Goal: Task Accomplishment & Management: Manage account settings

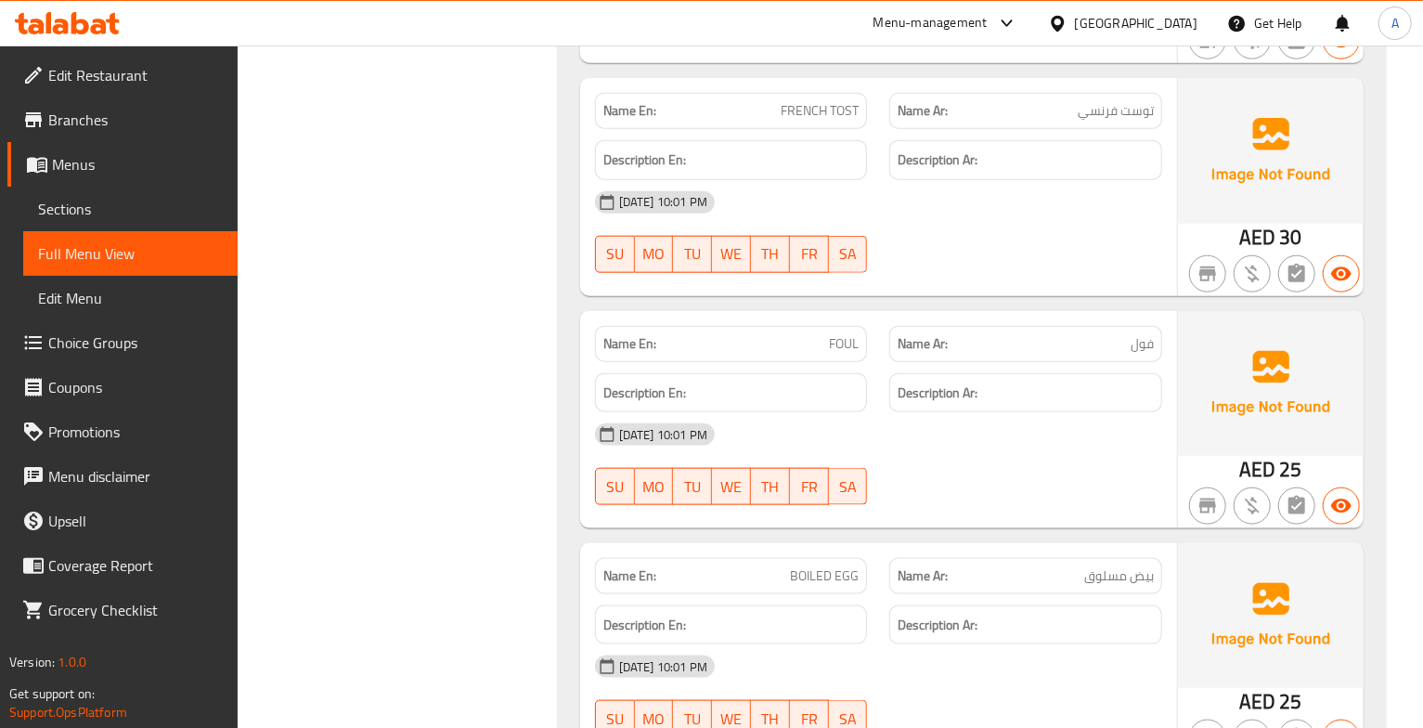
scroll to position [1167, 0]
click at [1107, 122] on span "توست فرنسي" at bounding box center [1116, 111] width 76 height 19
click at [791, 110] on span "FRENCH TOST" at bounding box center [820, 111] width 78 height 19
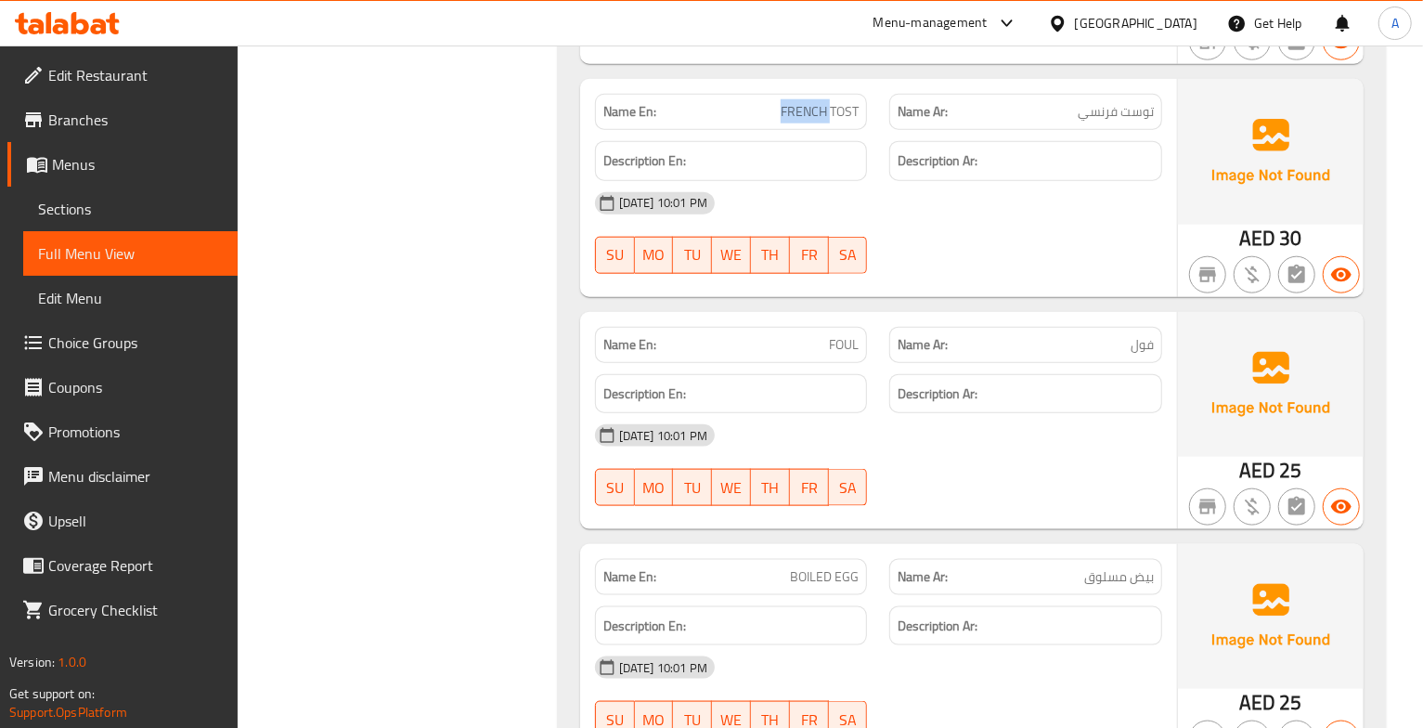
click at [791, 110] on span "FRENCH TOST" at bounding box center [820, 111] width 78 height 19
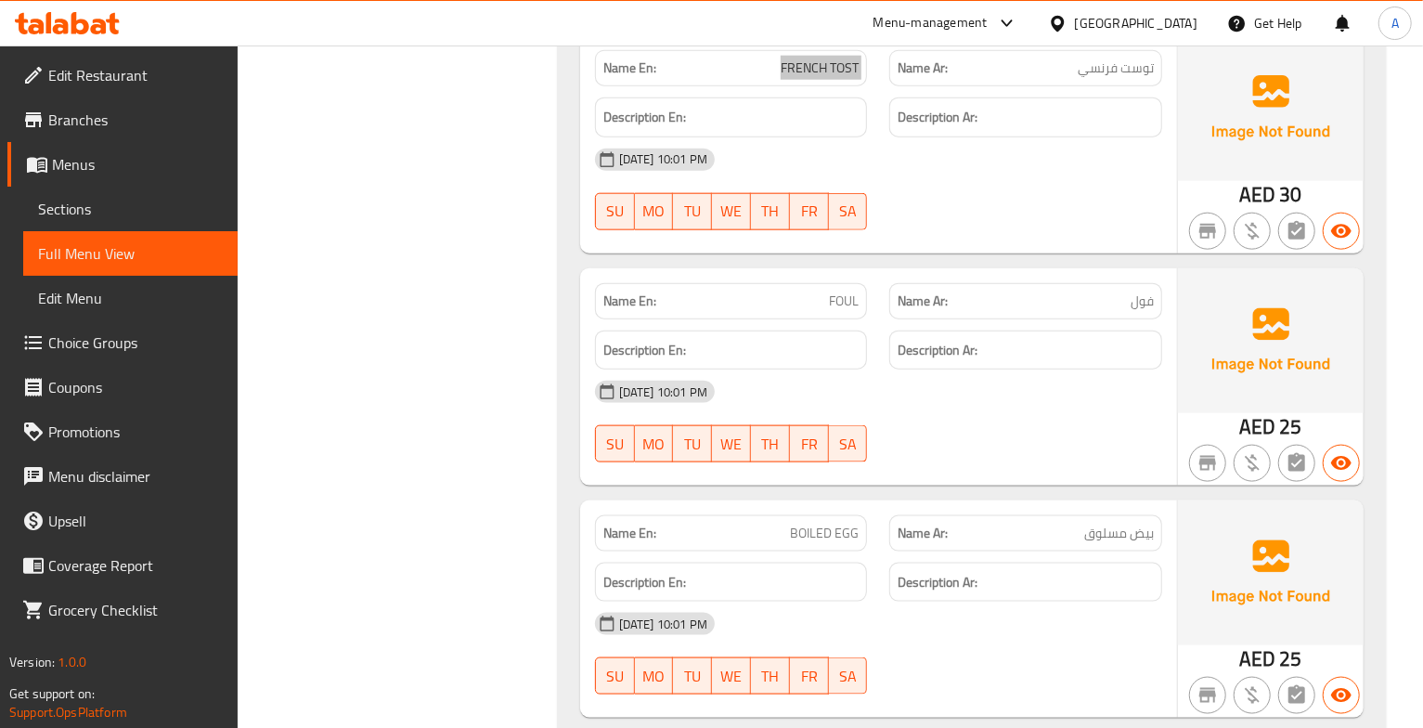
scroll to position [1212, 0]
click at [1042, 427] on div "29-09-2025 10:01 PM SU MO TU WE TH FR SA" at bounding box center [879, 421] width 590 height 104
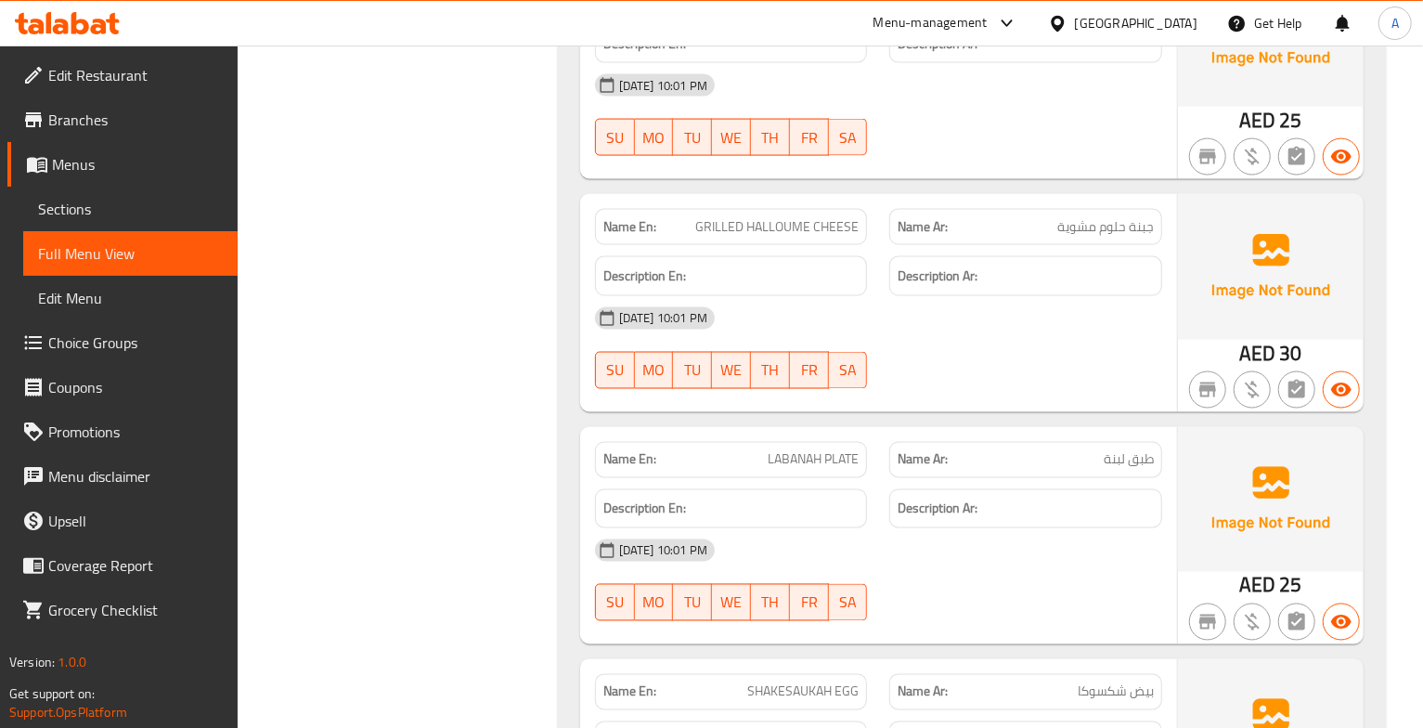
scroll to position [1757, 0]
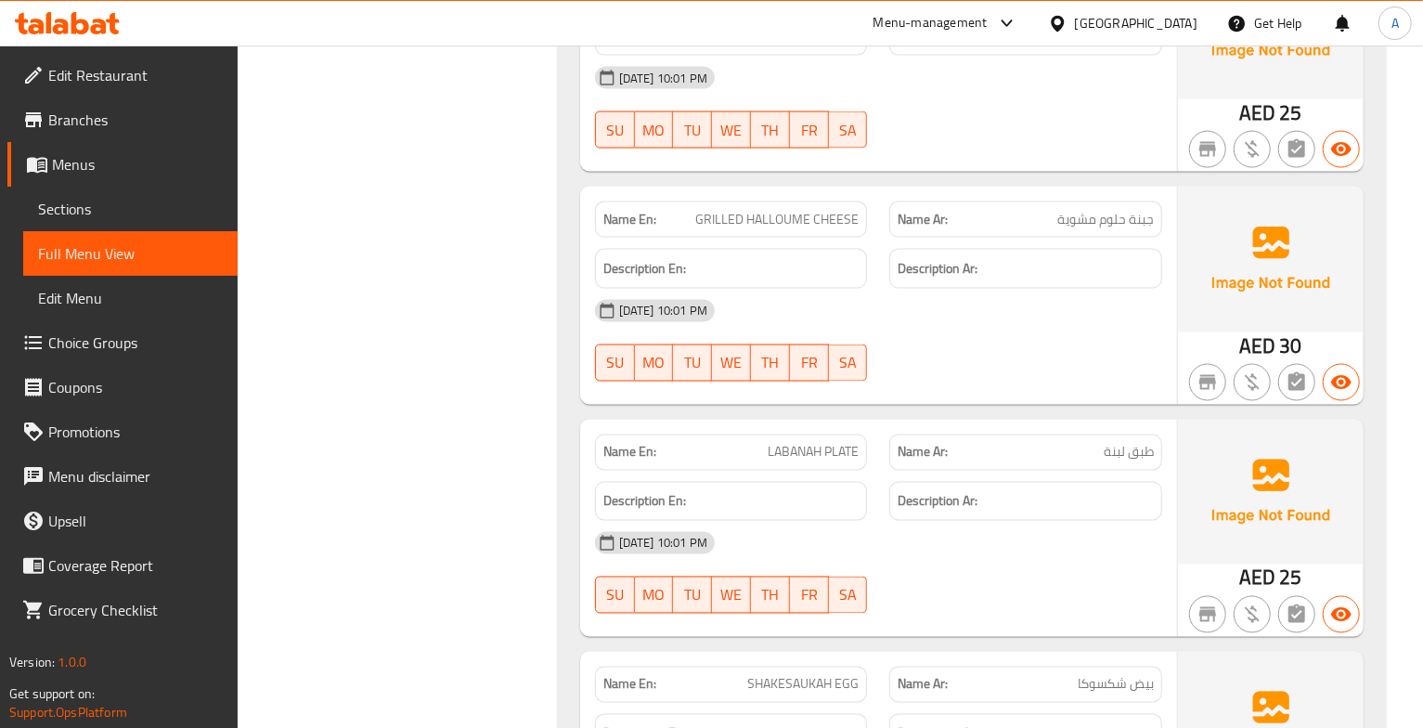
click at [1078, 346] on div "29-09-2025 10:01 PM SU MO TU WE TH FR SA" at bounding box center [879, 341] width 590 height 104
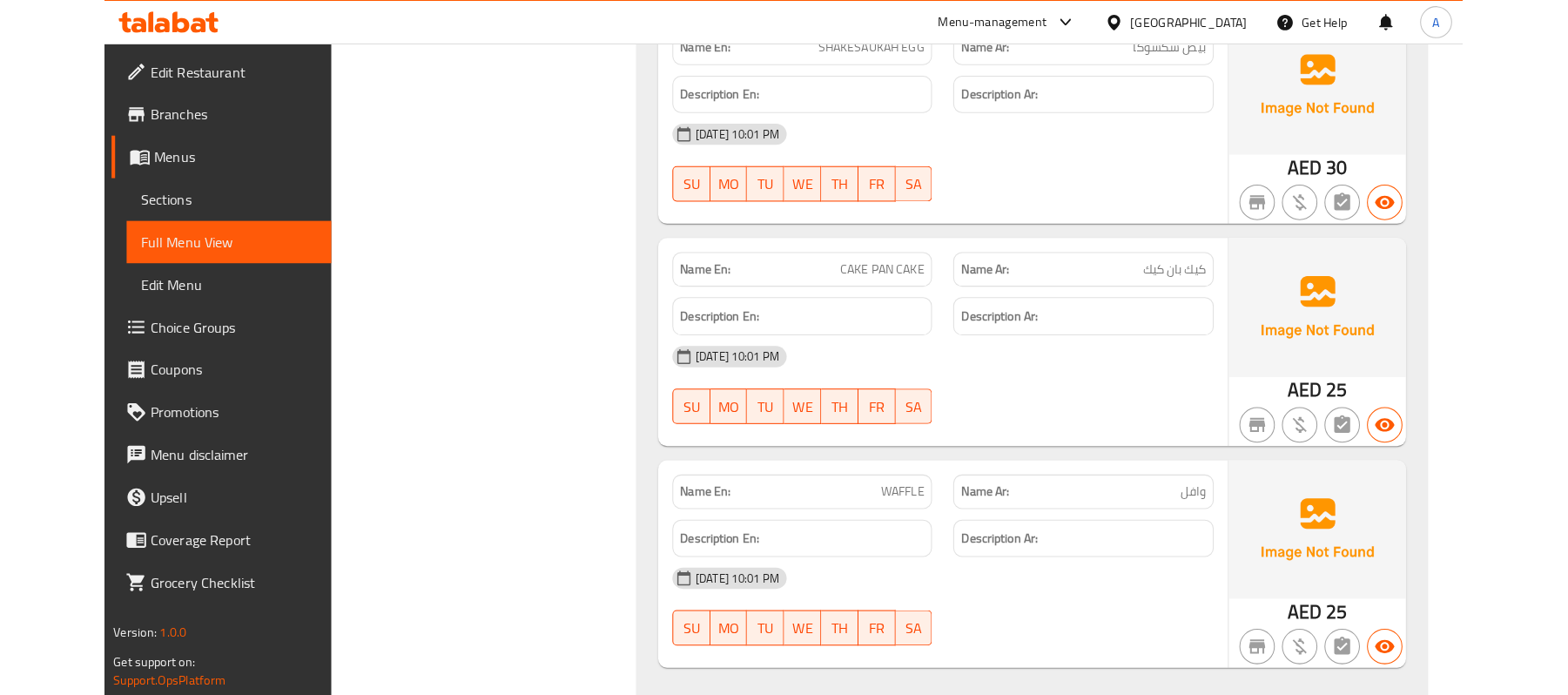
scroll to position [2244, 0]
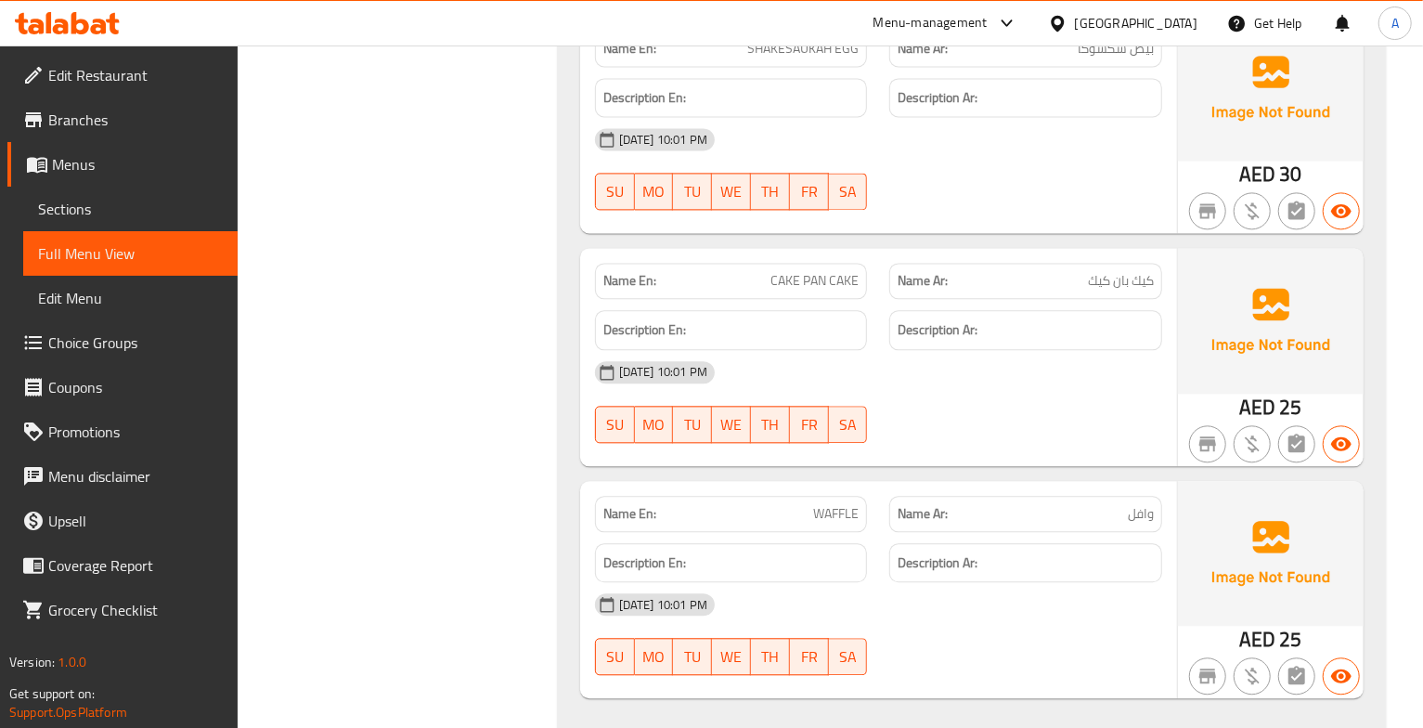
click at [839, 283] on span "CAKE PAN CAKE" at bounding box center [815, 280] width 88 height 19
copy span "CAKE PAN CAKE"
click at [839, 283] on span "CAKE PAN CAKE" at bounding box center [815, 280] width 88 height 19
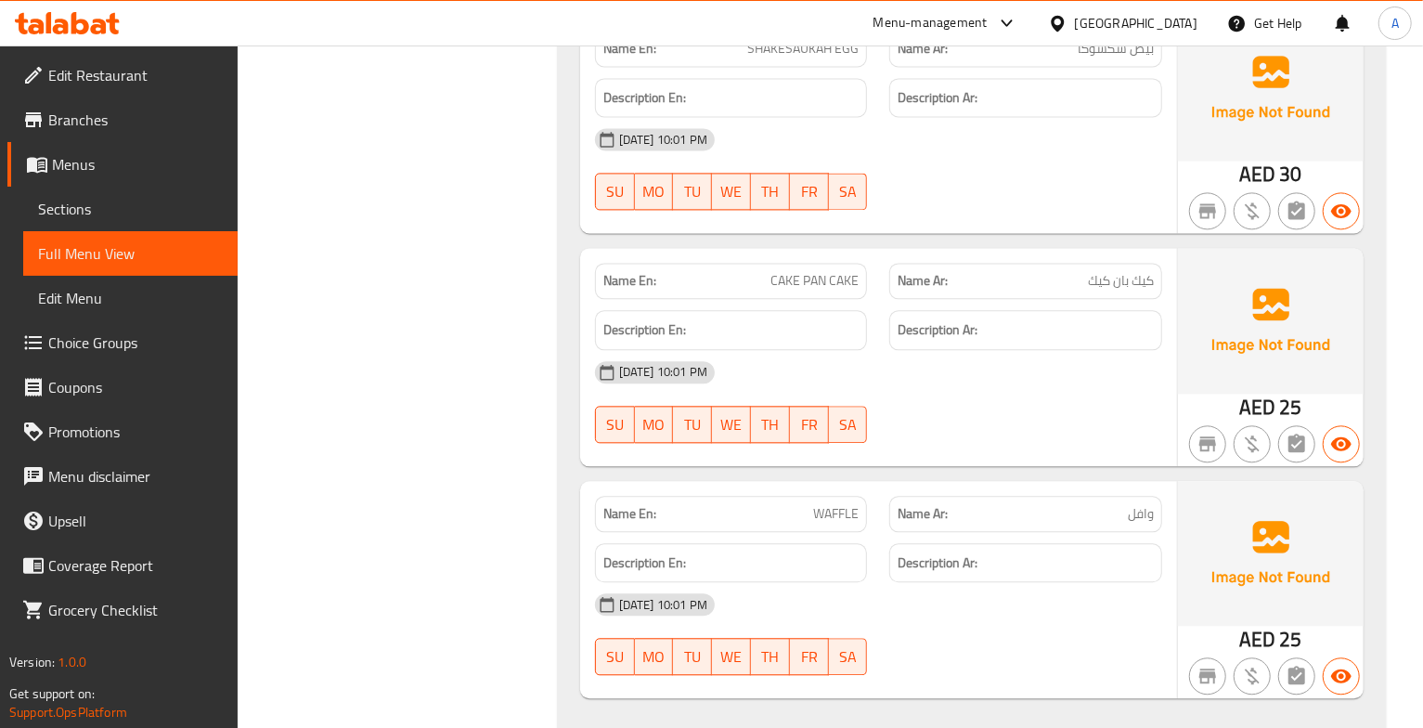
click at [839, 283] on span "CAKE PAN CAKE" at bounding box center [815, 280] width 88 height 19
copy span "CAKE PAN CAKE"
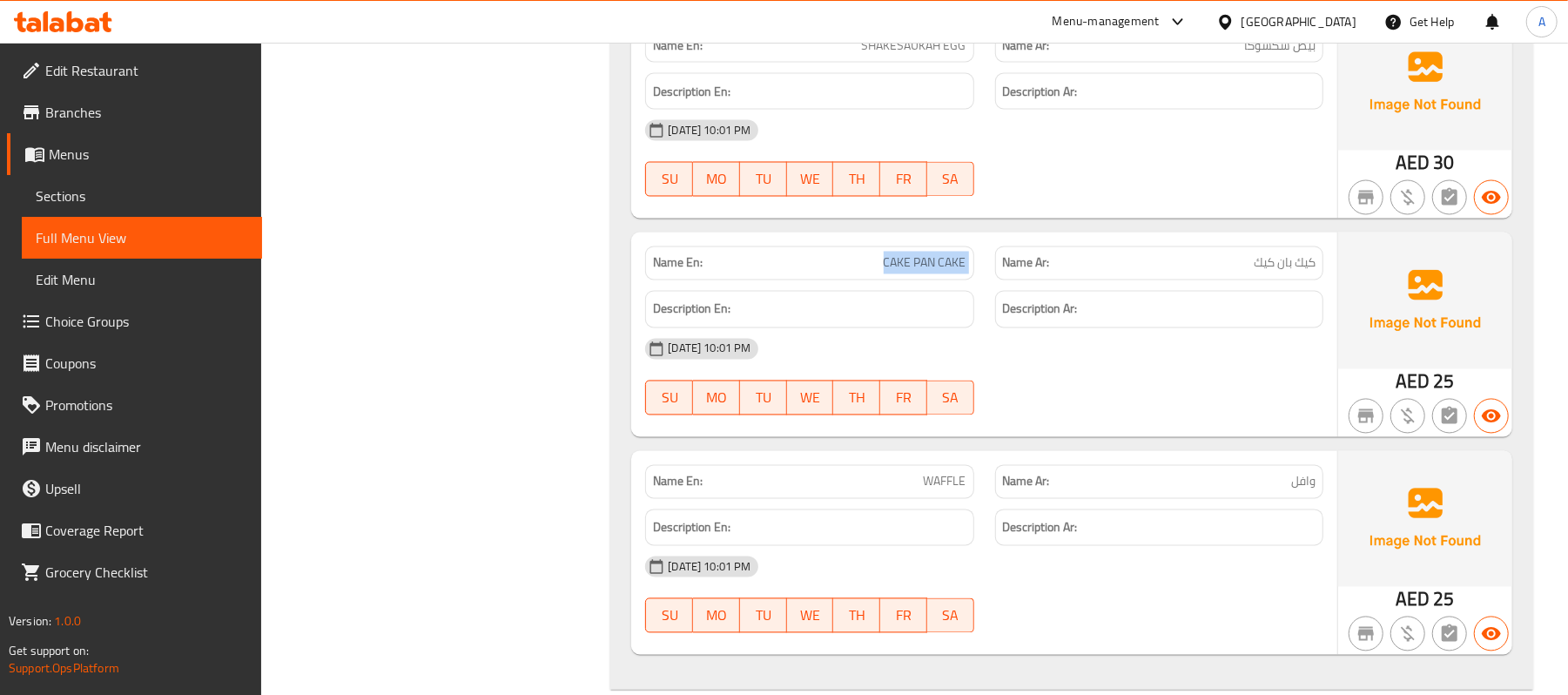
click at [927, 273] on span "CAKE PAN CAKE" at bounding box center [925, 263] width 83 height 18
drag, startPoint x: 914, startPoint y: 268, endPoint x: 1001, endPoint y: 279, distance: 87.7
click at [1001, 279] on div "Name En: CAKE PAN CAKE Name Ar: كيك بان كيك" at bounding box center [985, 264] width 700 height 54
copy span "PAN CAKE"
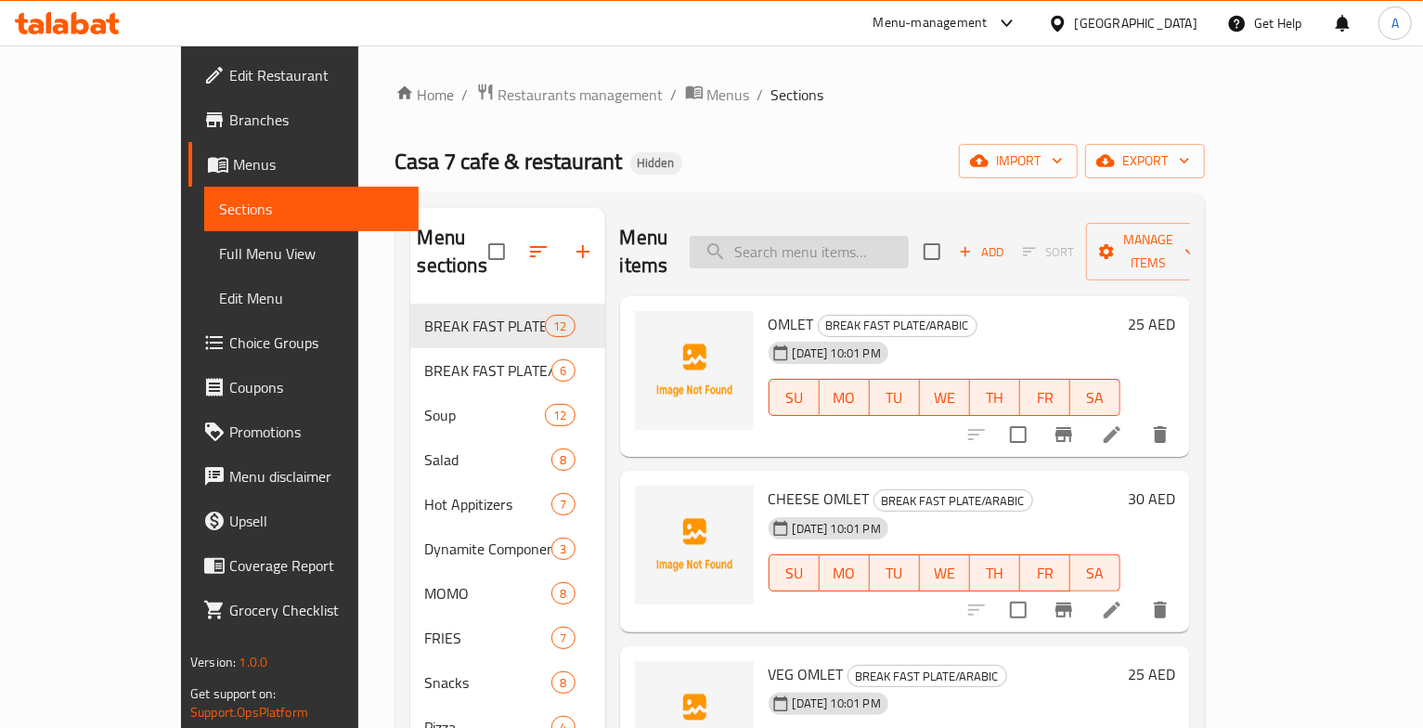
click at [865, 245] on input "search" at bounding box center [799, 252] width 219 height 32
paste input "CAKE PAN CAKE"
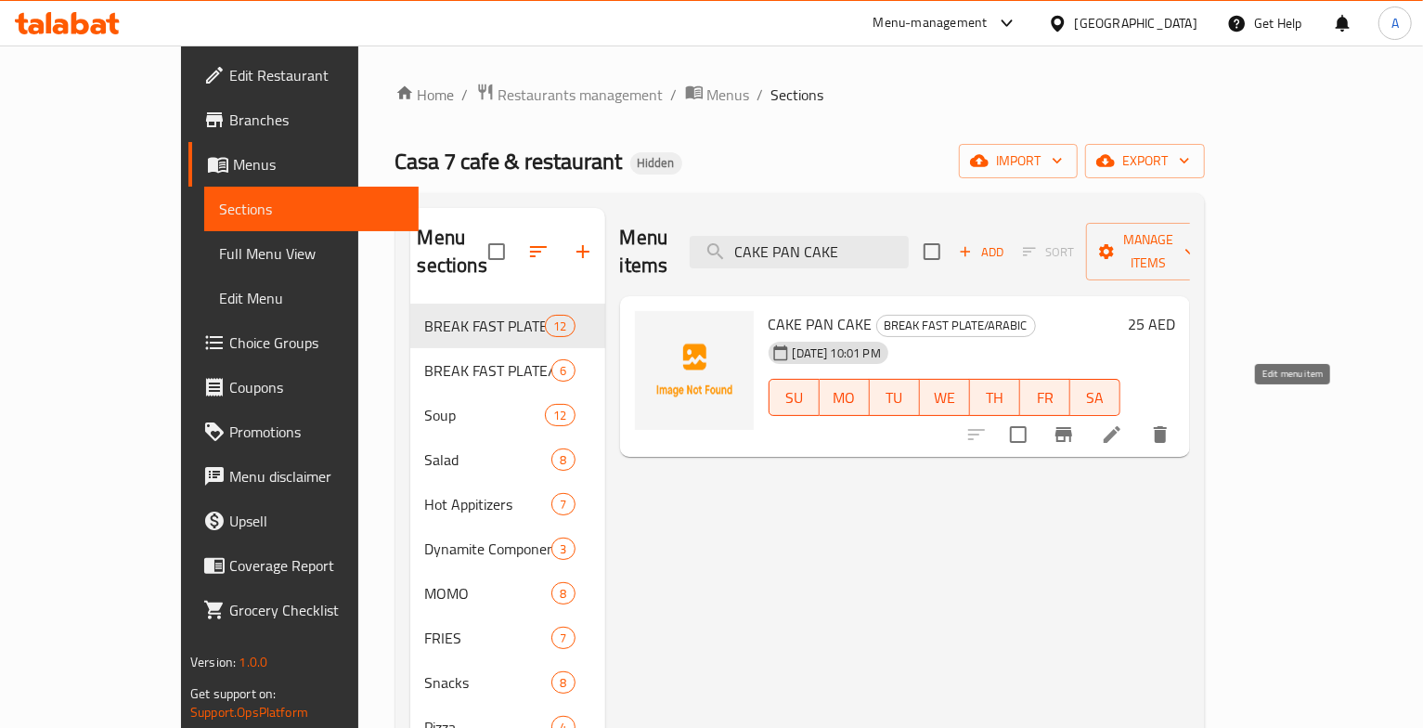
type input "CAKE PAN CAKE"
click at [1123, 423] on icon at bounding box center [1112, 434] width 22 height 22
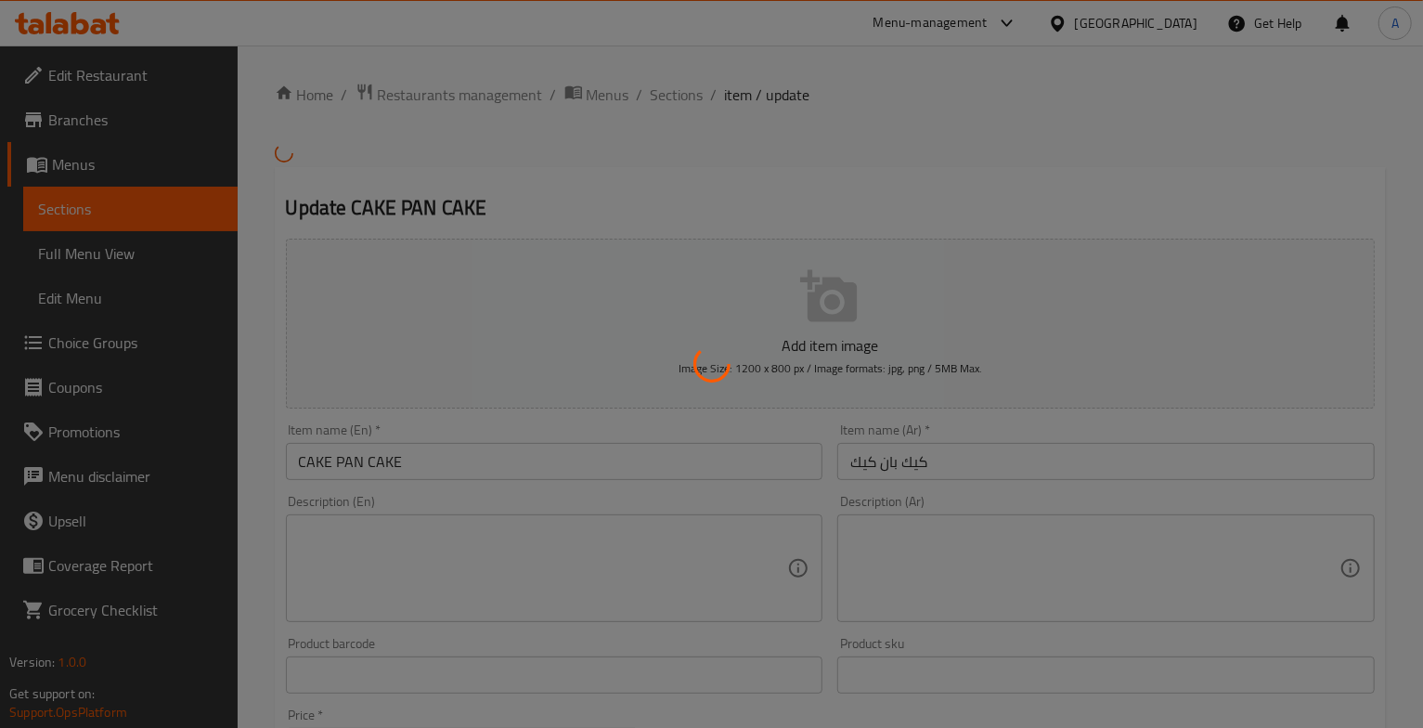
click at [1290, 405] on div at bounding box center [711, 364] width 1423 height 728
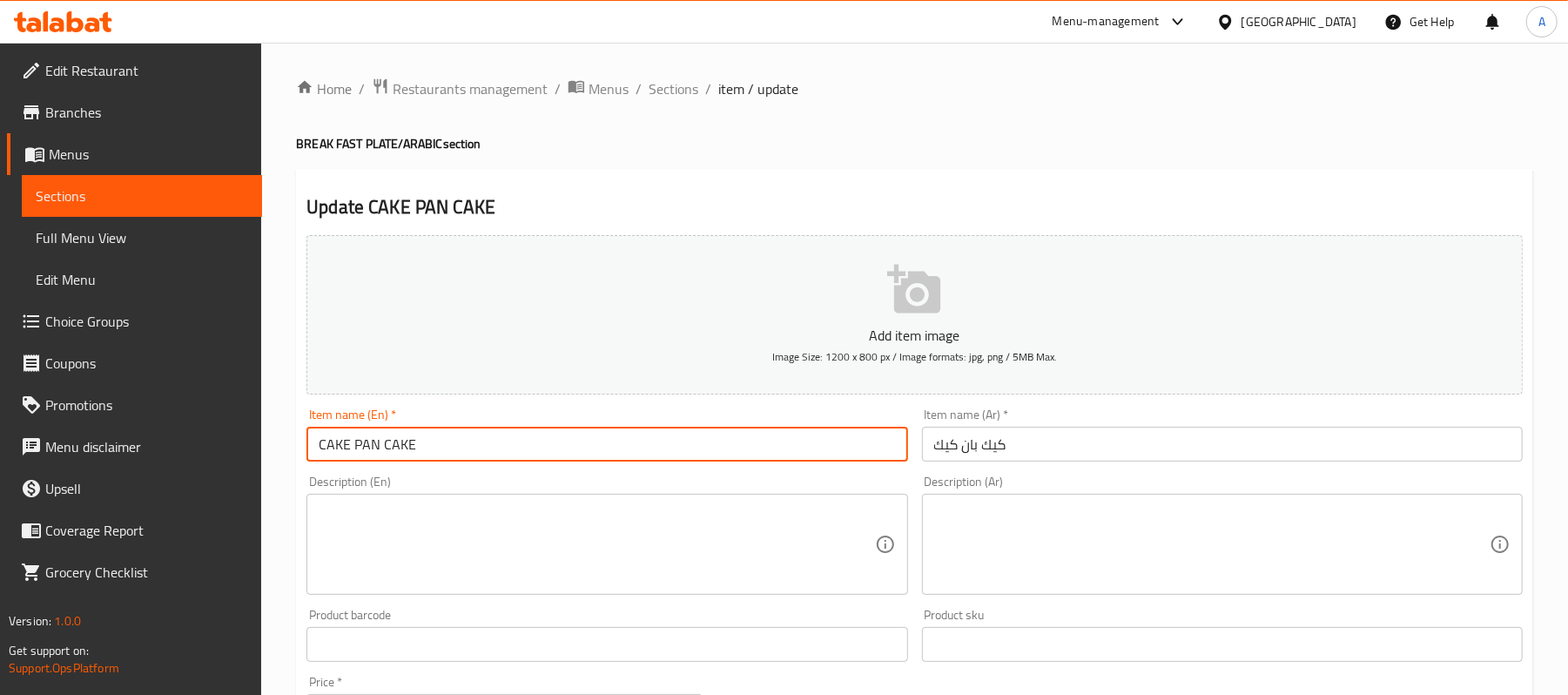
click at [335, 453] on input "CAKE PAN CAKE" at bounding box center [607, 444] width 601 height 35
type input "PAN CAKE"
click at [992, 445] on input "كيك بان كيك" at bounding box center [1222, 444] width 601 height 35
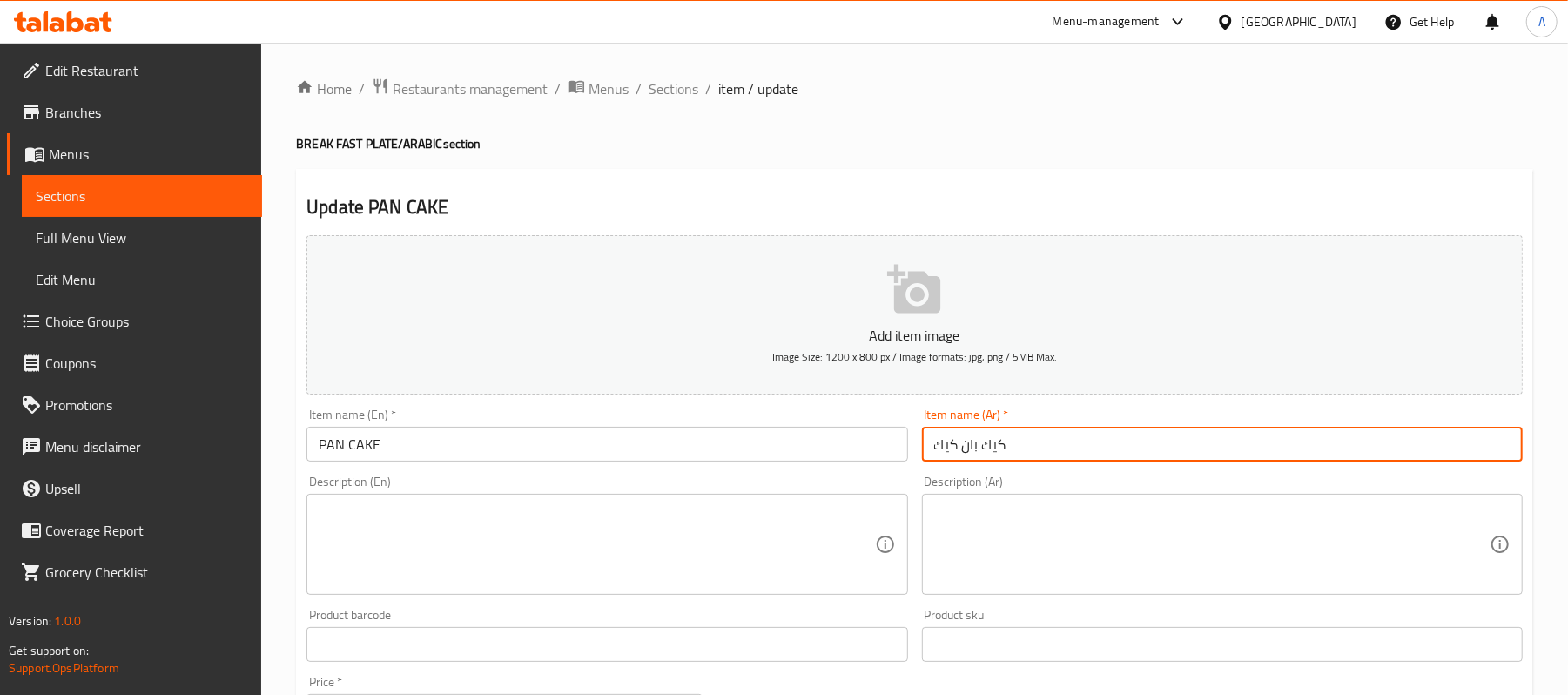
click at [992, 445] on input "كيك بان كيك" at bounding box center [1222, 444] width 601 height 35
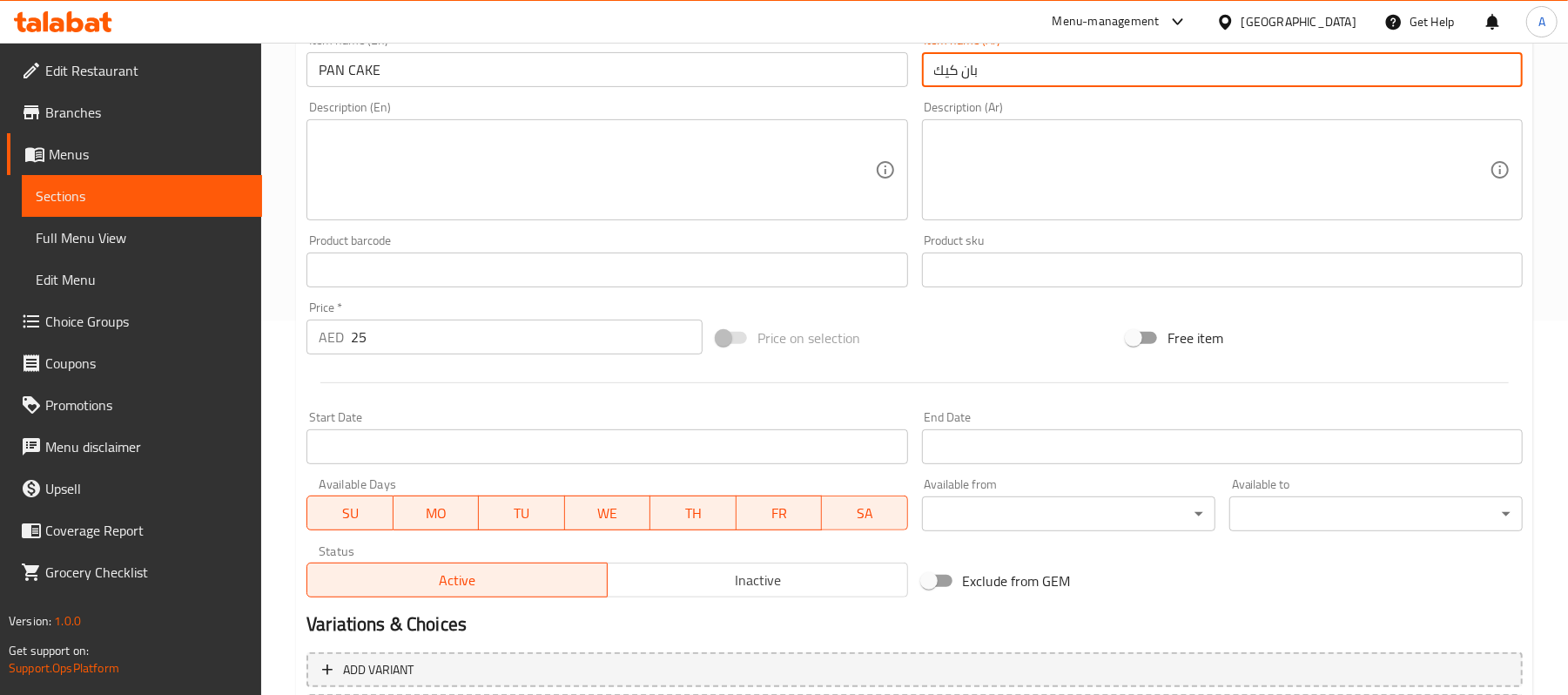
scroll to position [534, 0]
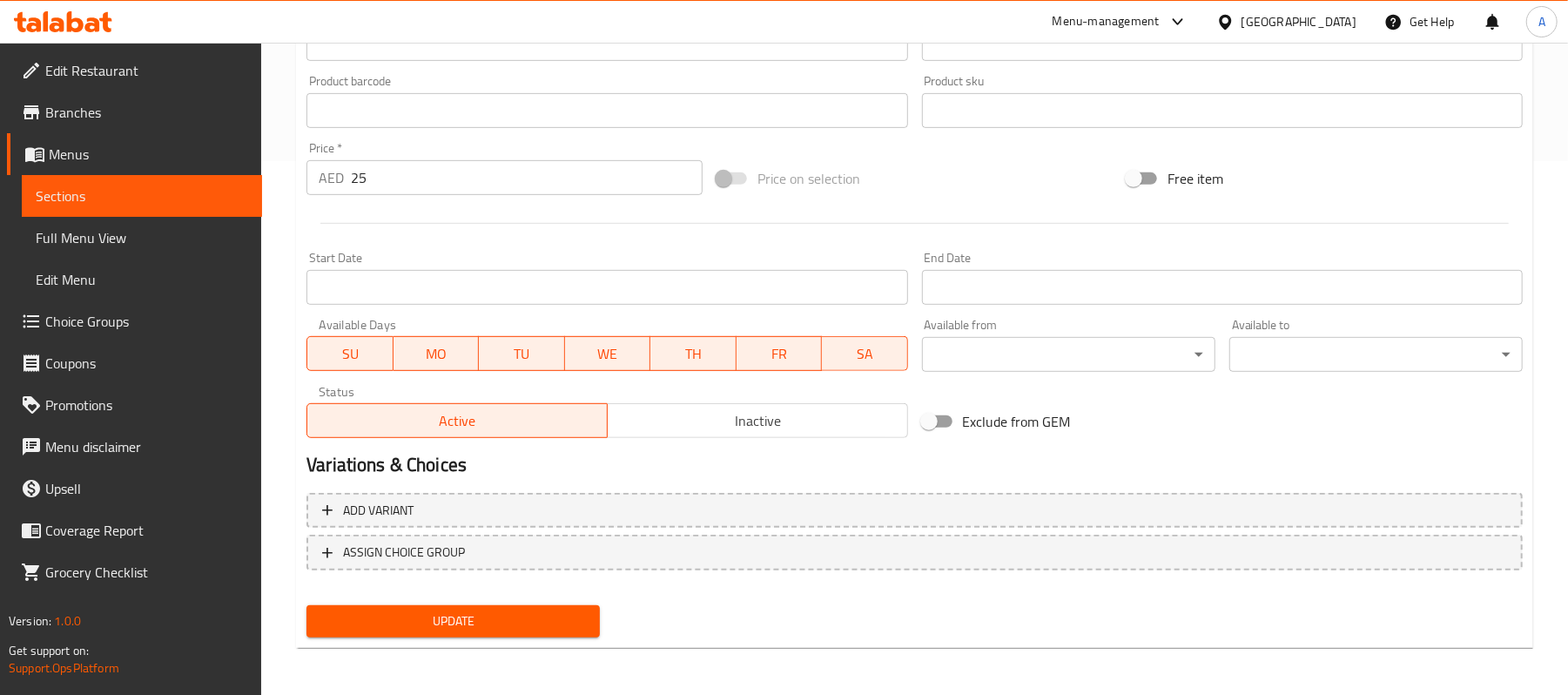
type input "بان كيك"
click at [557, 611] on span "Update" at bounding box center [453, 621] width 265 height 22
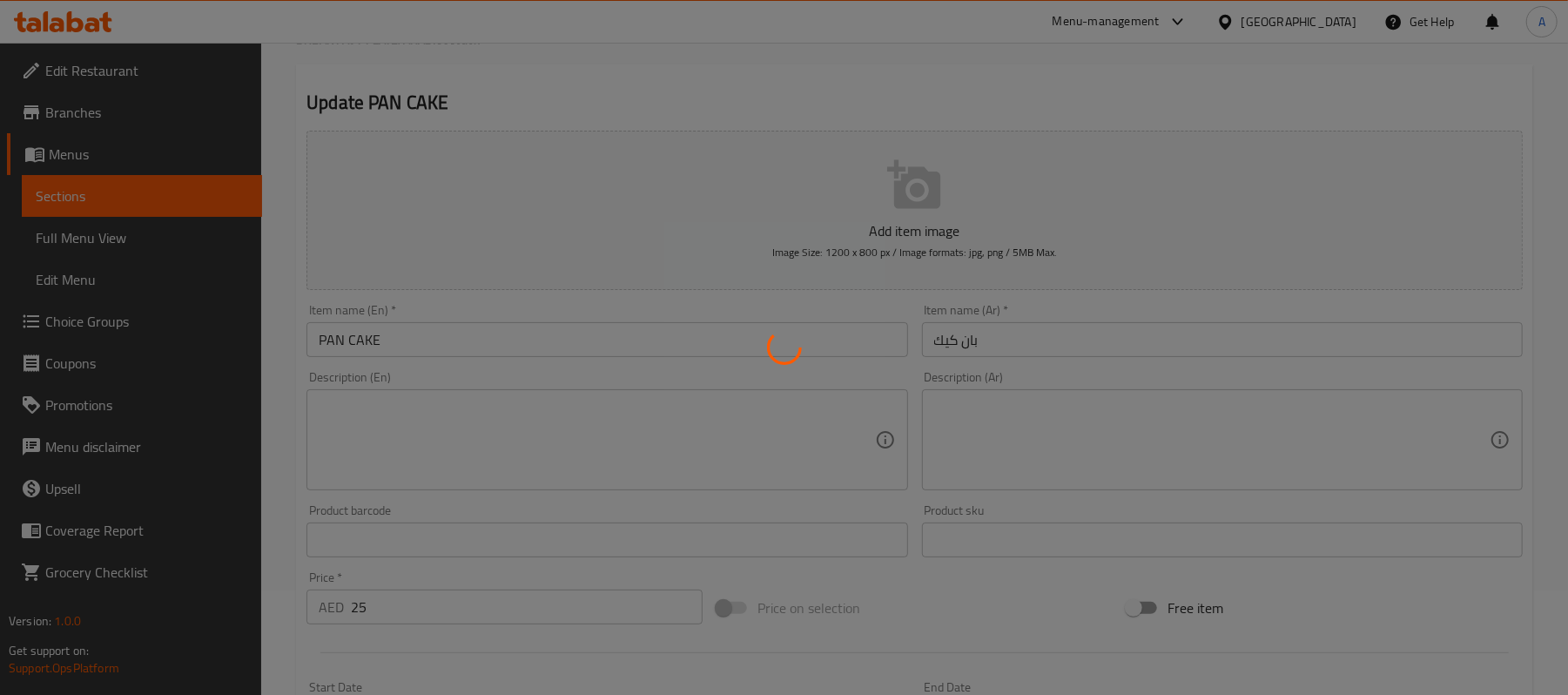
scroll to position [0, 0]
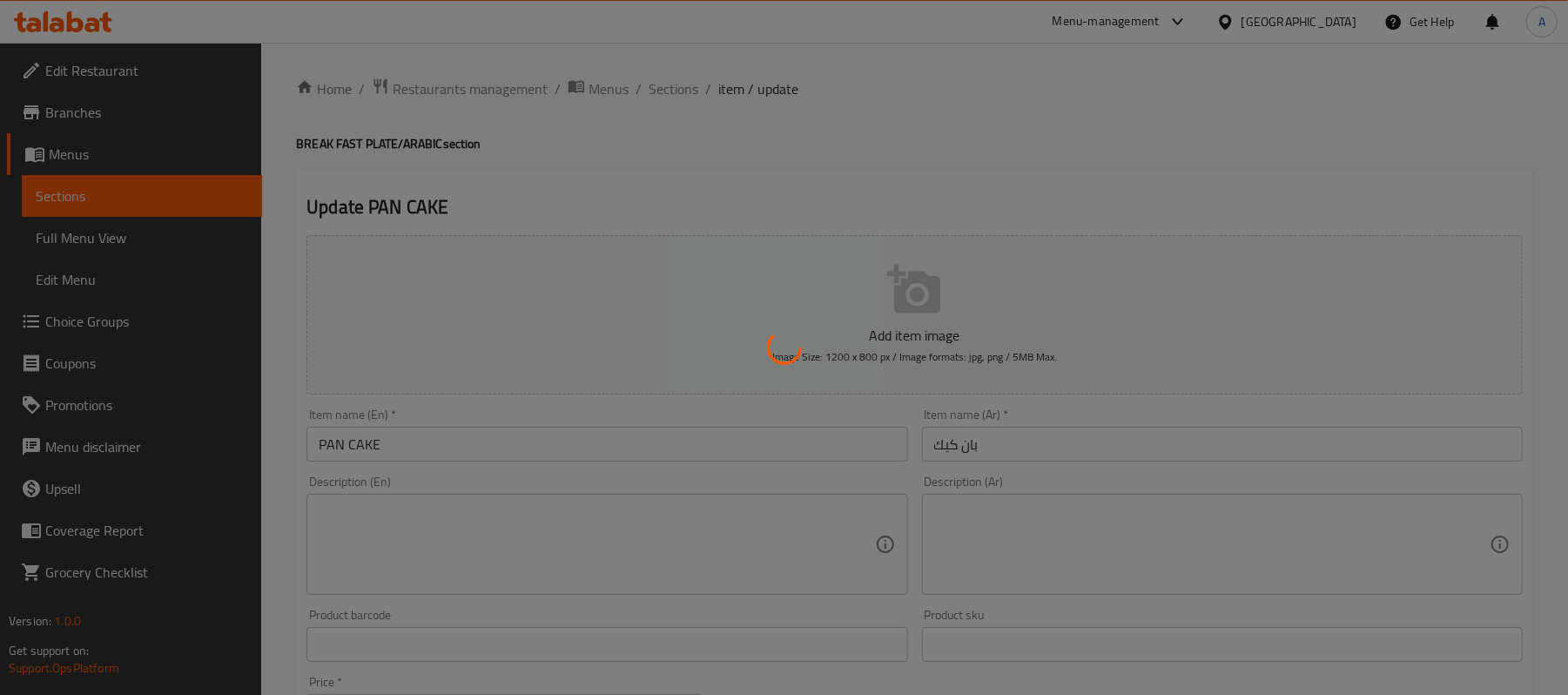
click at [642, 161] on div at bounding box center [784, 347] width 1568 height 695
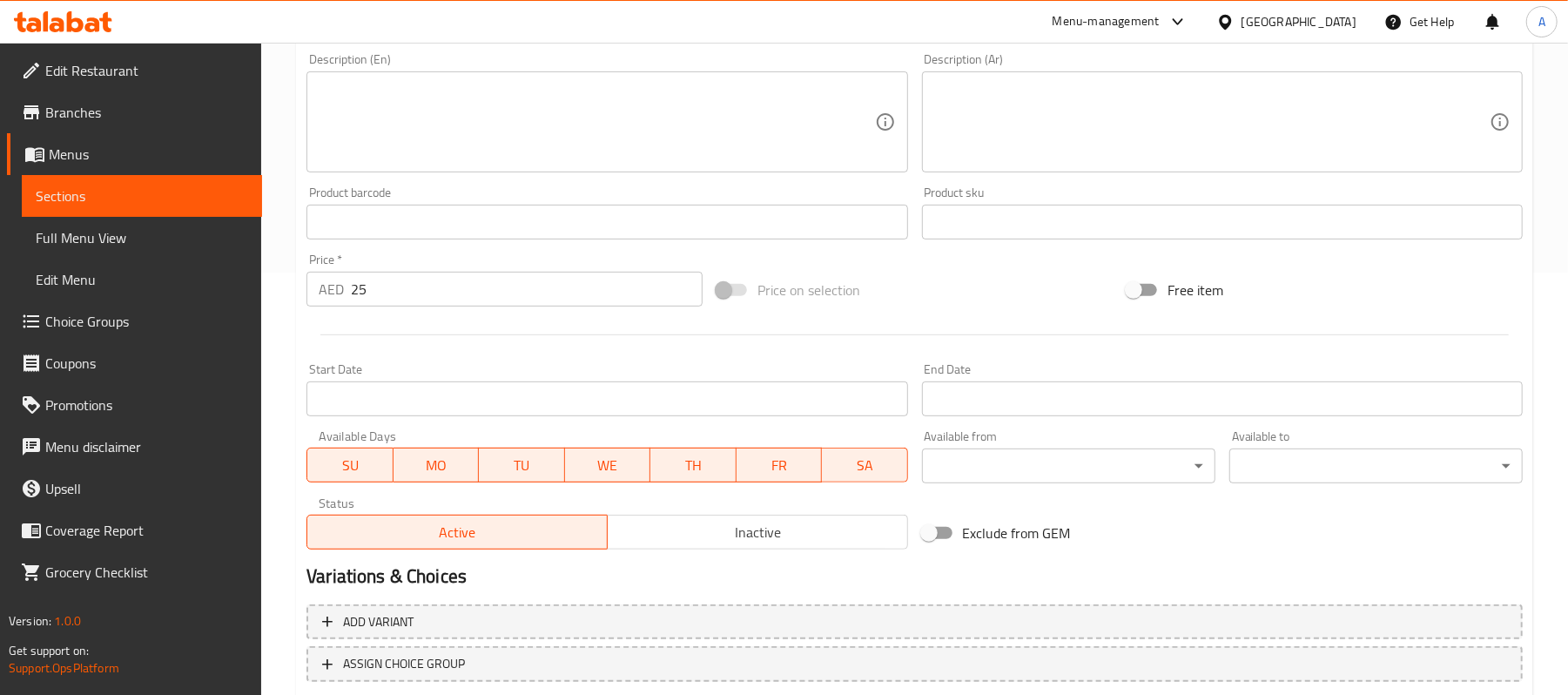
scroll to position [534, 0]
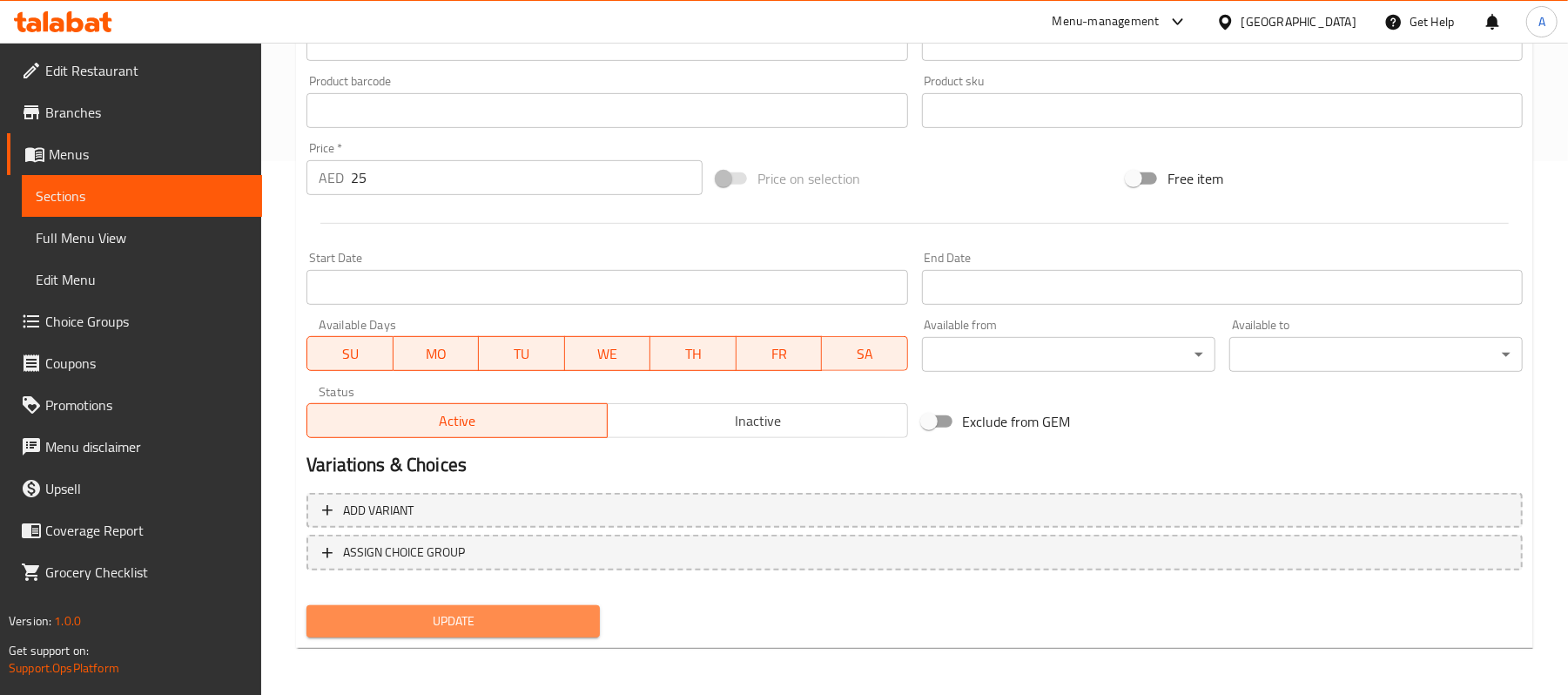
click at [482, 614] on span "Update" at bounding box center [453, 621] width 265 height 22
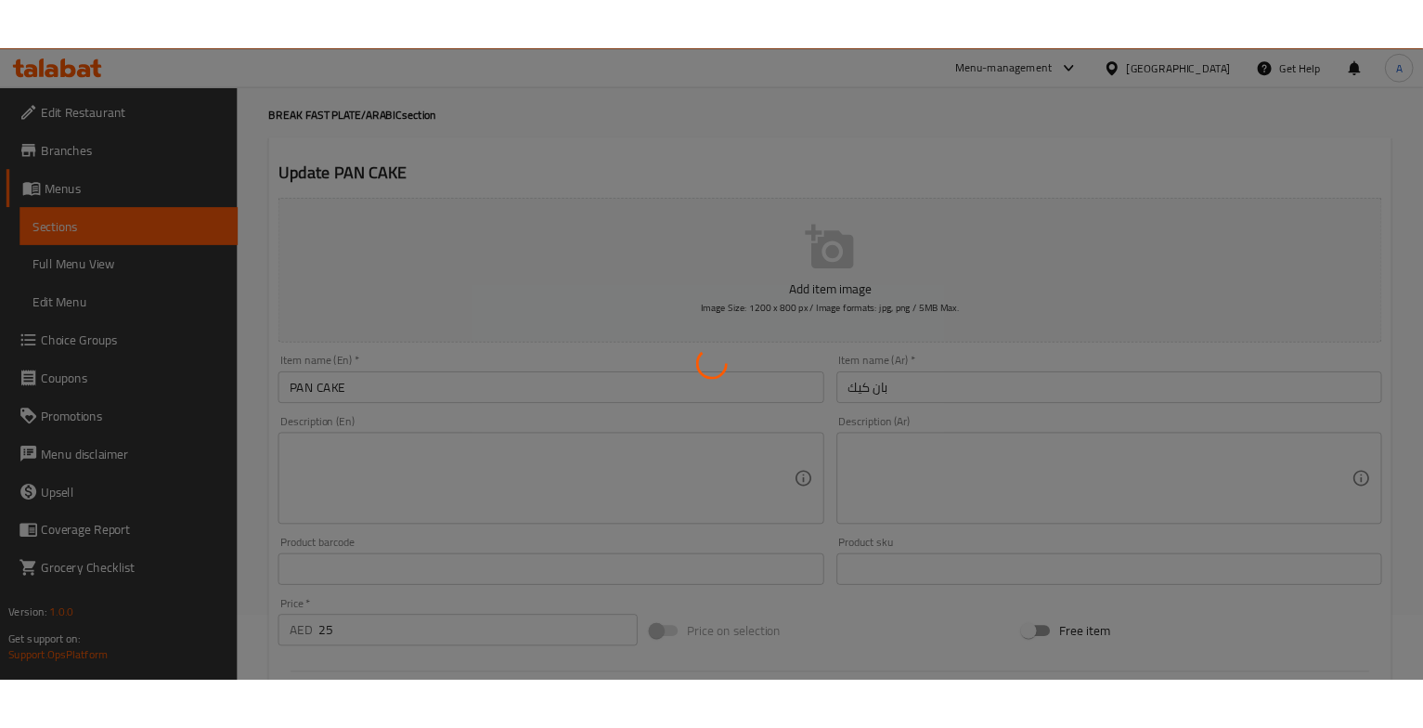
scroll to position [0, 0]
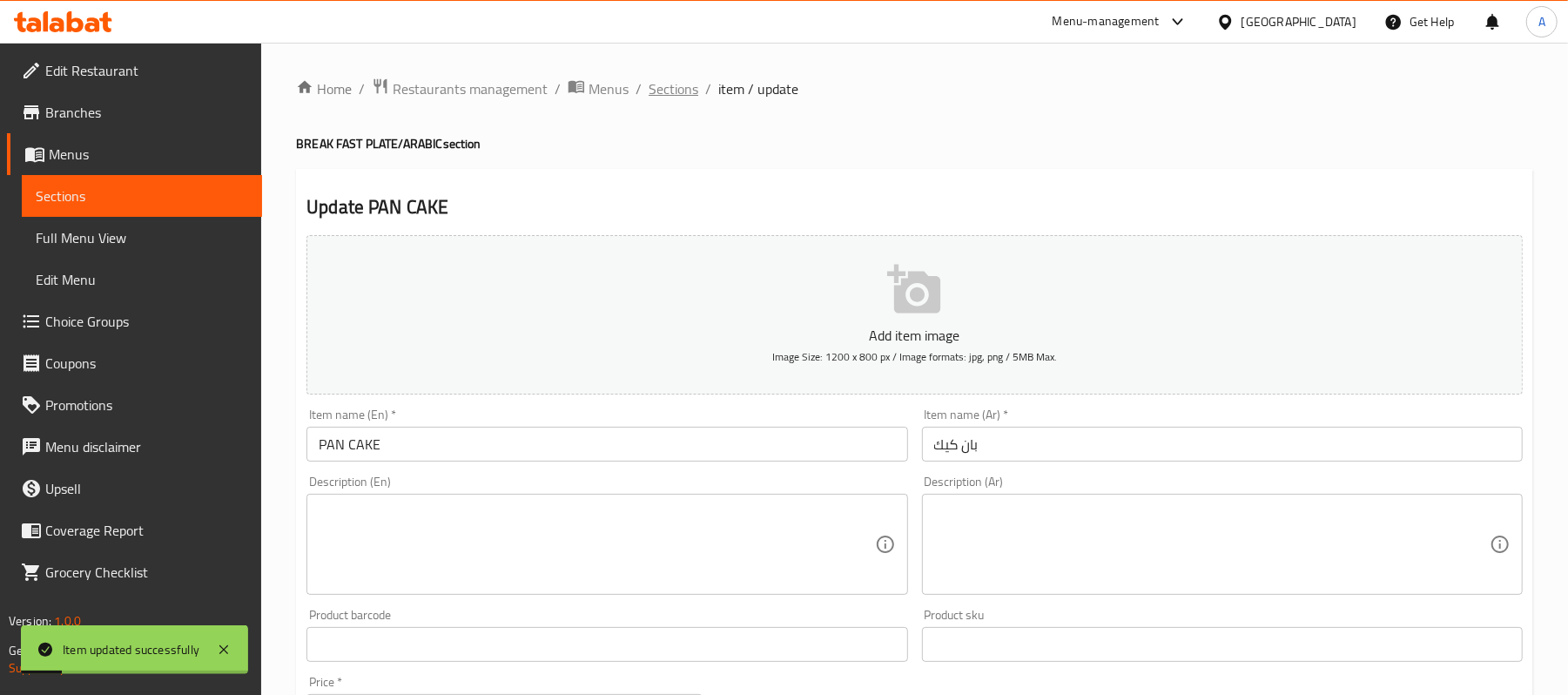
click at [663, 96] on span "Sections" at bounding box center [673, 89] width 50 height 21
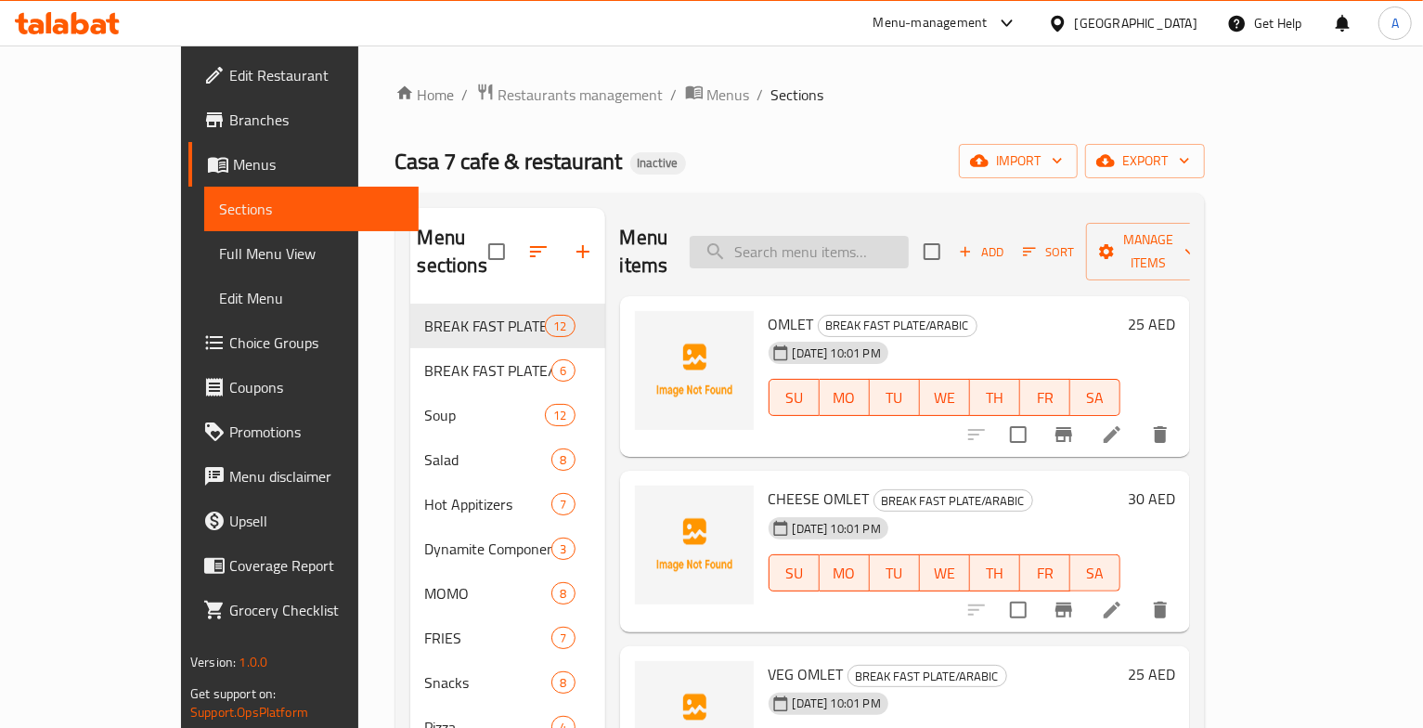
click at [849, 236] on input "search" at bounding box center [799, 252] width 219 height 32
paste input "Chicken Manchow veg Soup"
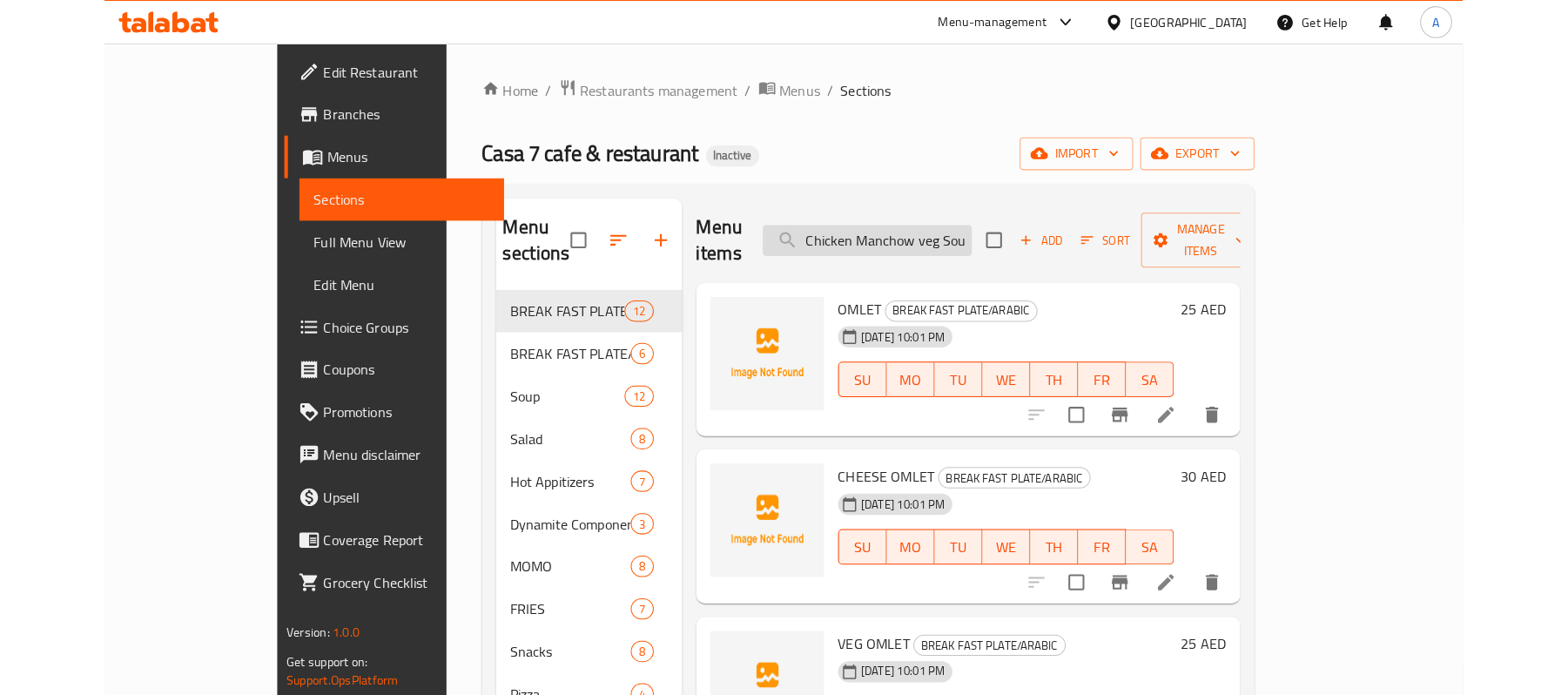
scroll to position [0, 6]
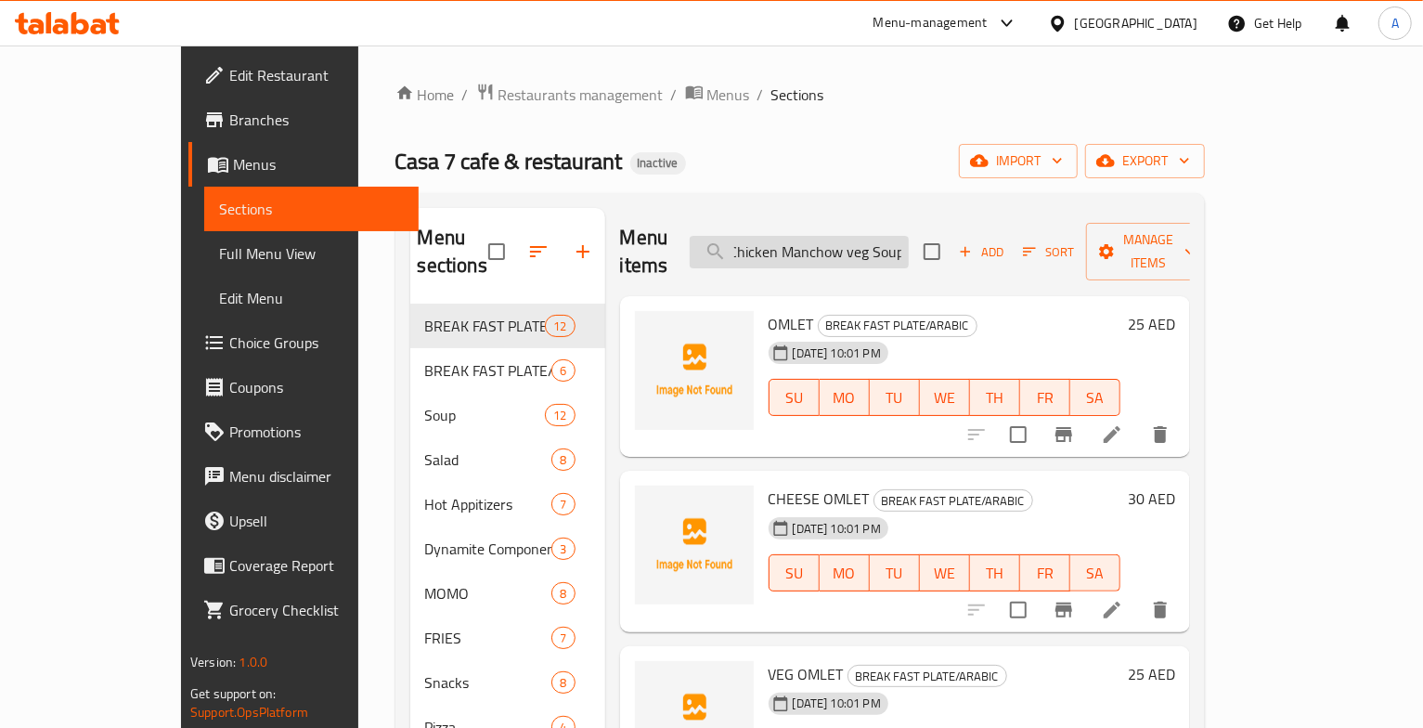
click at [849, 236] on input "Chicken Manchow veg Soup" at bounding box center [799, 252] width 219 height 32
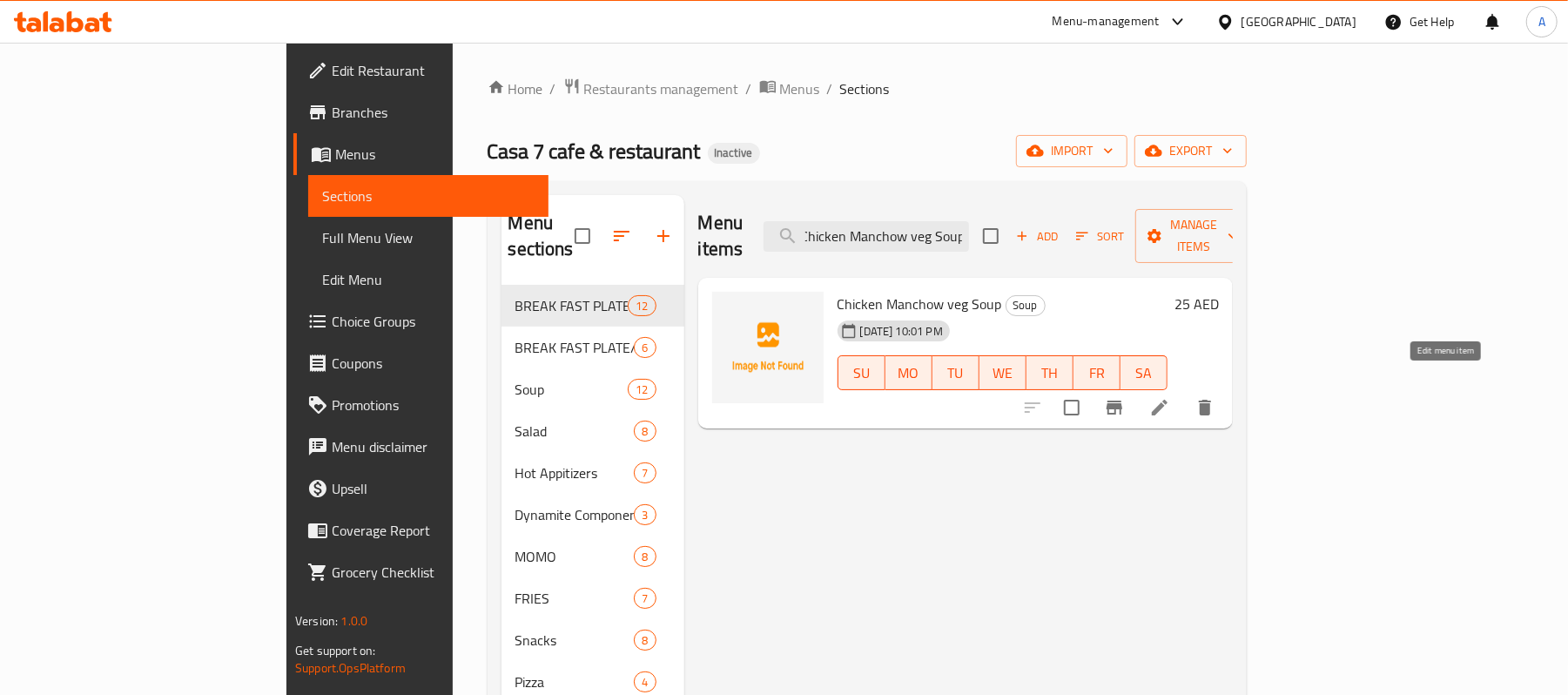
type input "Chicken Manchow veg Soup"
click at [1170, 397] on icon at bounding box center [1160, 407] width 21 height 21
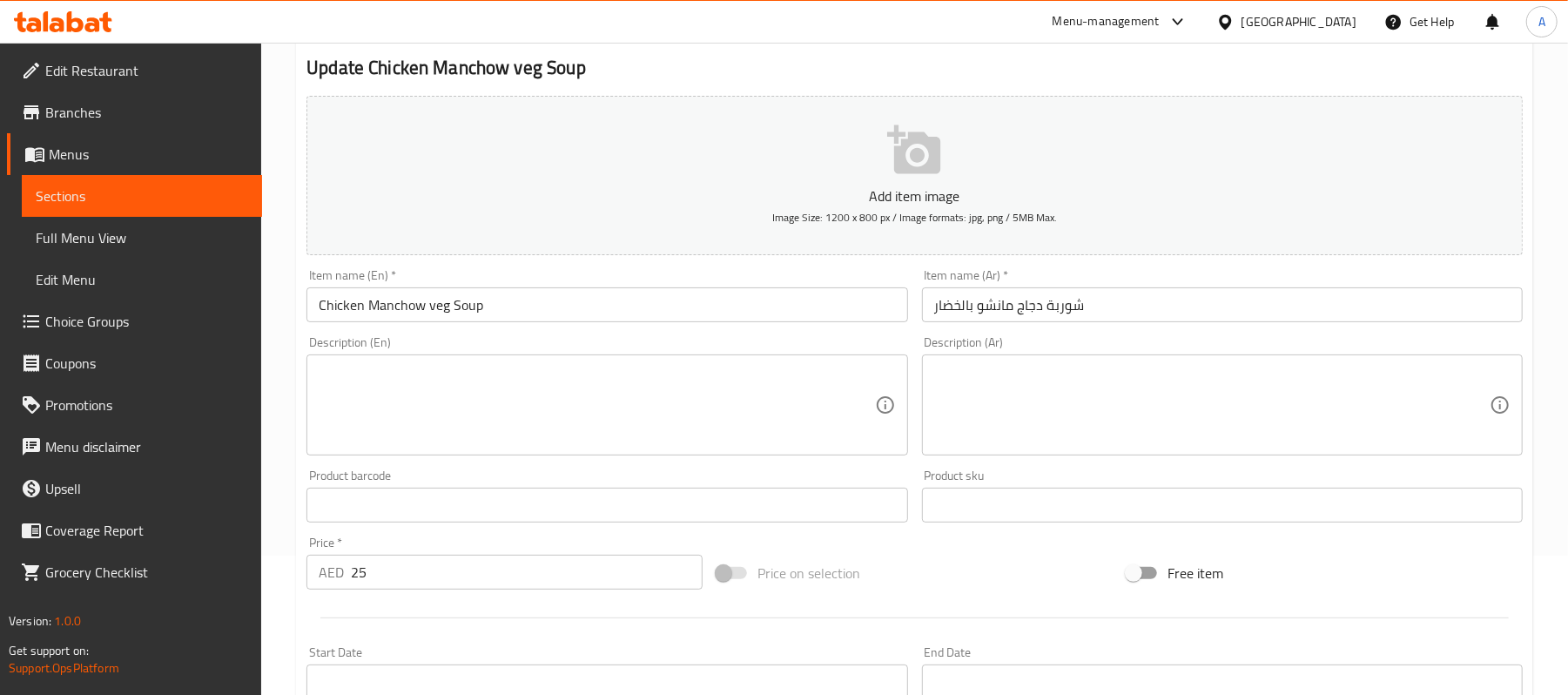
scroll to position [140, 0]
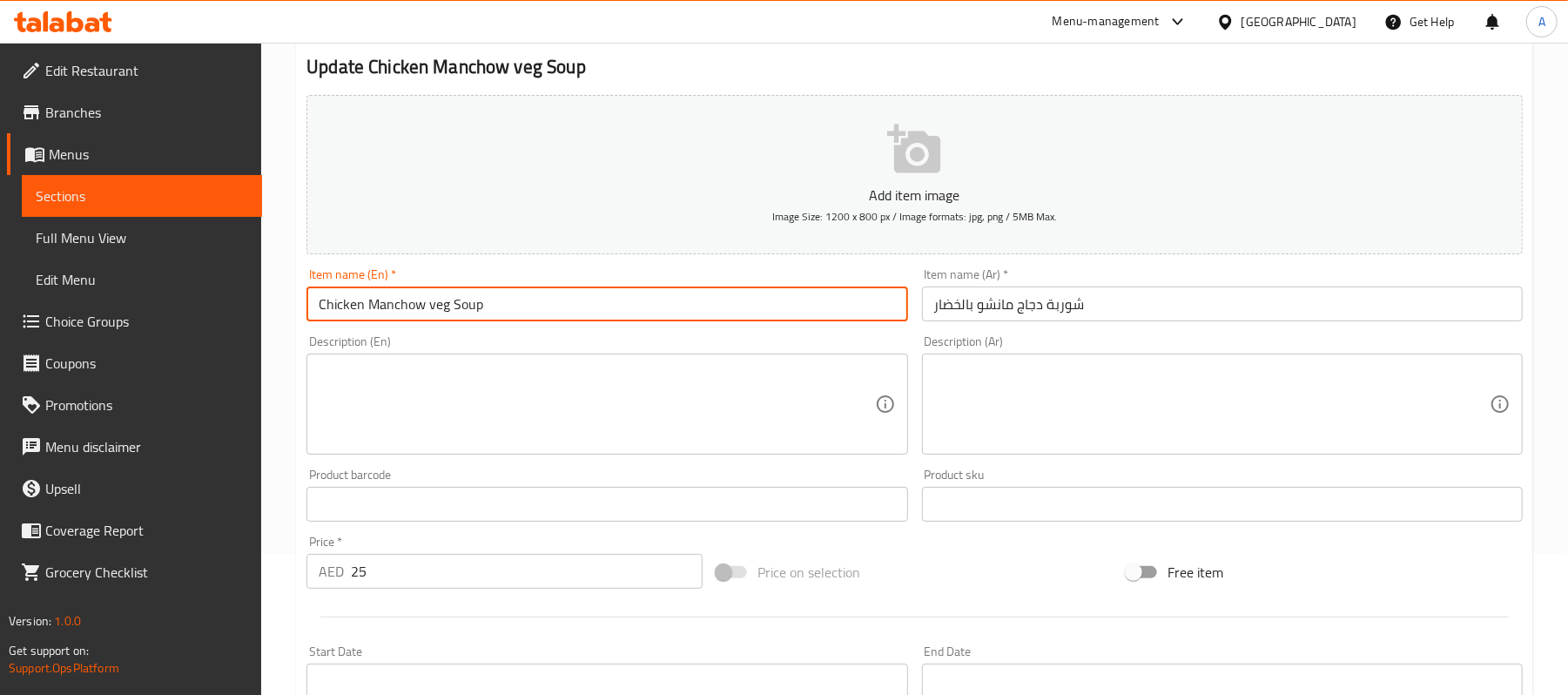
click at [519, 313] on input "Chicken Manchow veg Soup" at bounding box center [607, 303] width 601 height 35
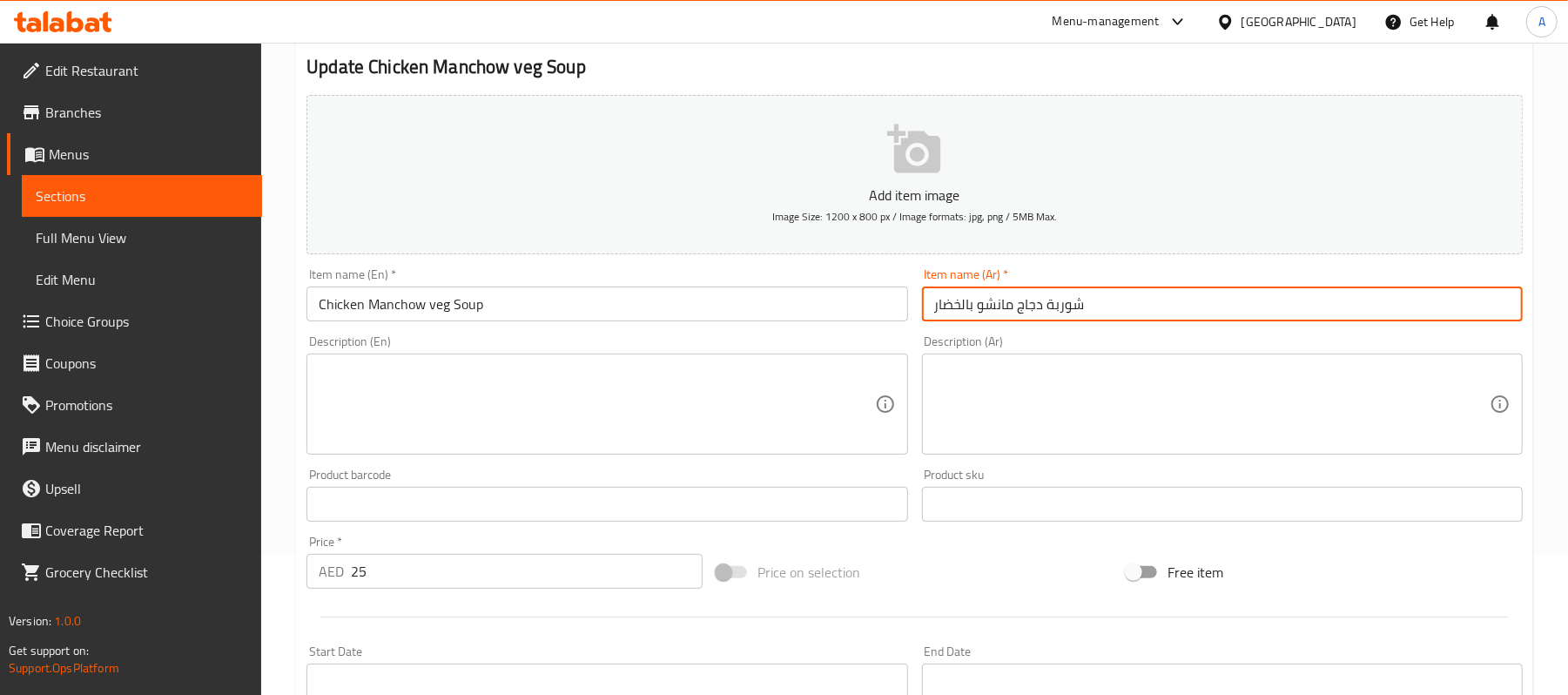
click at [942, 311] on input "شوربة دجاج مانشو بالخضار" at bounding box center [1222, 303] width 601 height 35
click at [951, 307] on input "شوربة دجاج مانشو بالدجاج" at bounding box center [1222, 303] width 601 height 35
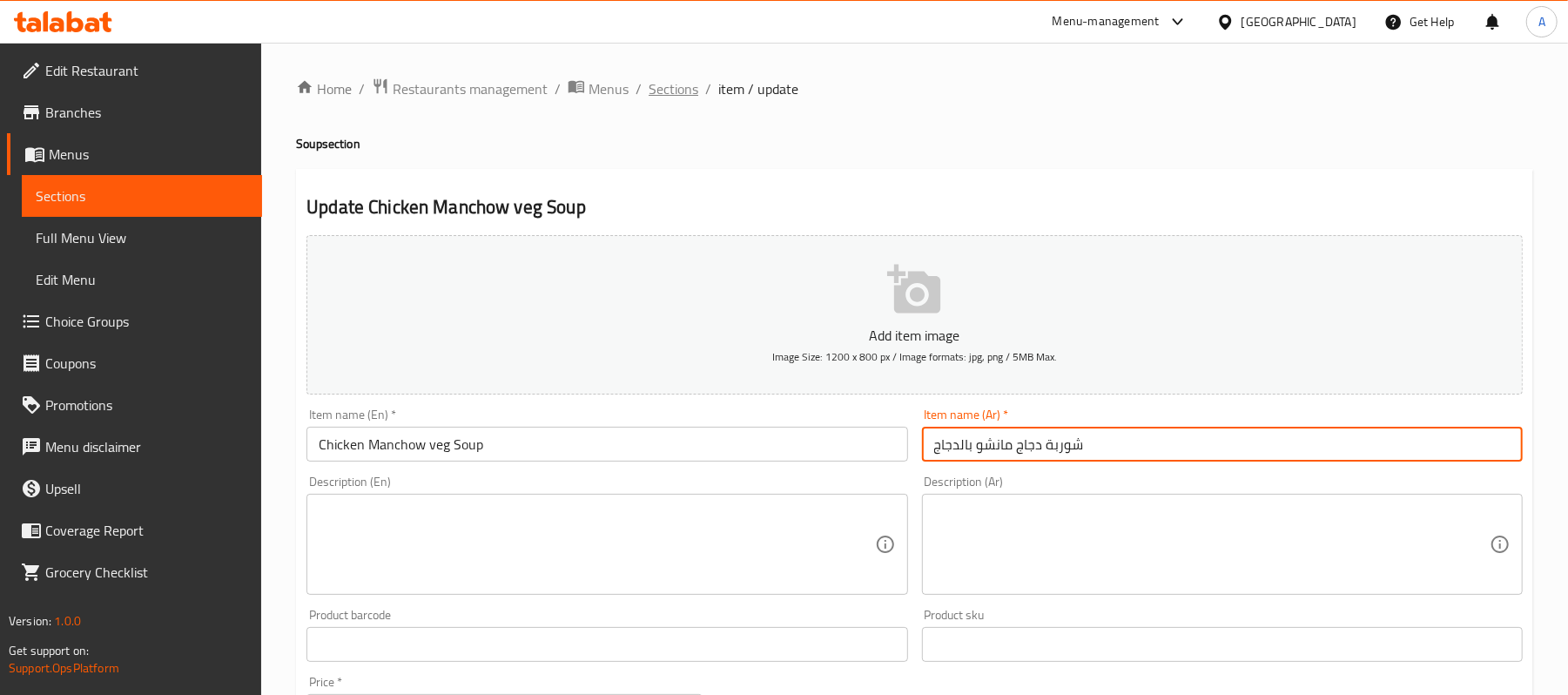
type input "شوربة دجاج مانشو بالدجاج"
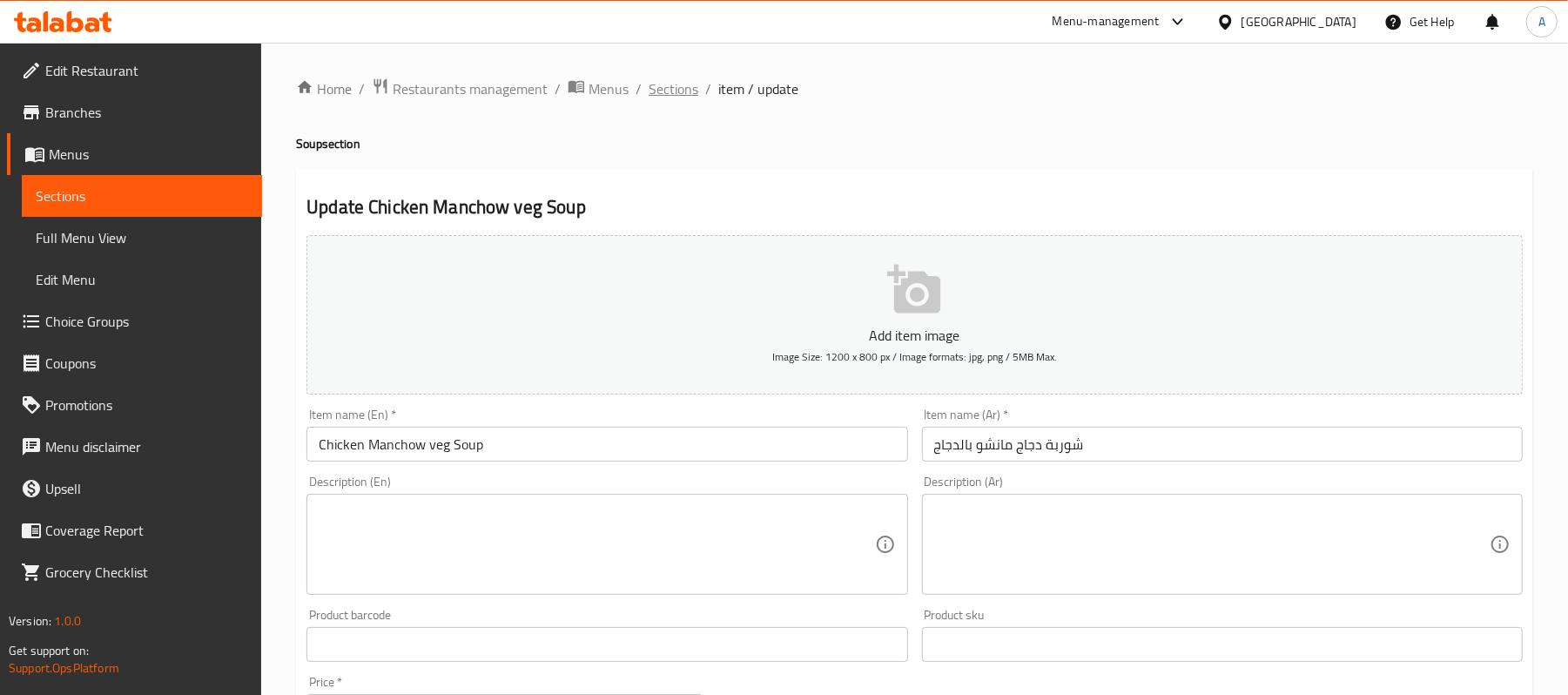
click at [670, 96] on span "Sections" at bounding box center [673, 89] width 50 height 21
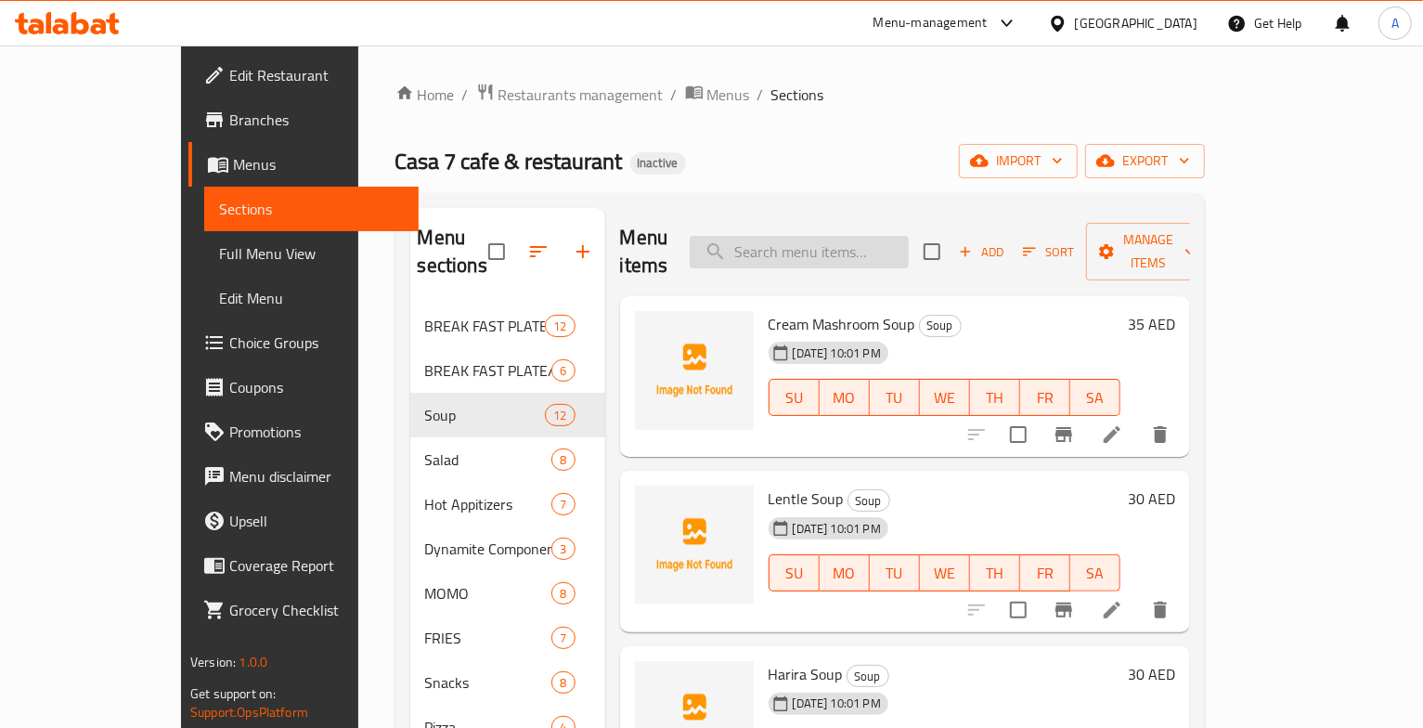
click at [819, 240] on input "search" at bounding box center [799, 252] width 219 height 32
paste input "VEG CHILLY MOMO"
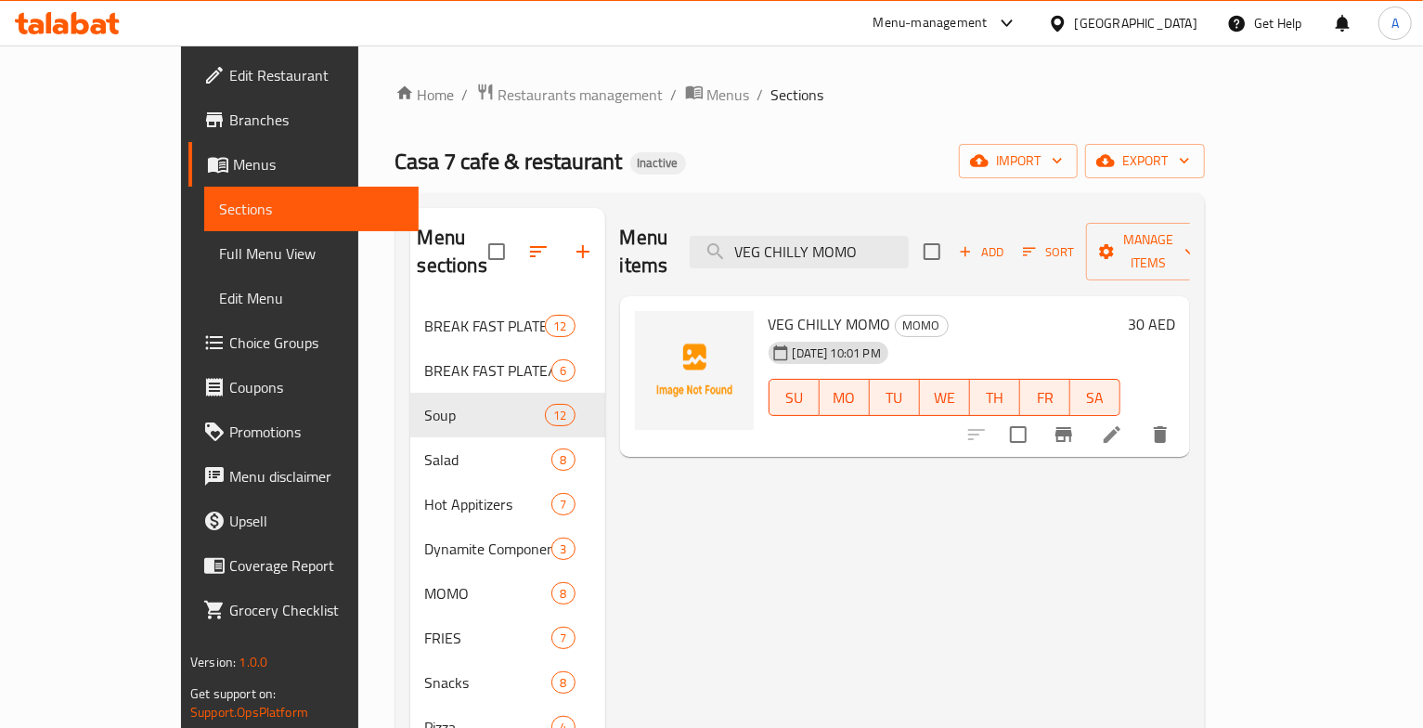
type input "VEG CHILLY MOMO"
click at [1123, 423] on icon at bounding box center [1112, 434] width 22 height 22
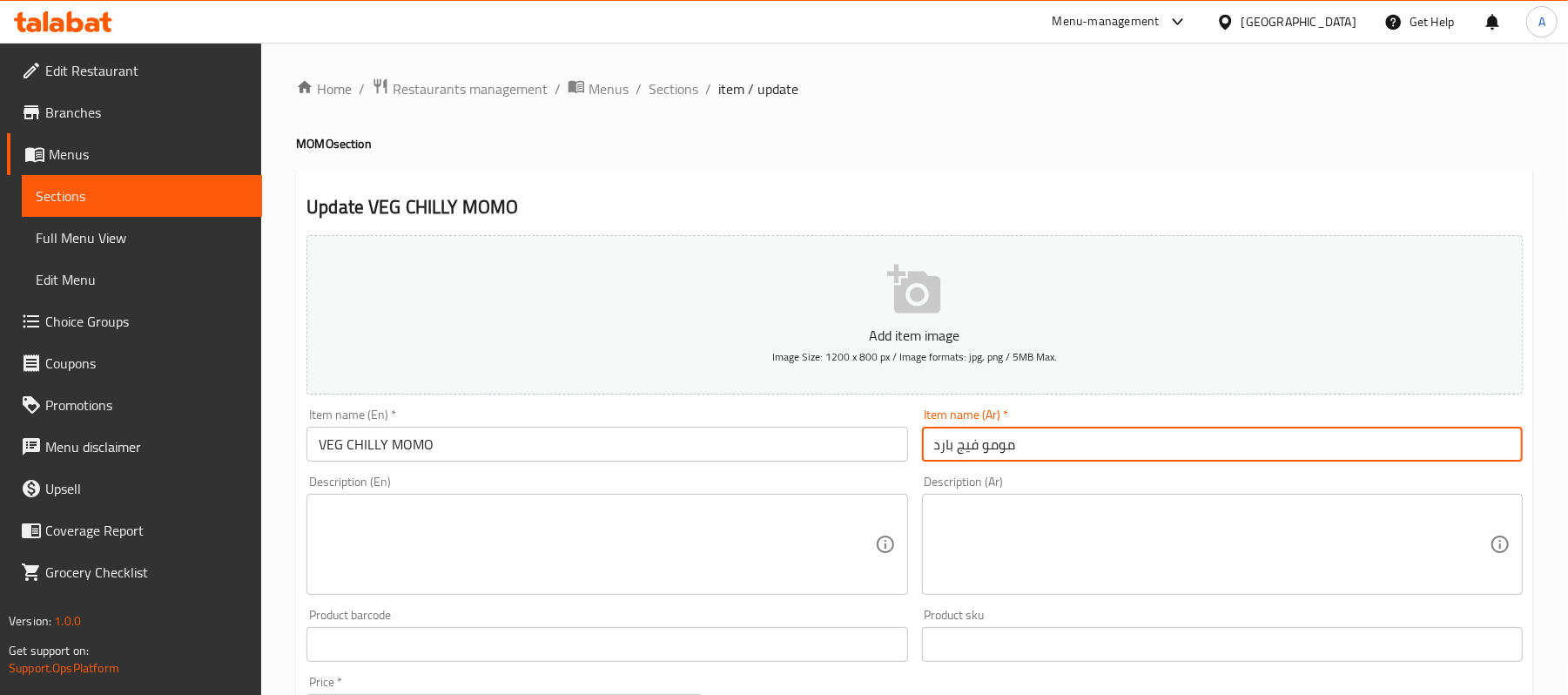
click at [938, 440] on input "مومو فيج بارد" at bounding box center [1222, 444] width 601 height 35
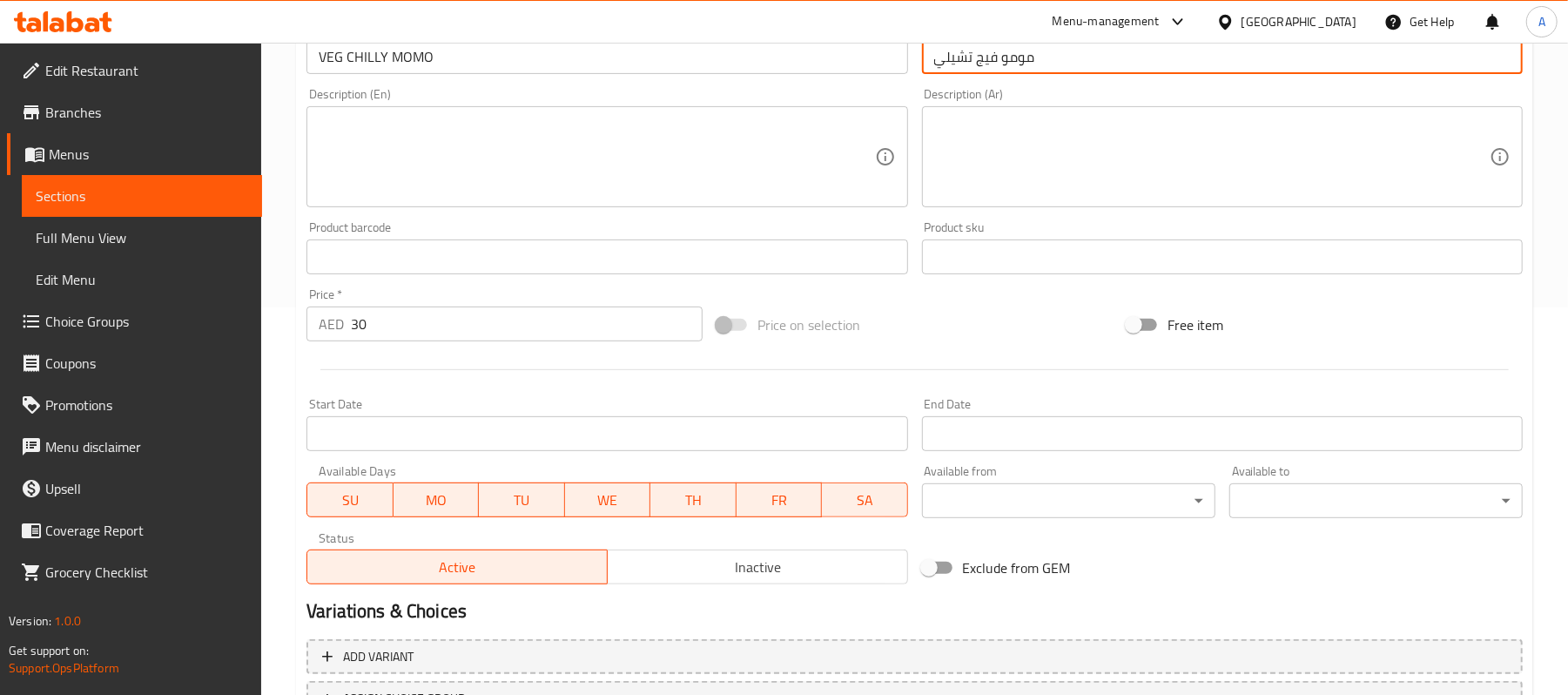
scroll to position [534, 0]
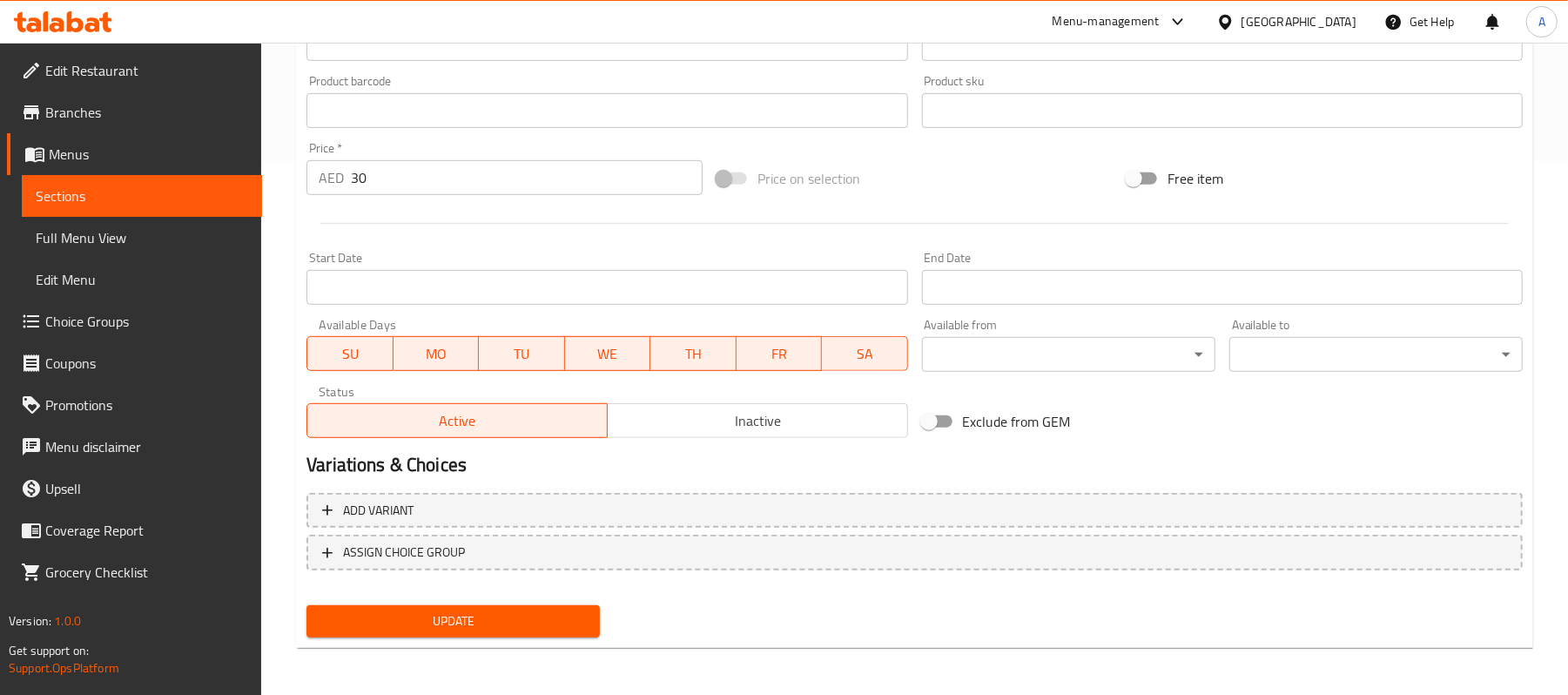
type input "مومو فيج تشيلي"
click at [495, 630] on span "Update" at bounding box center [453, 621] width 265 height 22
drag, startPoint x: 562, startPoint y: 616, endPoint x: 674, endPoint y: 370, distance: 270.3
click at [674, 370] on div "Add item image Image Size: 1200 x 800 px / Image formats: jpg, png / 5MB Max. I…" at bounding box center [914, 169] width 1230 height 950
click at [530, 614] on span "Update" at bounding box center [453, 621] width 265 height 22
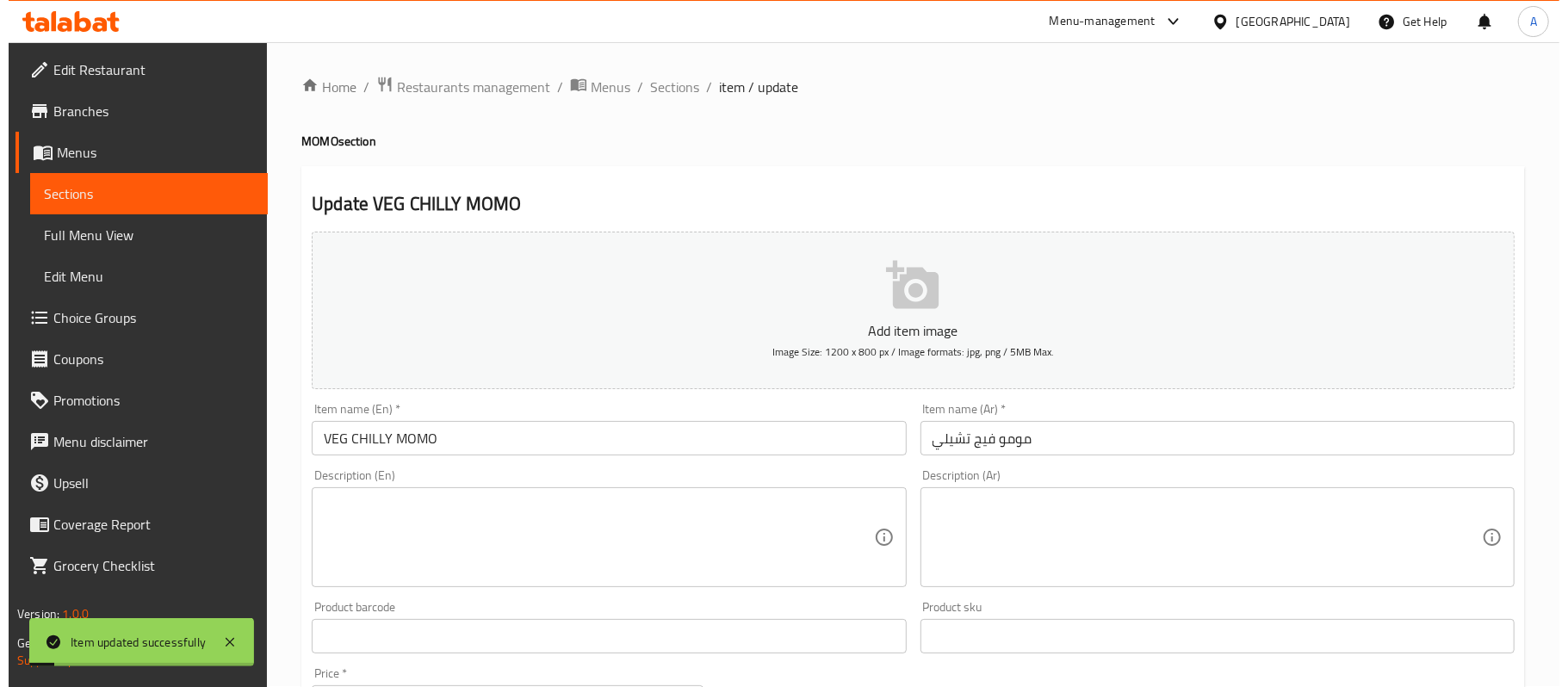
scroll to position [0, 0]
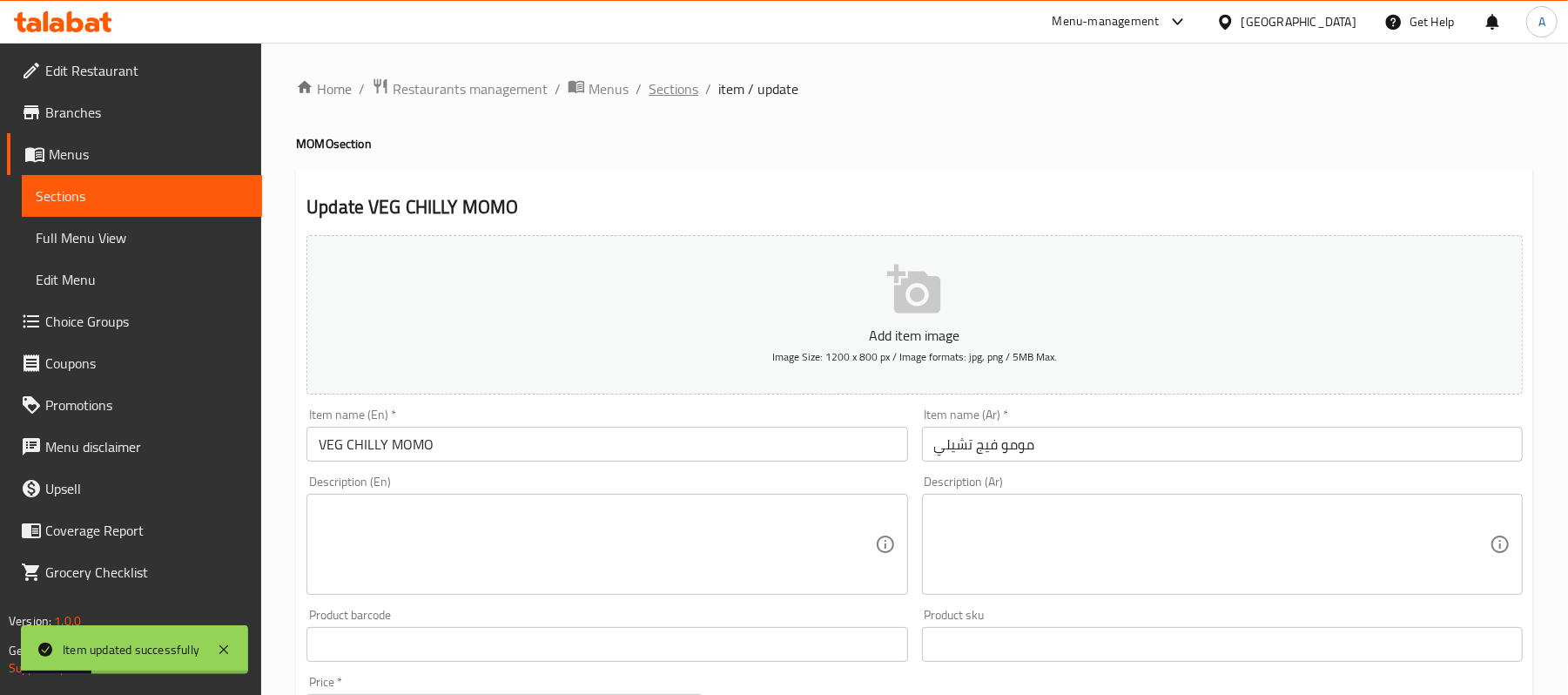
click at [675, 88] on span "Sections" at bounding box center [673, 89] width 50 height 21
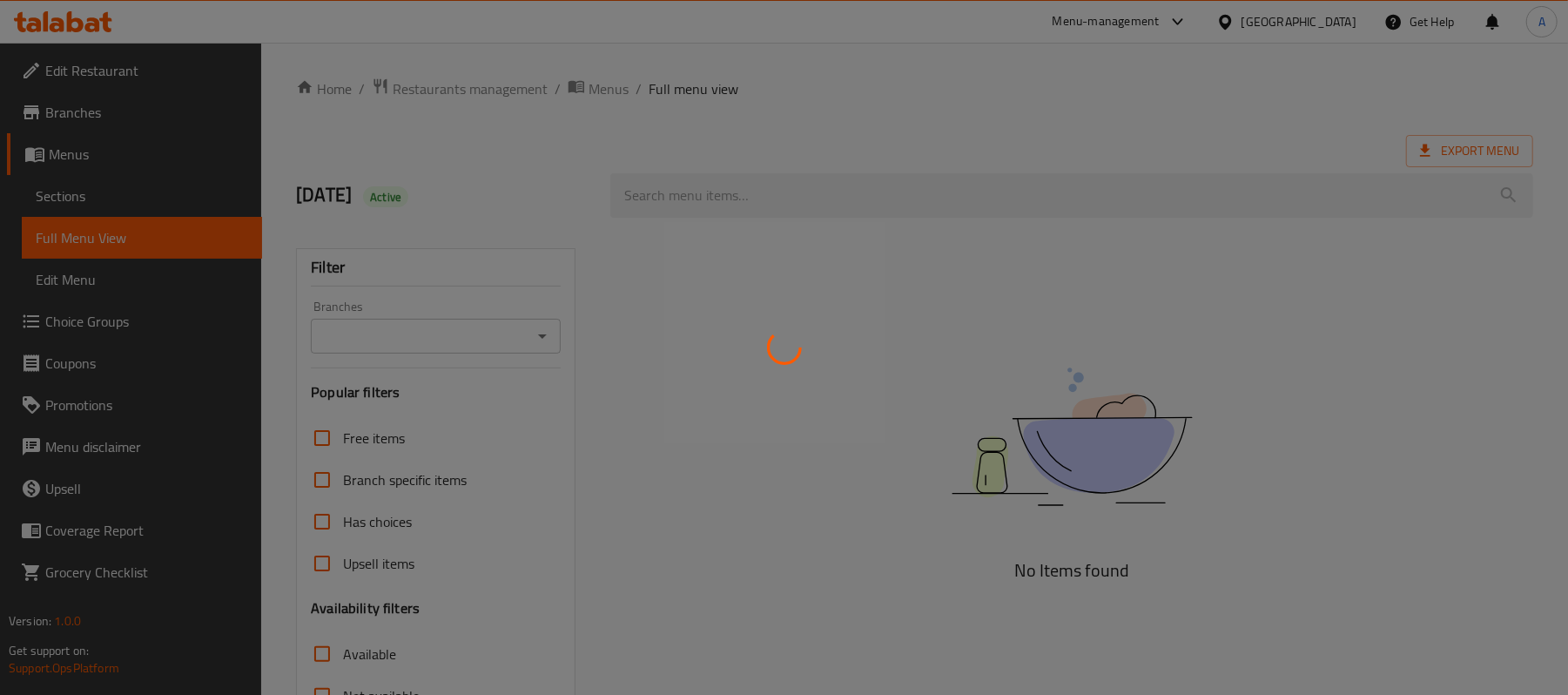
click at [930, 119] on div at bounding box center [784, 347] width 1568 height 695
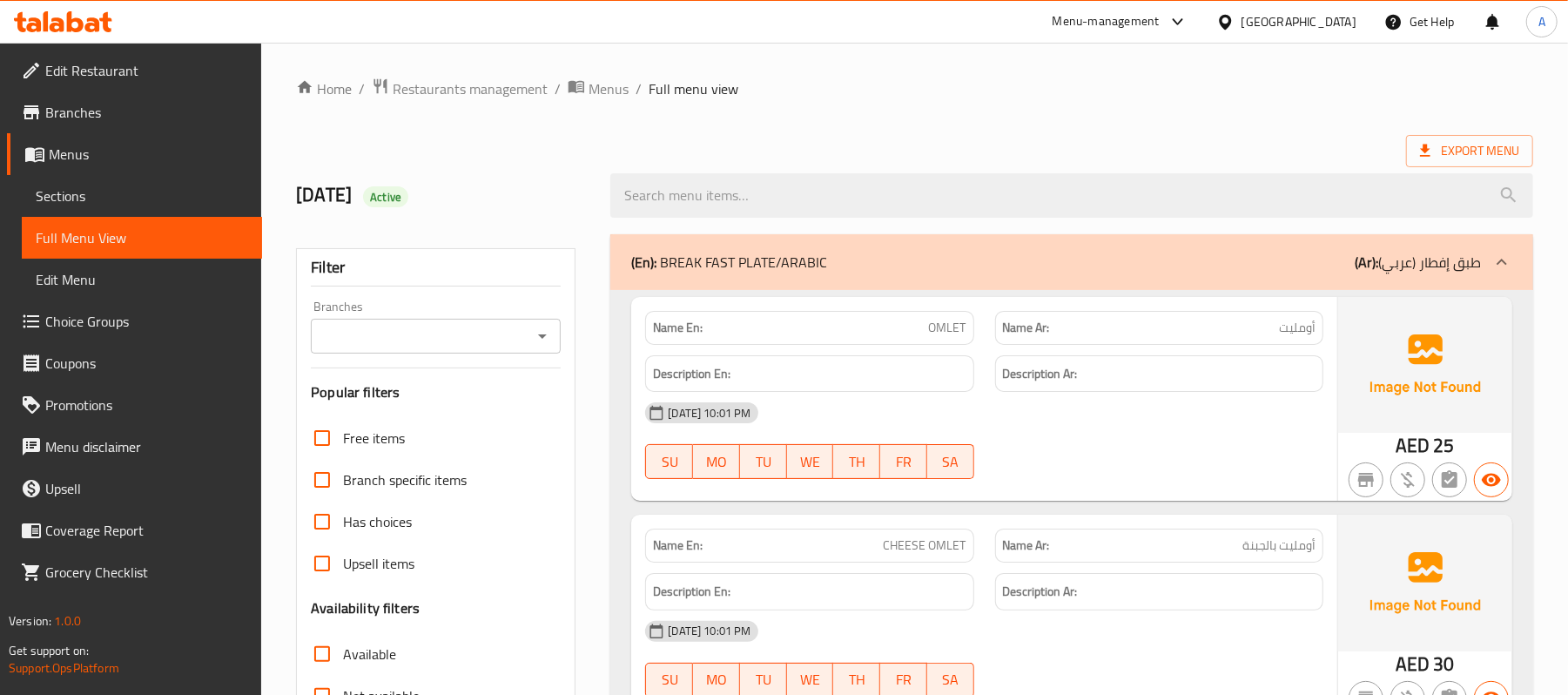
click at [1111, 88] on ol "Home / Restaurants management / Menus / Full menu view" at bounding box center [914, 89] width 1237 height 23
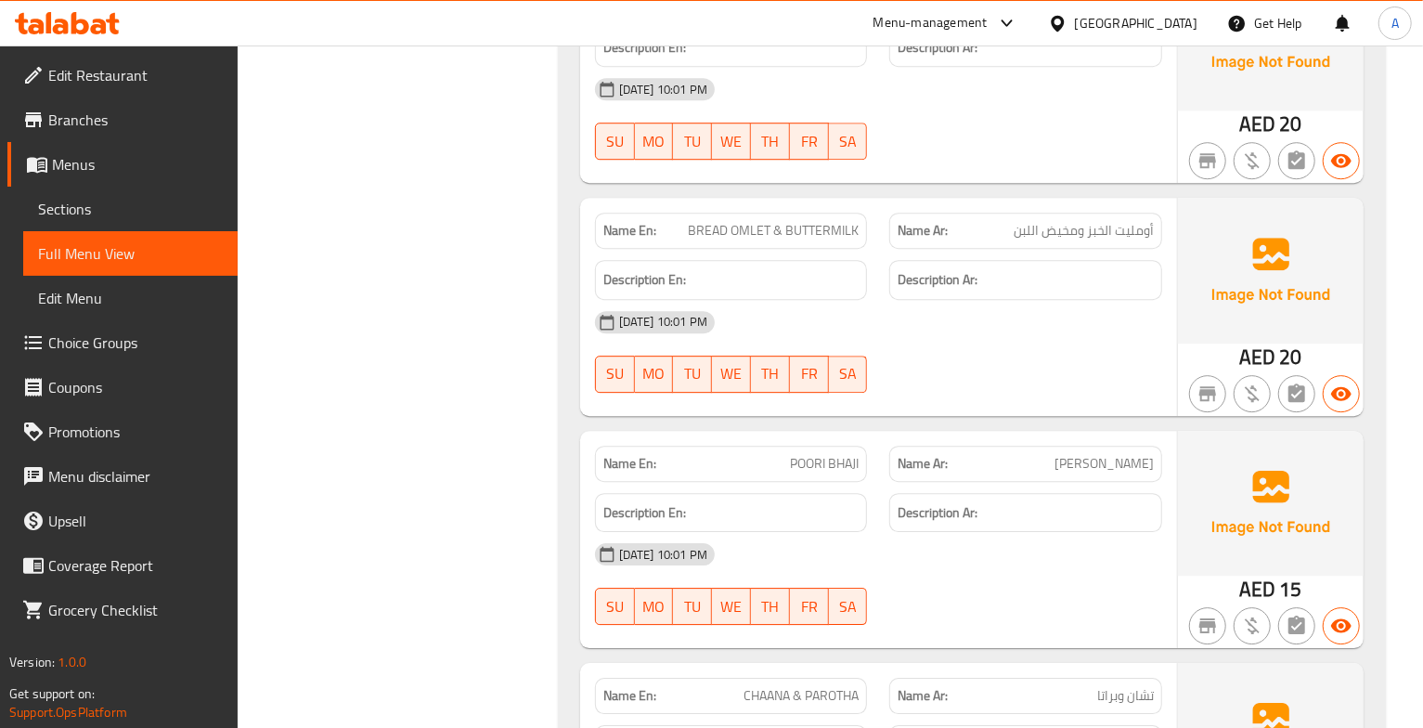
scroll to position [3242, 0]
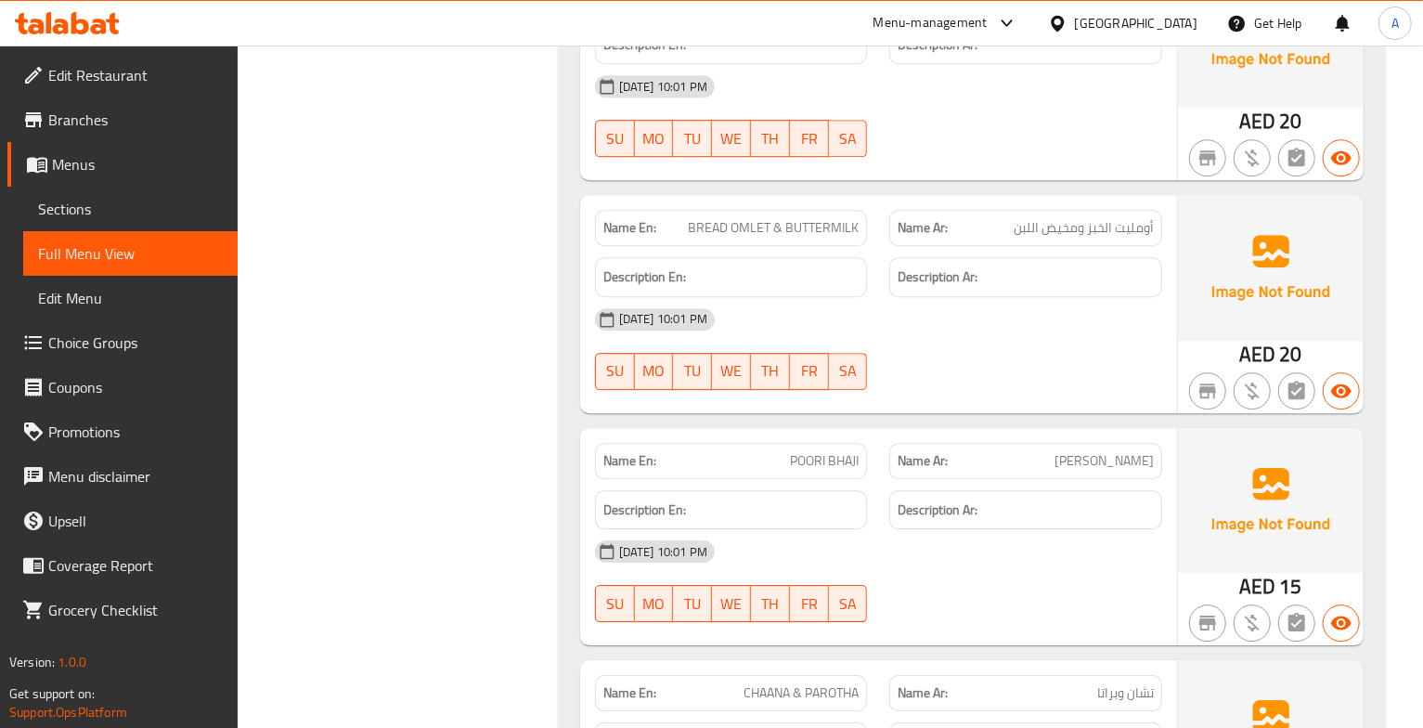
click at [766, 238] on span "BREAD OMLET & BUTTERMILK" at bounding box center [773, 227] width 171 height 19
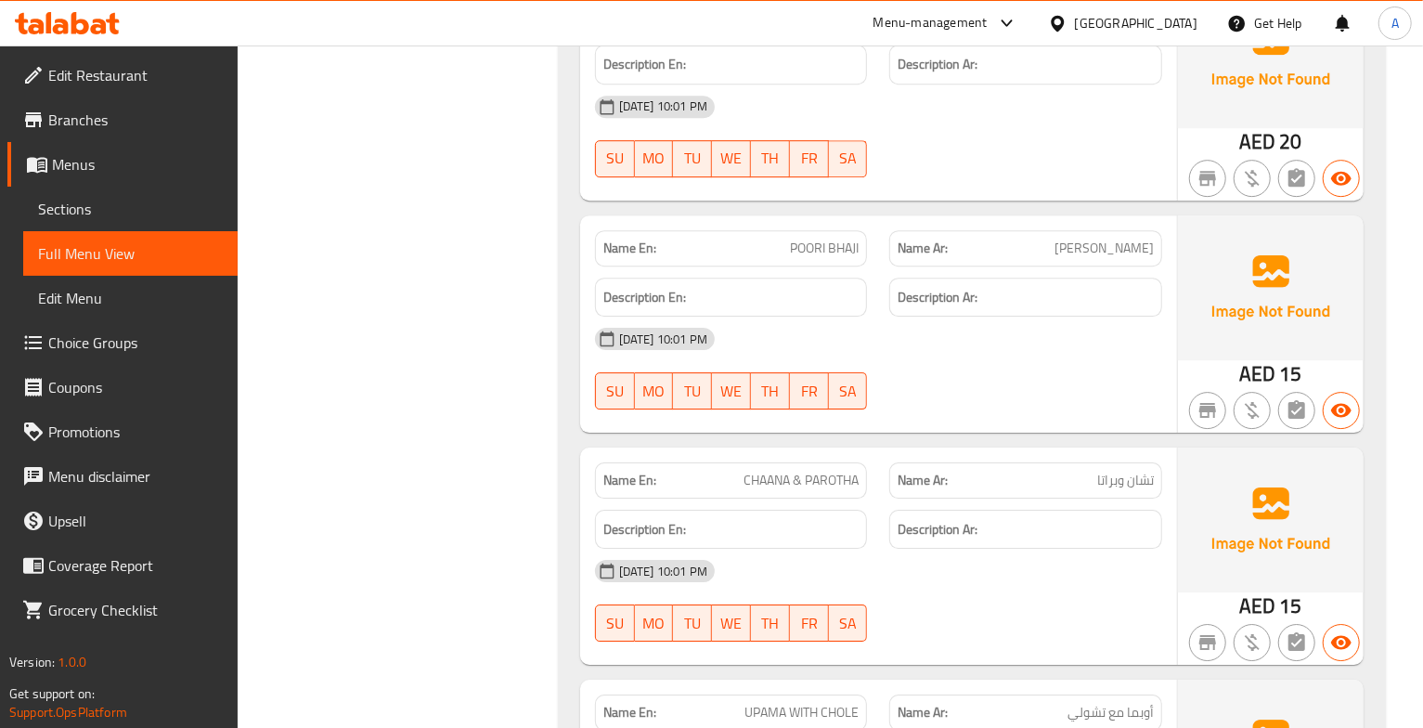
scroll to position [3456, 0]
click at [1115, 254] on span "[PERSON_NAME]" at bounding box center [1104, 247] width 99 height 19
click at [803, 257] on span "POORI BHAJI" at bounding box center [824, 247] width 69 height 19
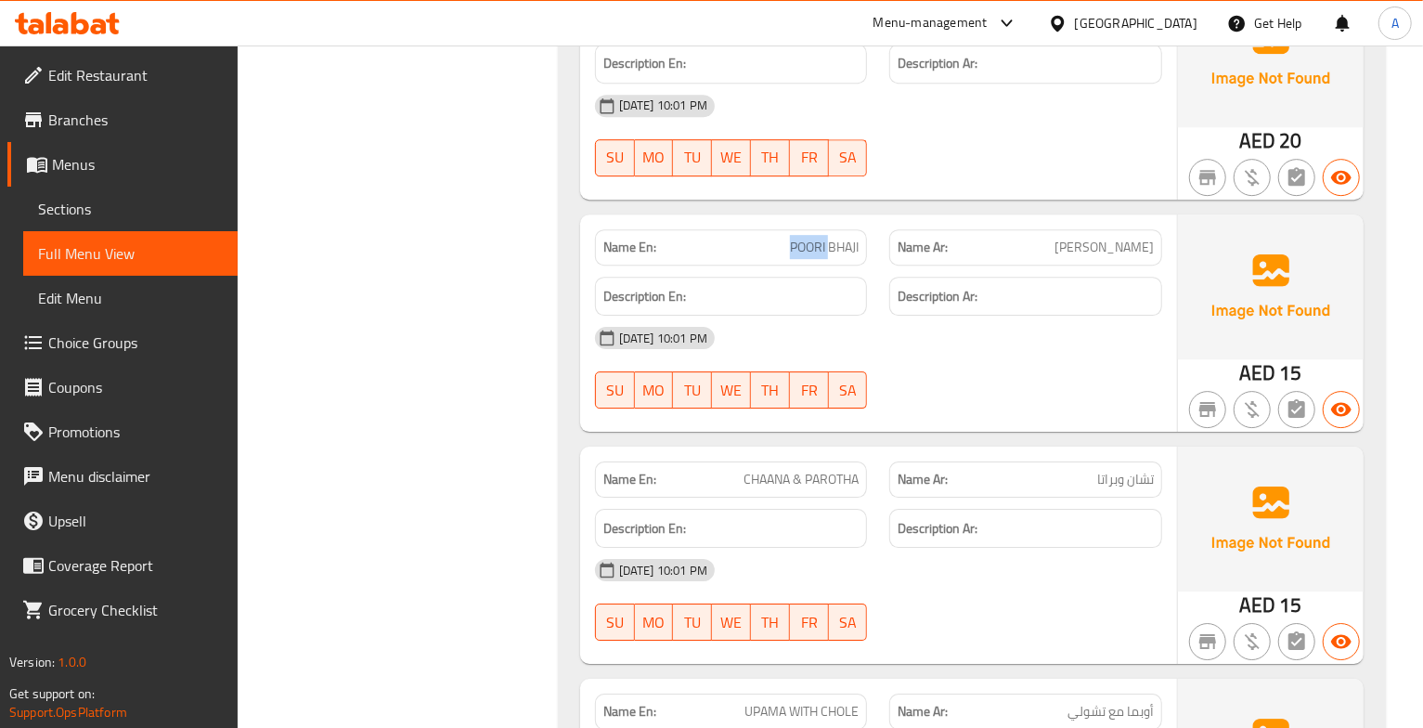
click at [803, 257] on span "POORI BHAJI" at bounding box center [824, 247] width 69 height 19
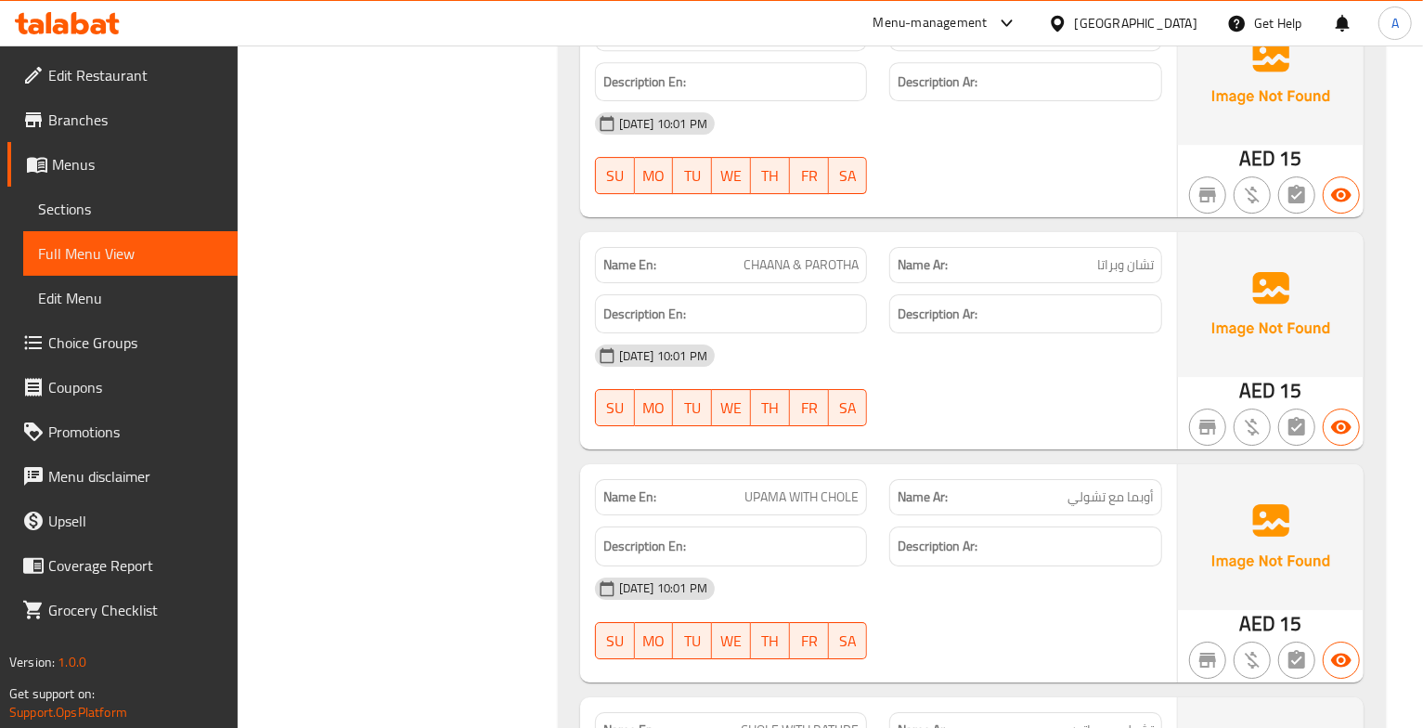
scroll to position [3671, 0]
click at [799, 273] on span "CHAANA & PAROTHA" at bounding box center [801, 263] width 115 height 19
click at [1133, 274] on span "تشان وبراتا" at bounding box center [1125, 263] width 57 height 19
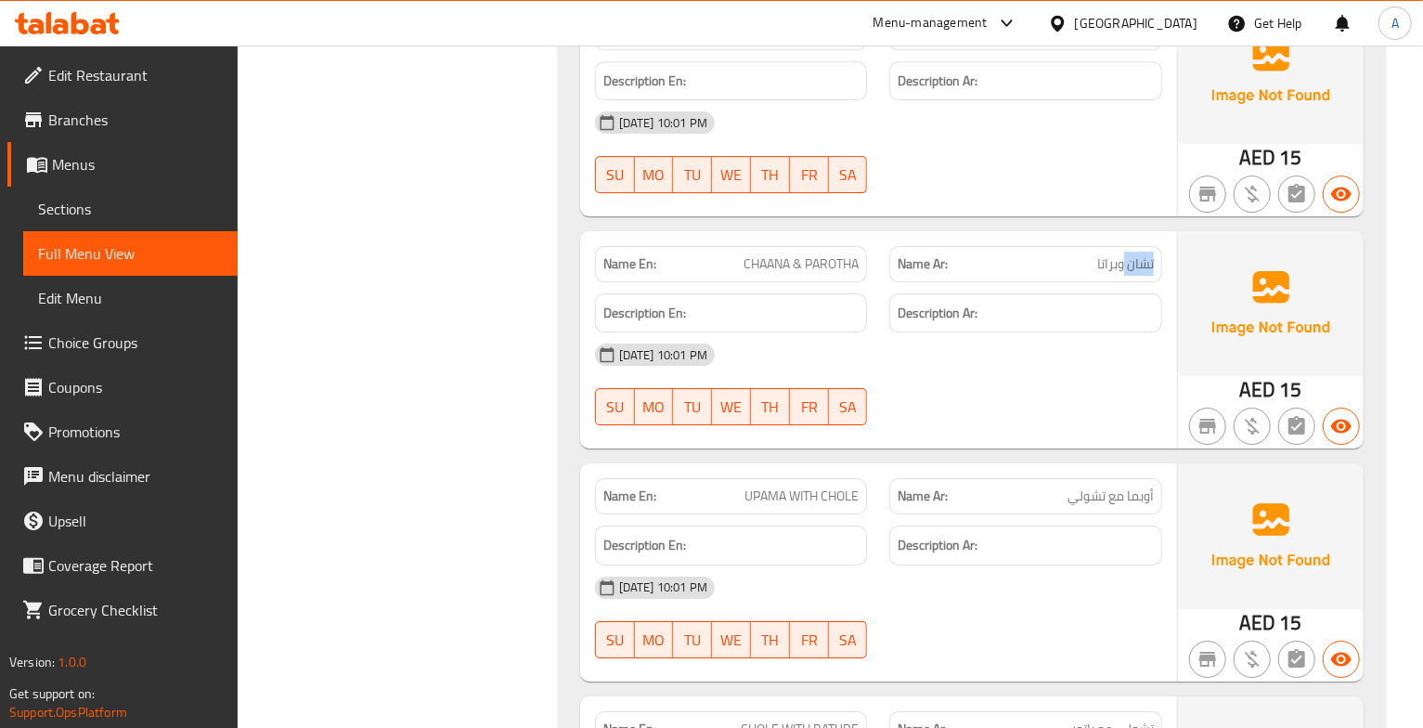
click at [1133, 274] on span "تشان وبراتا" at bounding box center [1125, 263] width 57 height 19
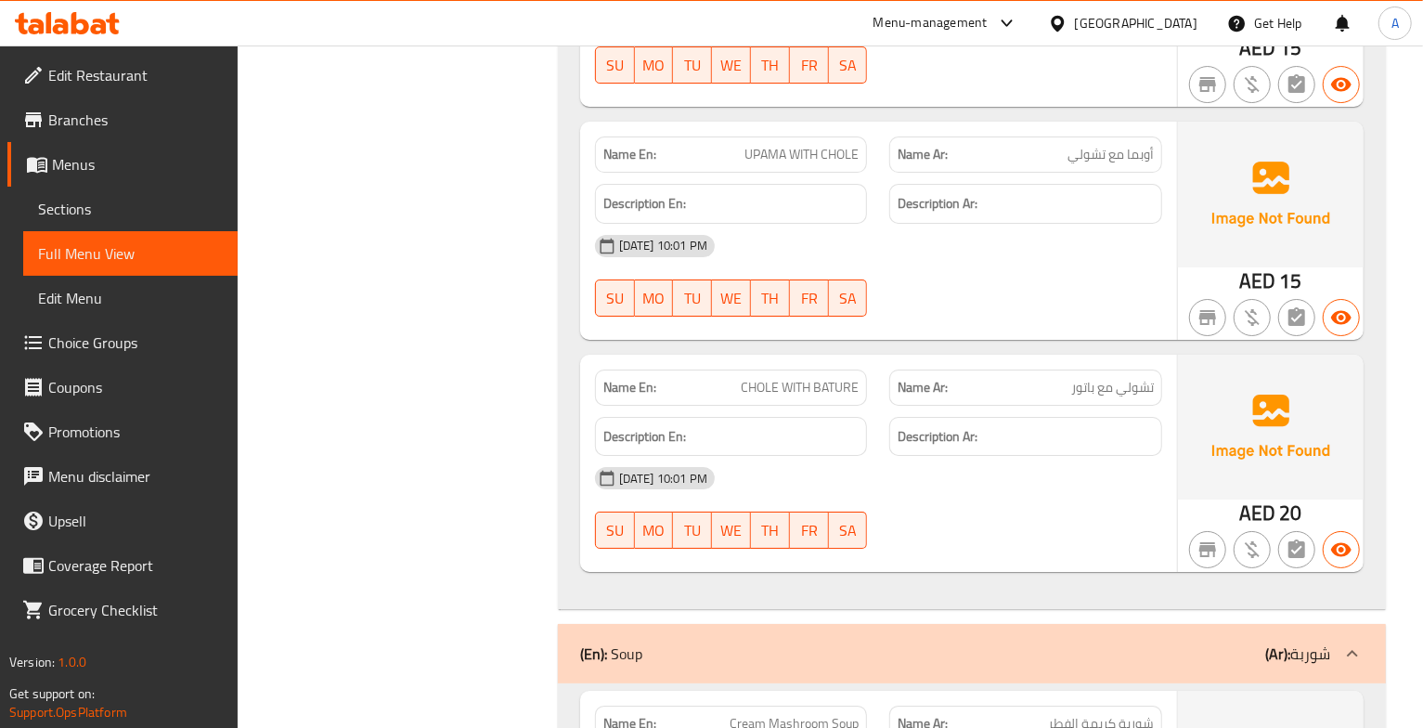
scroll to position [4015, 0]
click at [975, 222] on div "Description Ar:" at bounding box center [1025, 202] width 273 height 40
click at [1134, 396] on span "تشولي مع باتور" at bounding box center [1112, 385] width 83 height 19
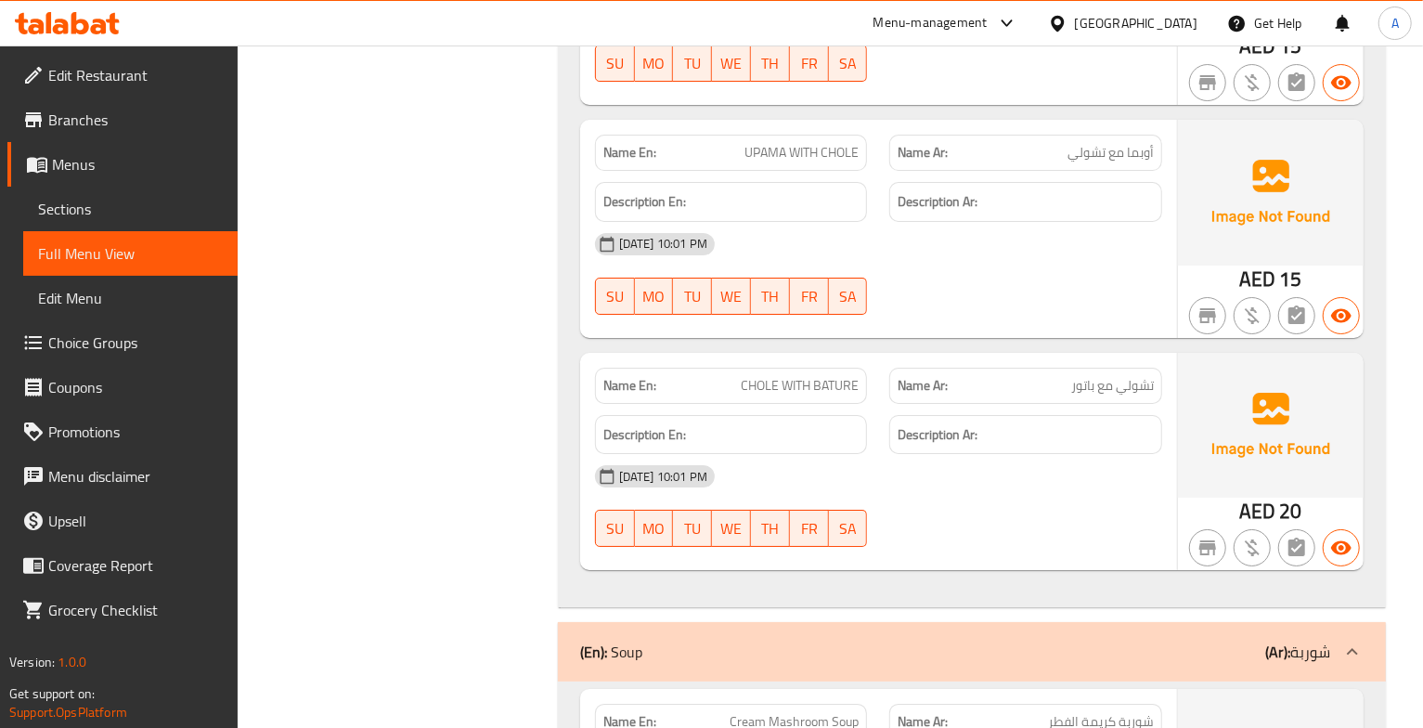
click at [832, 395] on span "CHOLE WITH BATURE" at bounding box center [800, 385] width 118 height 19
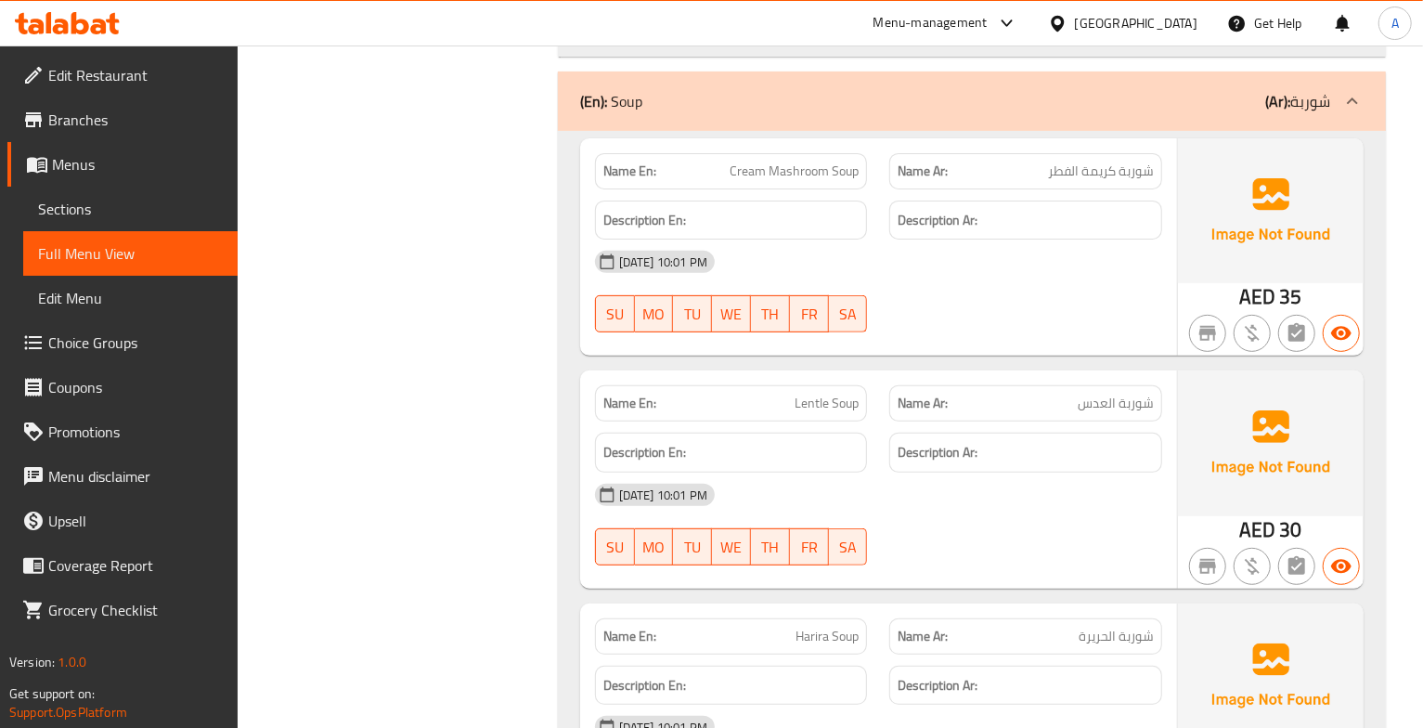
scroll to position [4568, 0]
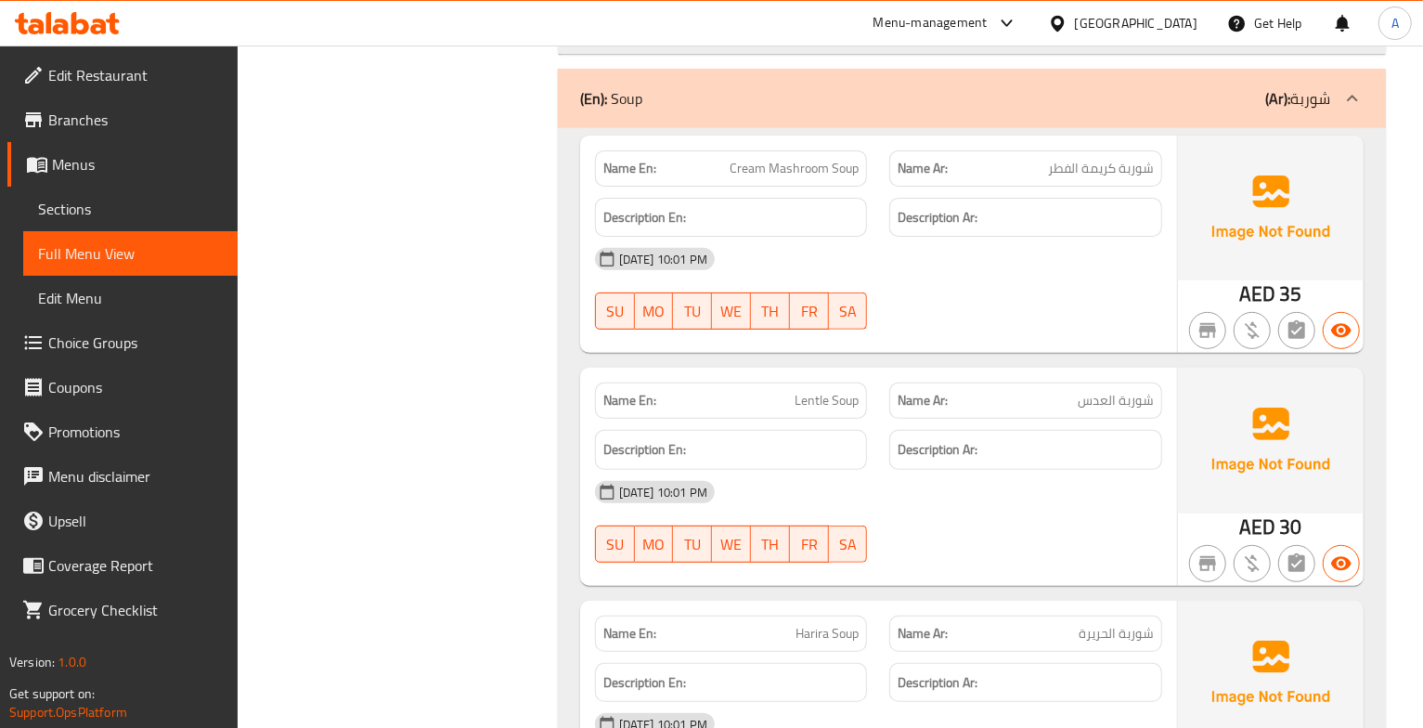
click at [1115, 178] on span "شوربة كريمة الفطر" at bounding box center [1101, 168] width 106 height 19
click at [795, 178] on span "Cream Mashroom Soup" at bounding box center [794, 168] width 129 height 19
click at [1115, 178] on span "شوربة كريمة الفطر" at bounding box center [1101, 168] width 106 height 19
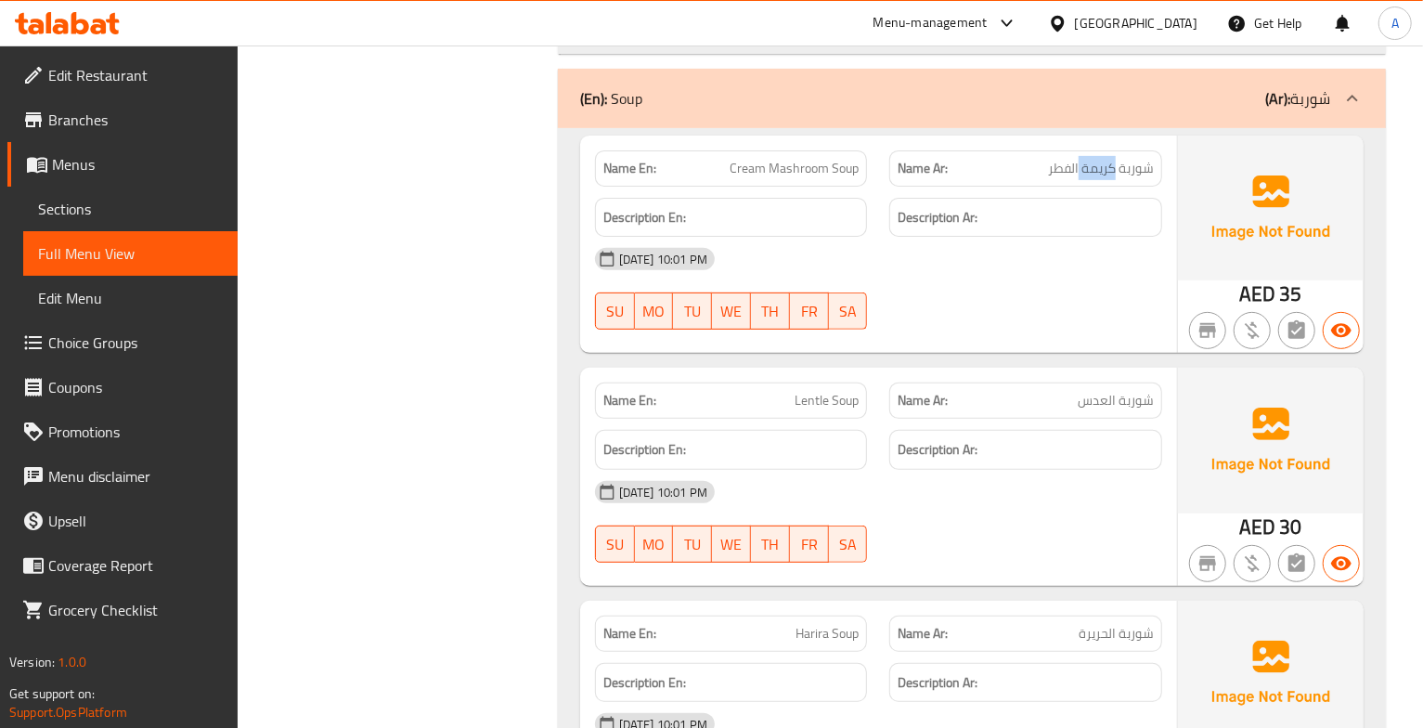
click at [1115, 178] on span "شوربة كريمة الفطر" at bounding box center [1101, 168] width 106 height 19
click at [814, 178] on span "Cream Mashroom Soup" at bounding box center [794, 168] width 129 height 19
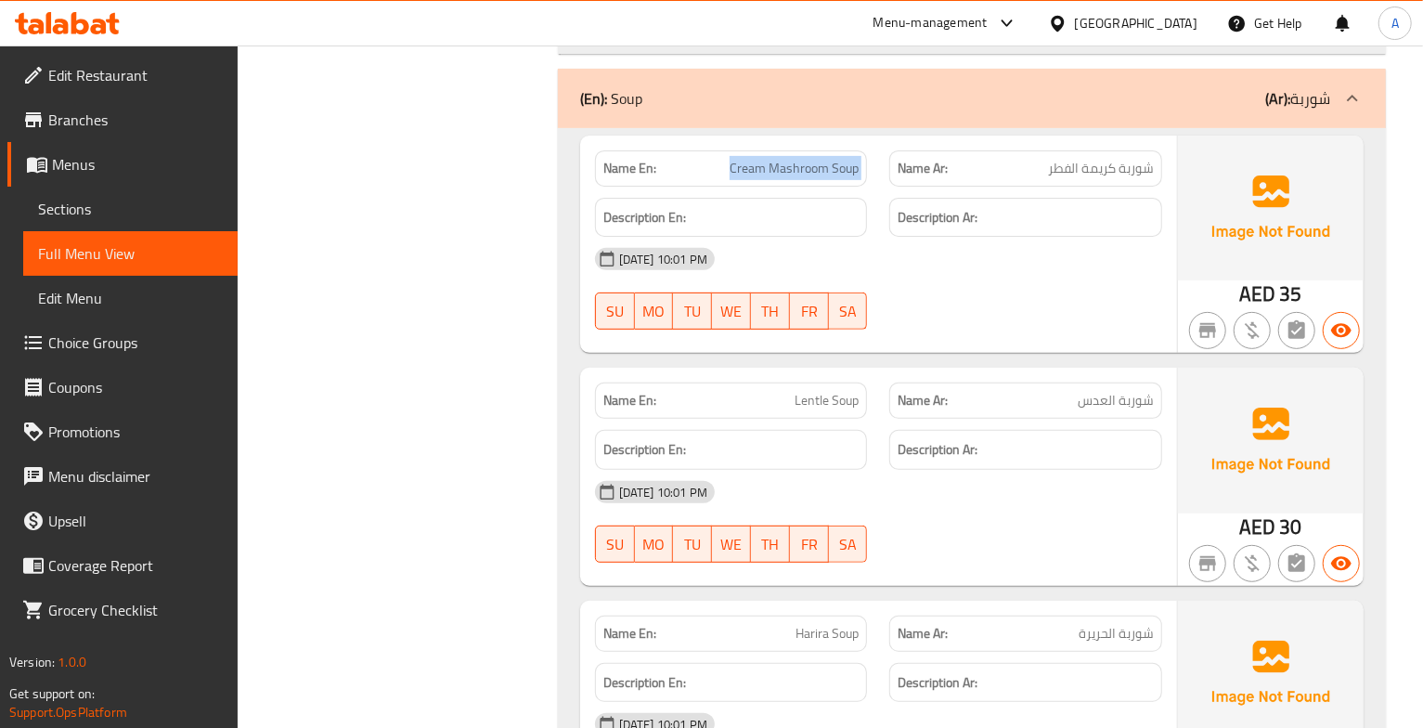
click at [814, 178] on span "Cream Mashroom Soup" at bounding box center [794, 168] width 129 height 19
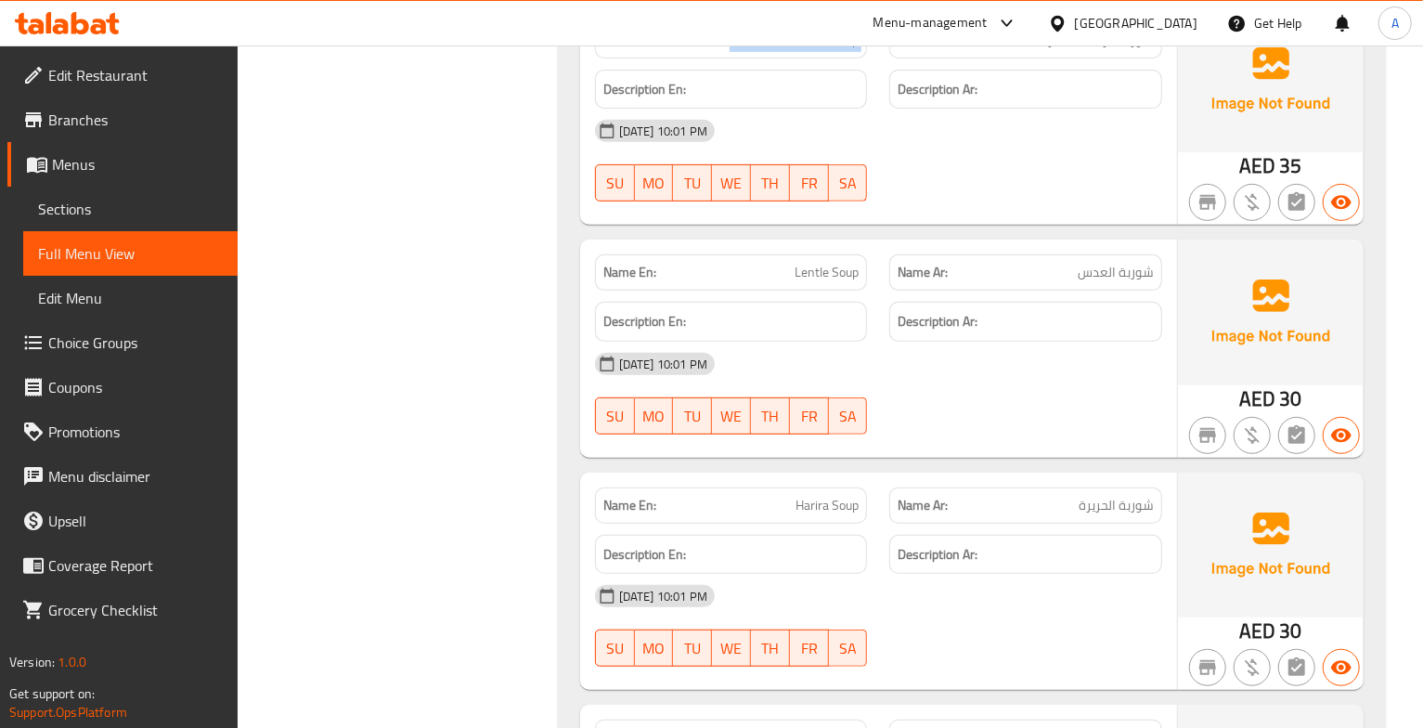
scroll to position [4698, 0]
click at [1123, 276] on span "شوربة العدس" at bounding box center [1116, 270] width 76 height 19
click at [822, 271] on div "Name En: Lentle Soup" at bounding box center [731, 271] width 273 height 36
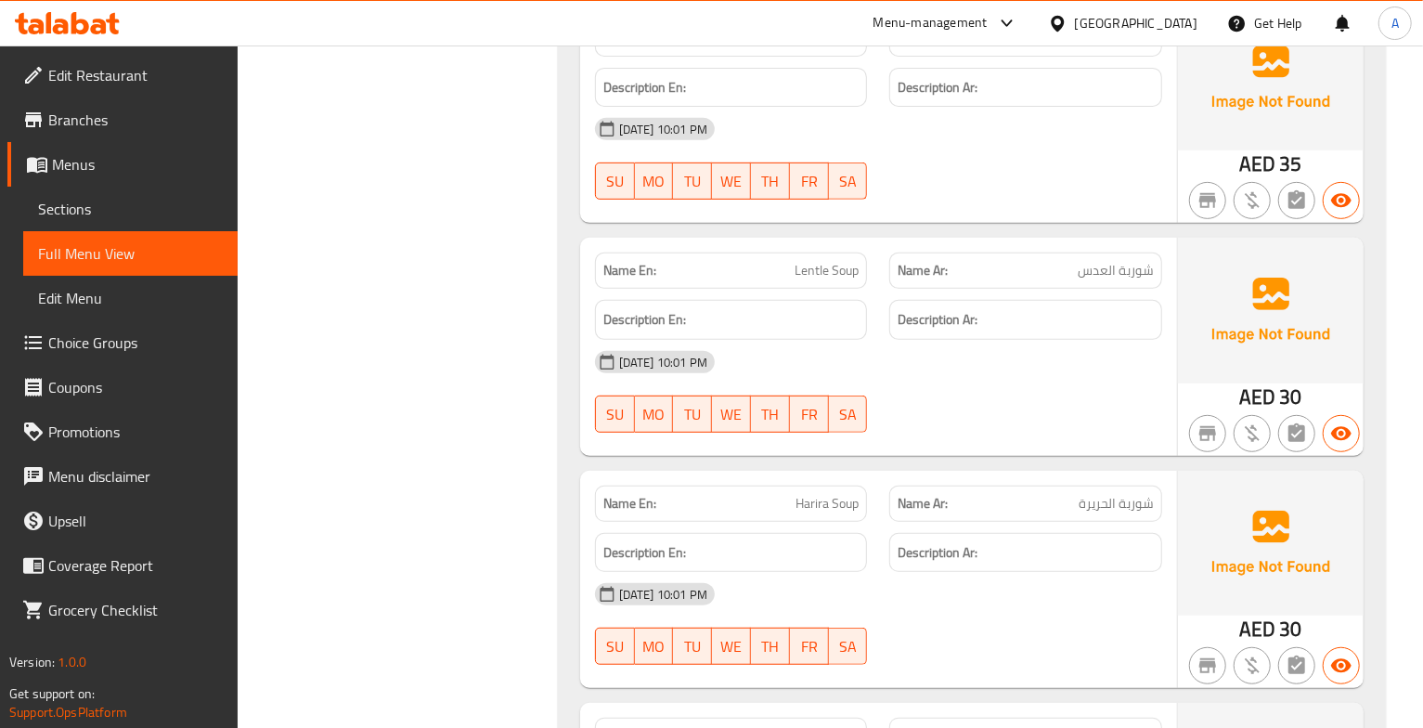
click at [823, 279] on span "Lentle Soup" at bounding box center [827, 270] width 64 height 19
click at [1107, 513] on span "شوربة الحريرة" at bounding box center [1116, 503] width 75 height 19
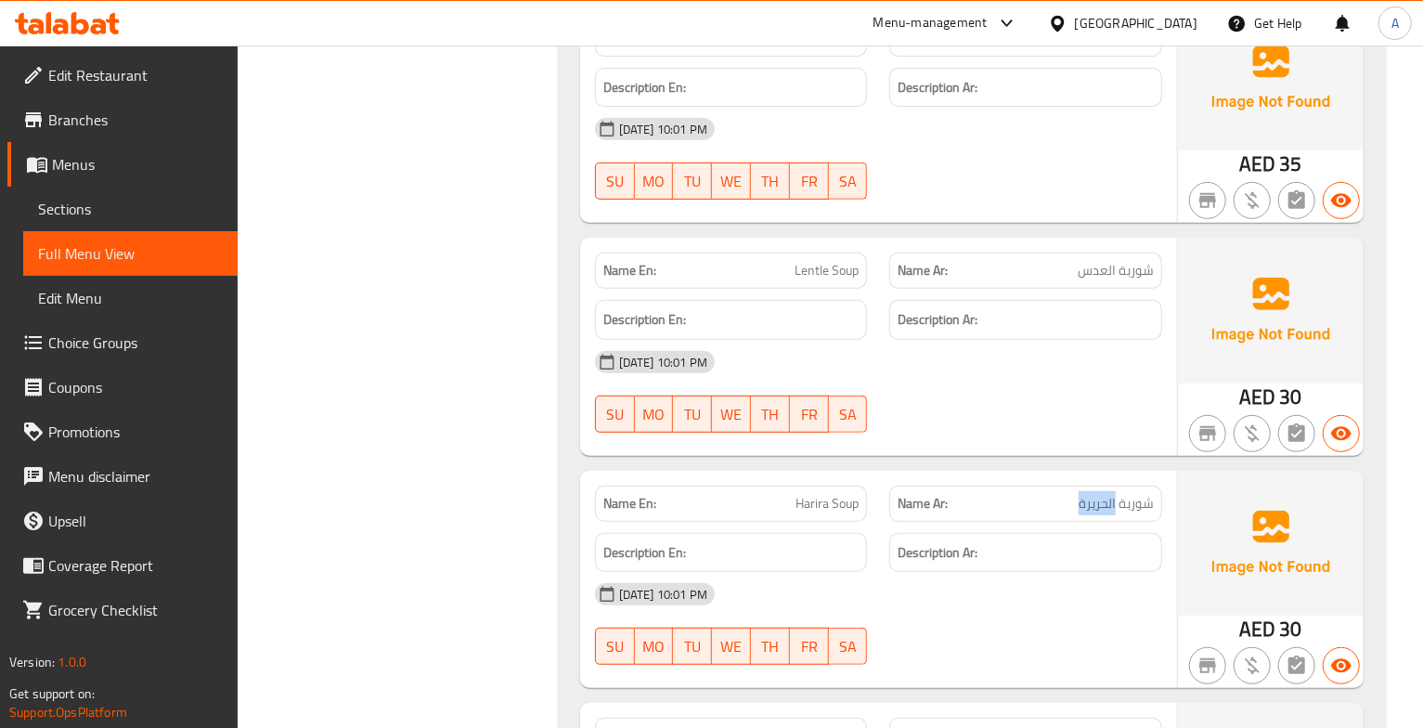
click at [1107, 513] on span "شوربة الحريرة" at bounding box center [1116, 503] width 75 height 19
click at [828, 513] on span "Harira Soup" at bounding box center [827, 503] width 63 height 19
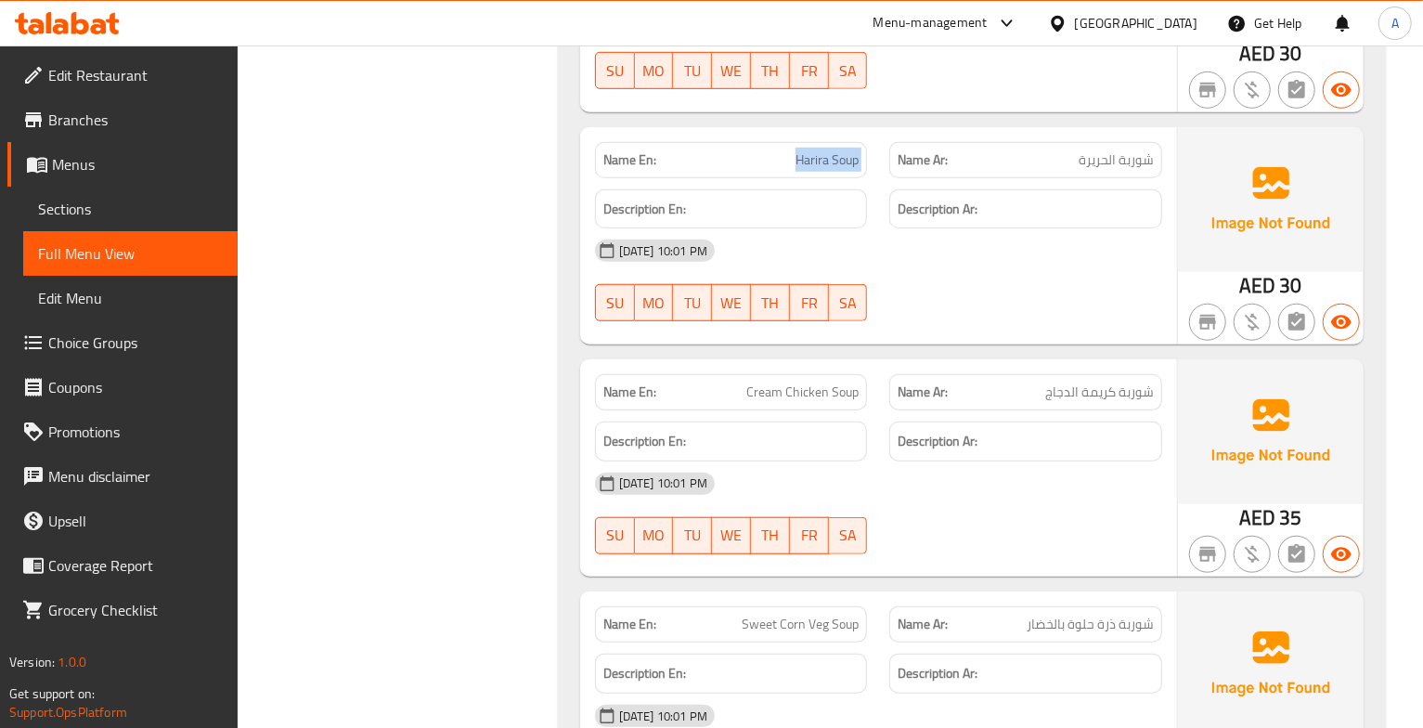
scroll to position [5043, 0]
click at [1104, 399] on span "شوربة كريمة الدجاج" at bounding box center [1099, 390] width 109 height 19
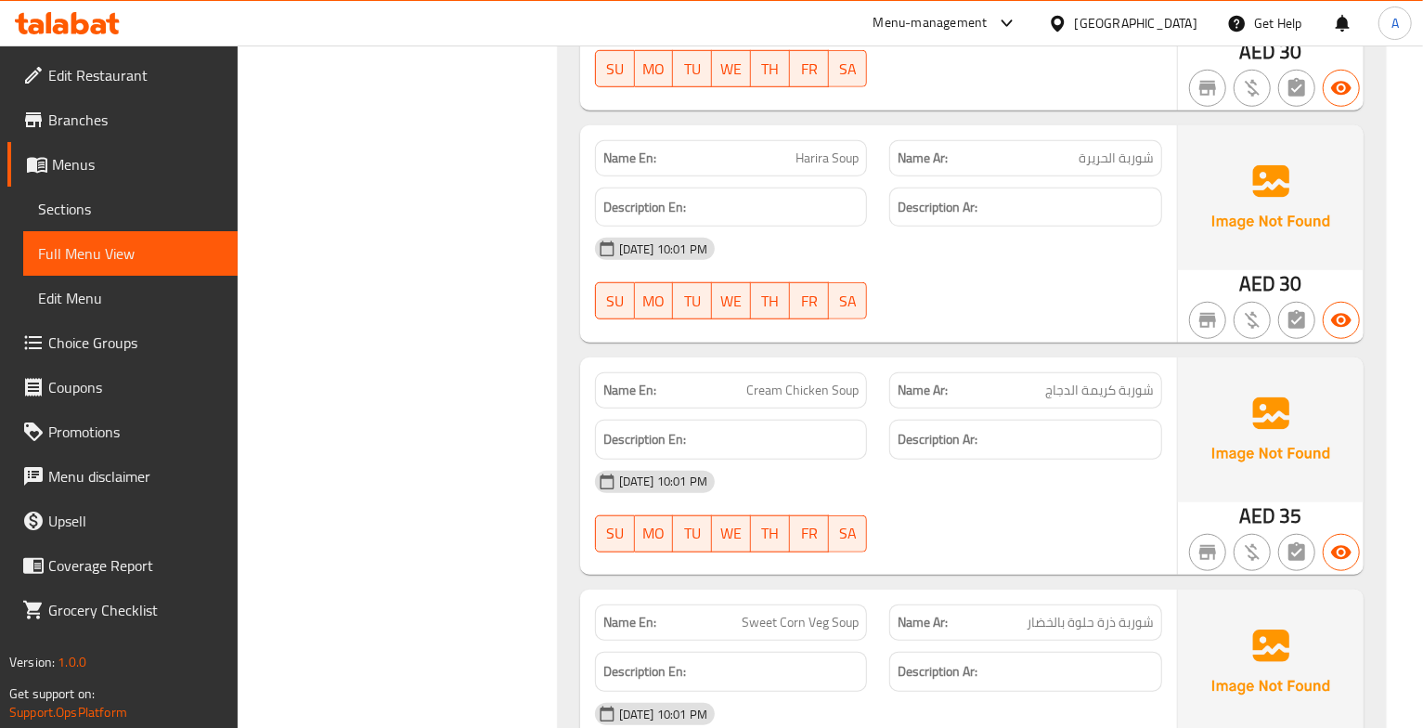
click at [1026, 498] on div "[DATE] 10:01 PM" at bounding box center [879, 482] width 590 height 45
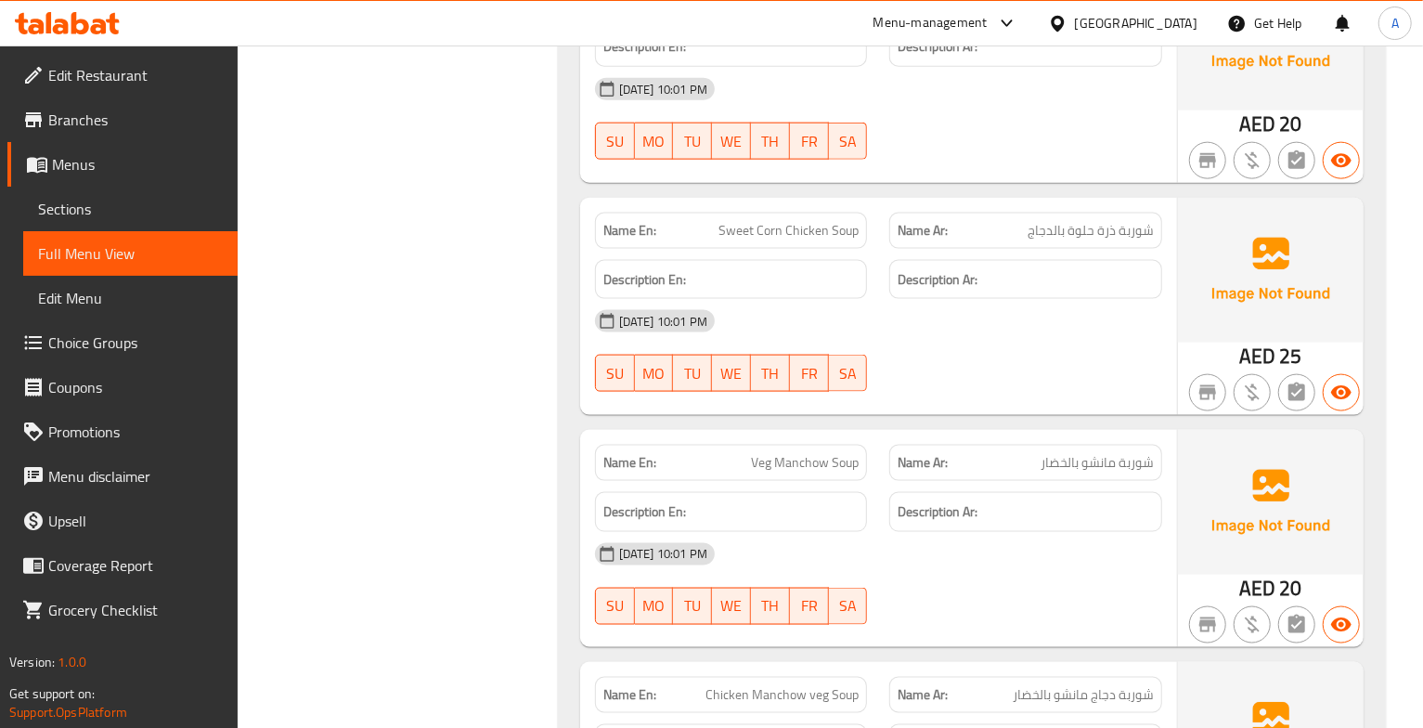
scroll to position [5672, 0]
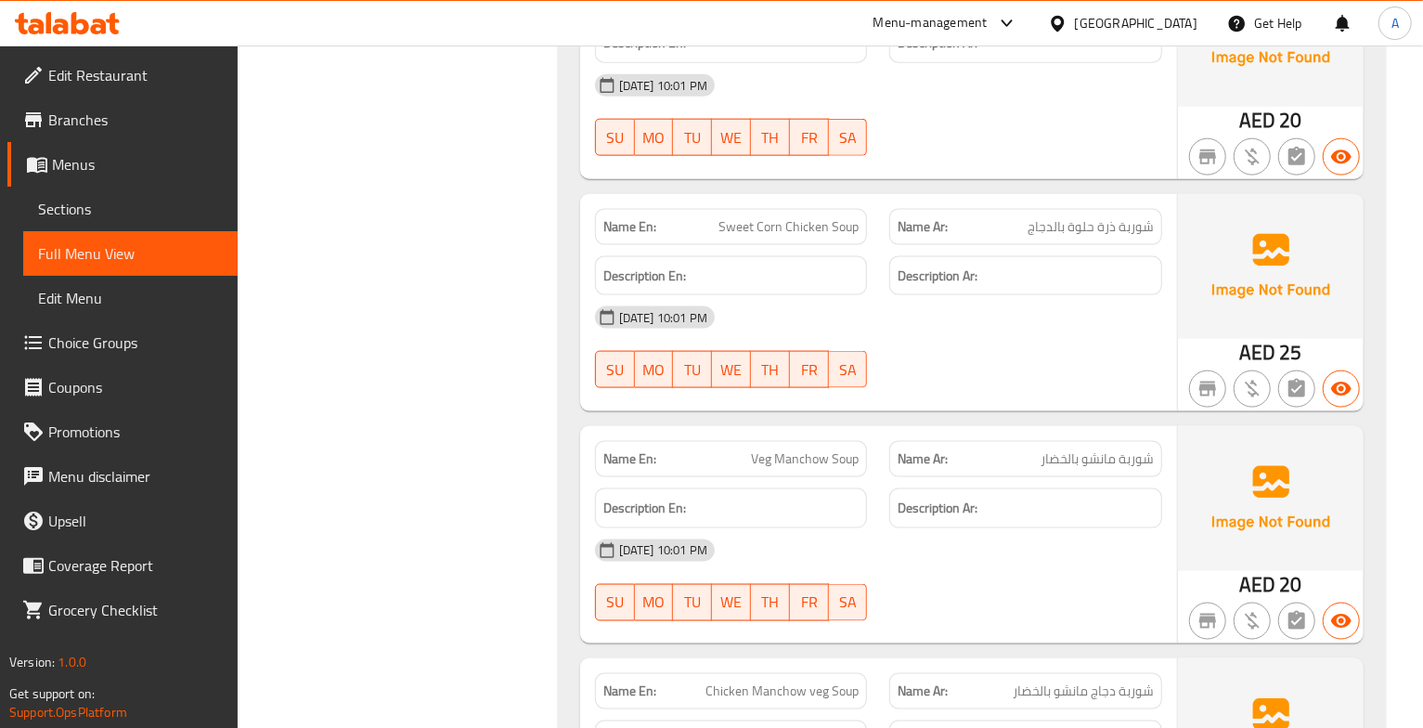
click at [1053, 227] on div "Name Ar: شوربة ذرة حلوة بالدجاج" at bounding box center [1025, 227] width 273 height 36
click at [1145, 380] on div "29-09-2025 10:01 PM SU MO TU WE TH FR SA" at bounding box center [879, 347] width 590 height 104
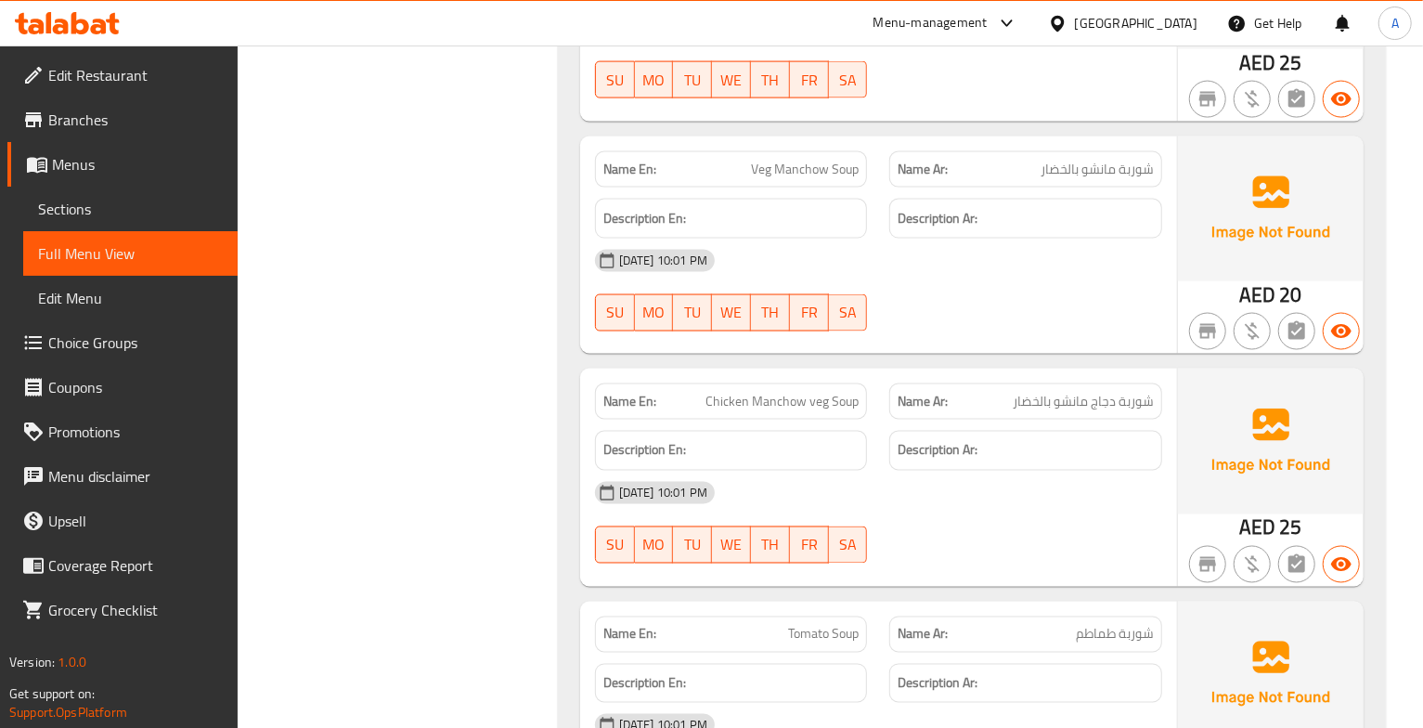
click at [1077, 179] on span "شوربة مانشو بالخضار" at bounding box center [1097, 169] width 113 height 19
click at [834, 179] on span "Veg Manchow Soup" at bounding box center [805, 169] width 108 height 19
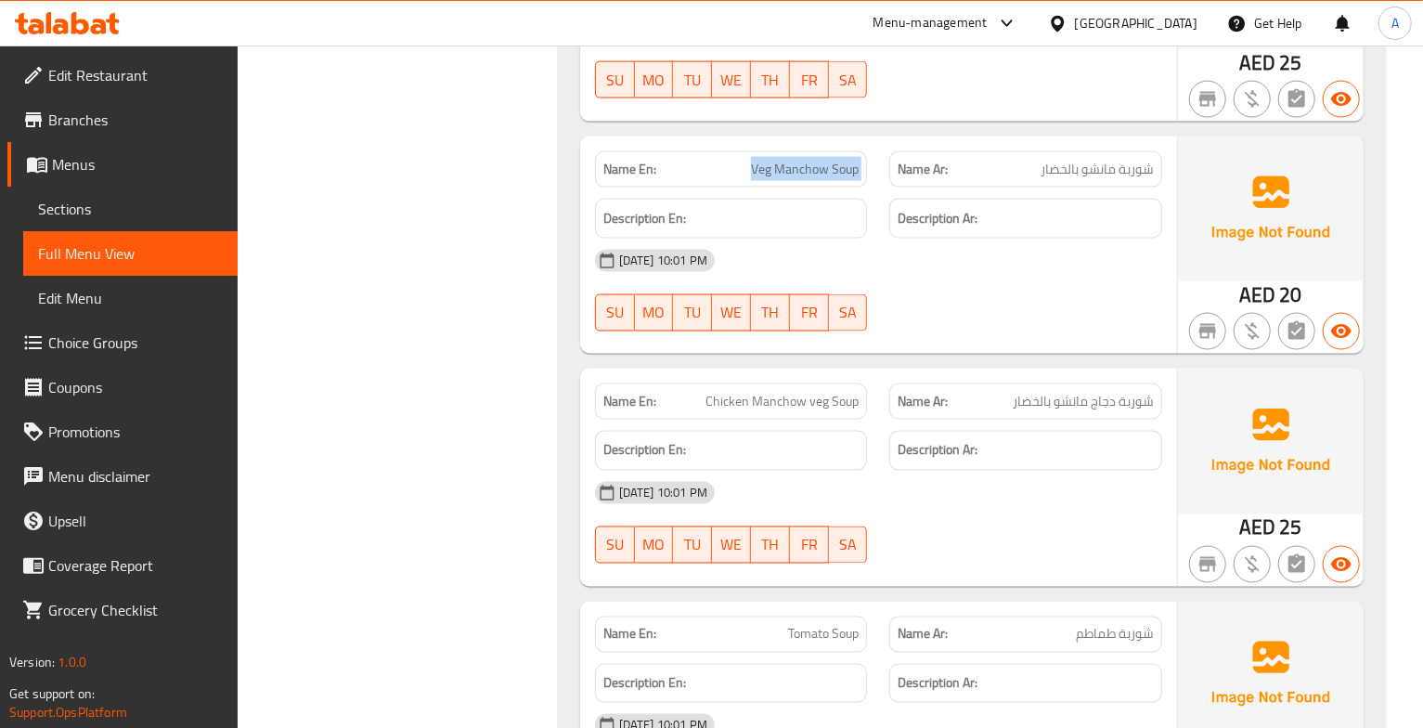
click at [834, 179] on span "Veg Manchow Soup" at bounding box center [805, 169] width 108 height 19
click at [1122, 411] on span "شوربة دجاج مانشو بالخضار" at bounding box center [1083, 401] width 141 height 19
click at [770, 411] on span "Chicken Manchow veg Soup" at bounding box center [782, 401] width 153 height 19
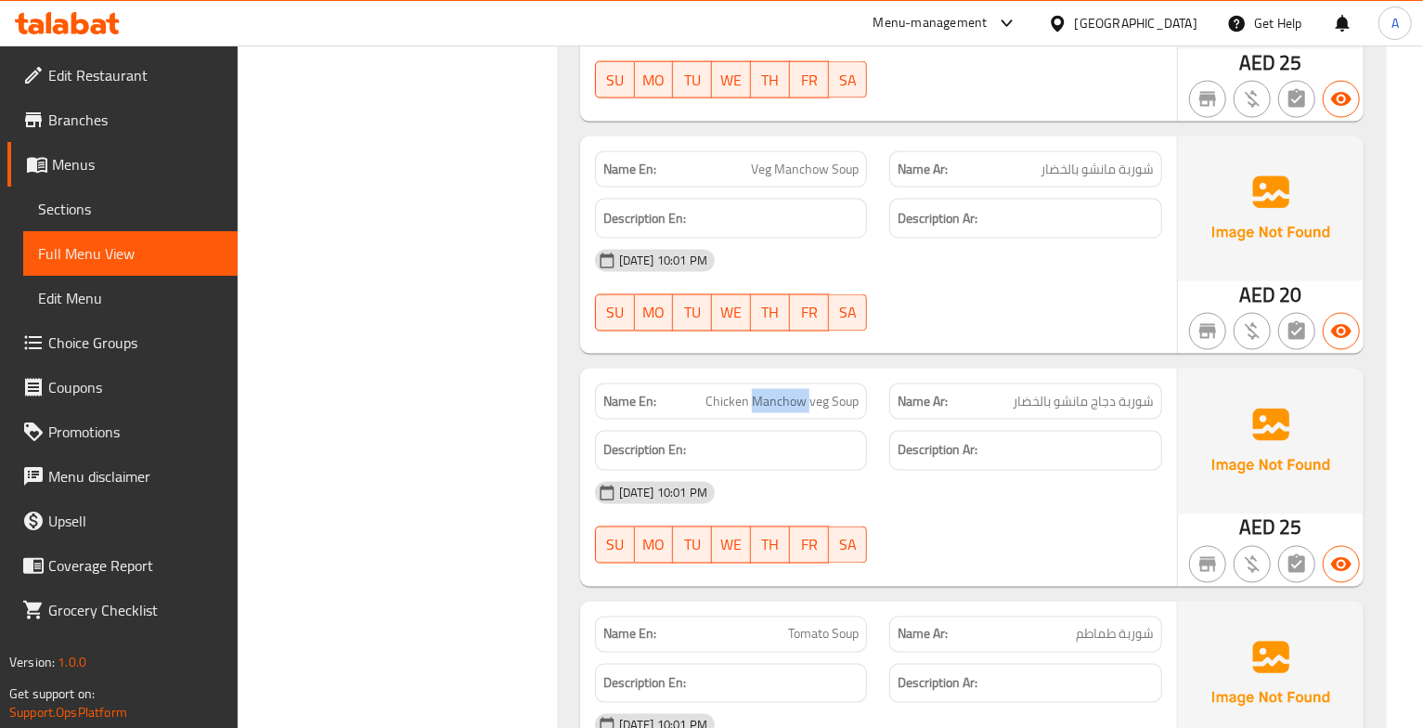
click at [770, 411] on span "Chicken Manchow veg Soup" at bounding box center [782, 401] width 153 height 19
copy span "Chicken Manchow veg Soup"
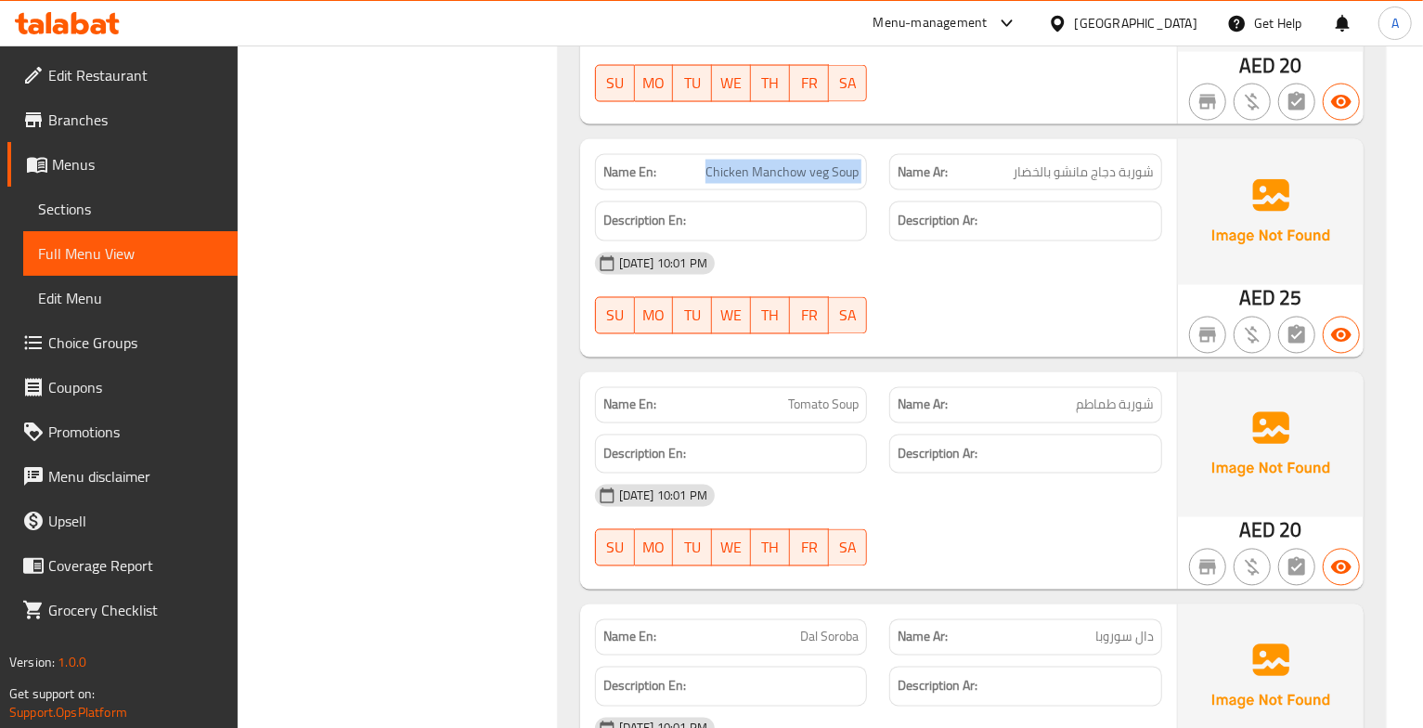
scroll to position [6192, 0]
click at [1042, 543] on div "29-09-2025 10:01 PM SU MO TU WE TH FR SA" at bounding box center [879, 525] width 590 height 104
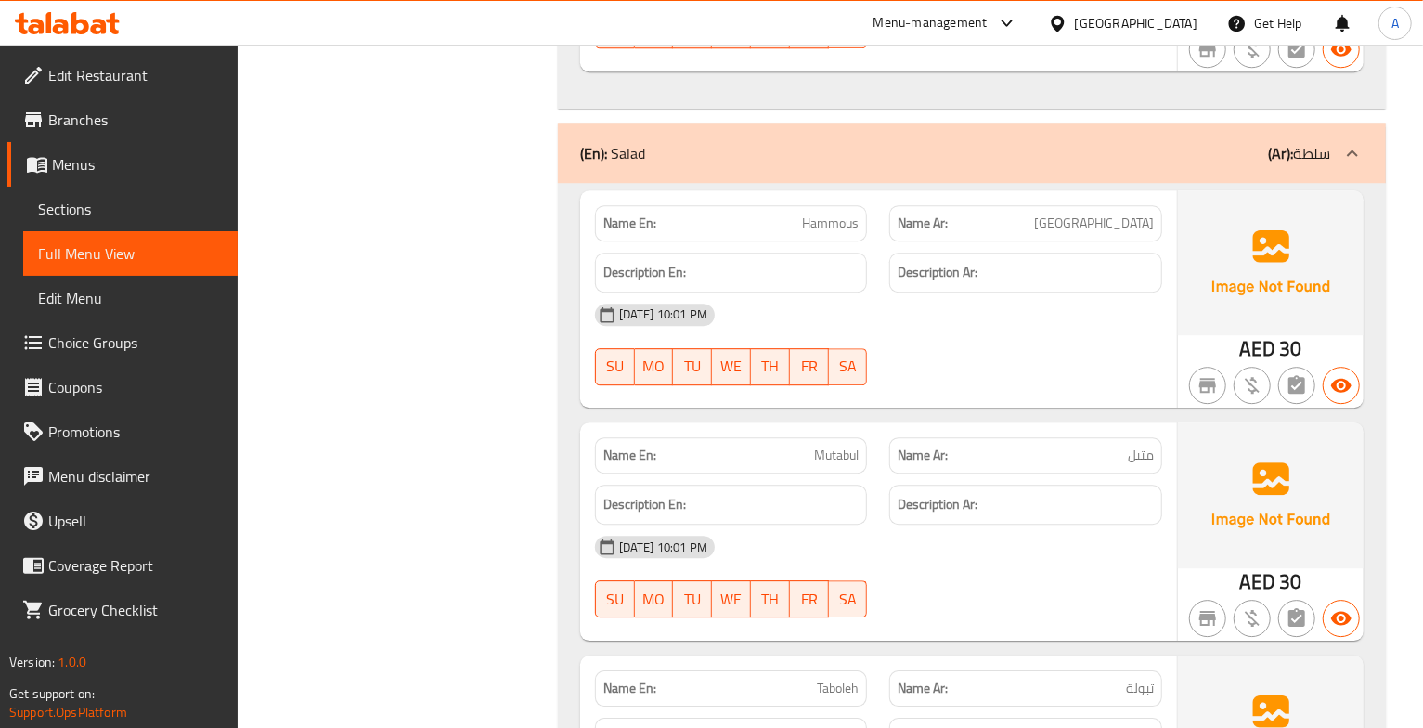
scroll to position [7407, 0]
click at [1148, 325] on div "[DATE] 10:01 PM" at bounding box center [879, 314] width 590 height 45
click at [1136, 232] on span "[GEOGRAPHIC_DATA]" at bounding box center [1094, 222] width 120 height 19
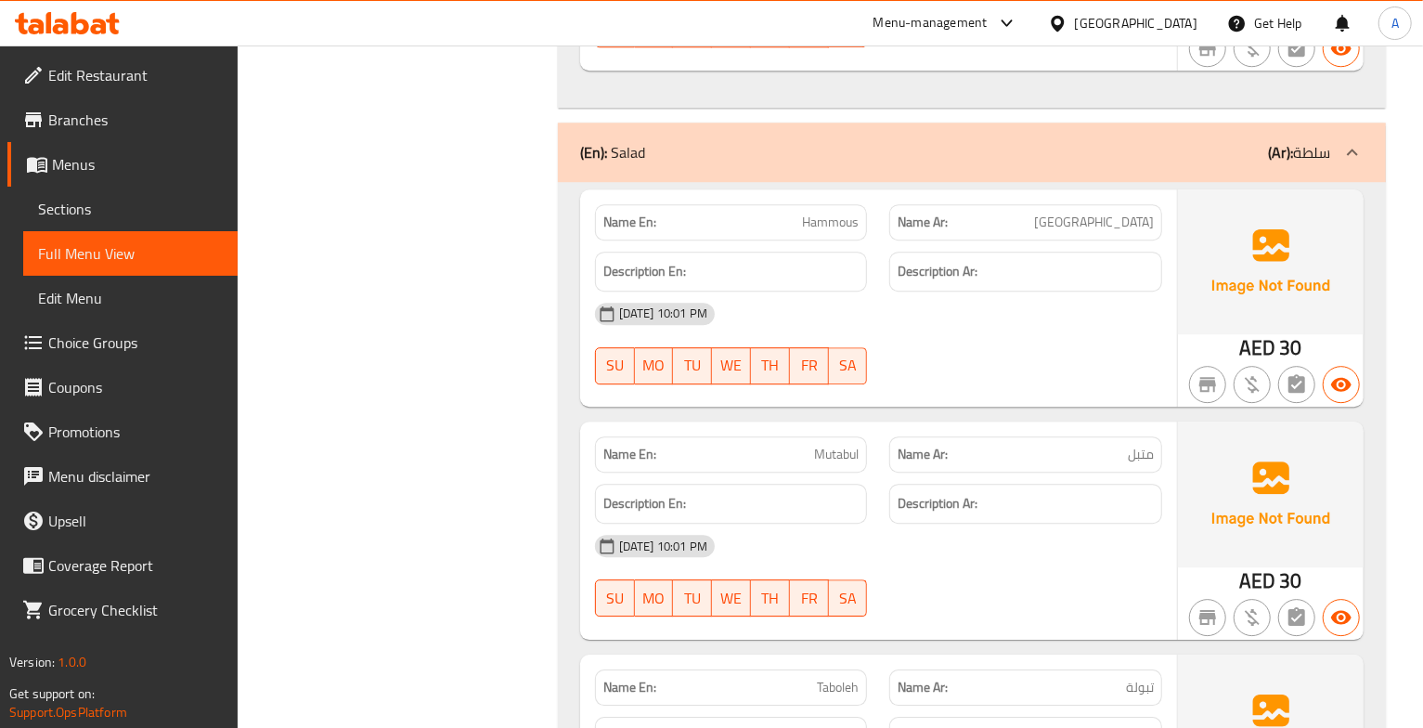
click at [818, 232] on span "Hammous" at bounding box center [830, 222] width 57 height 19
click at [1136, 232] on span "[GEOGRAPHIC_DATA]" at bounding box center [1094, 222] width 120 height 19
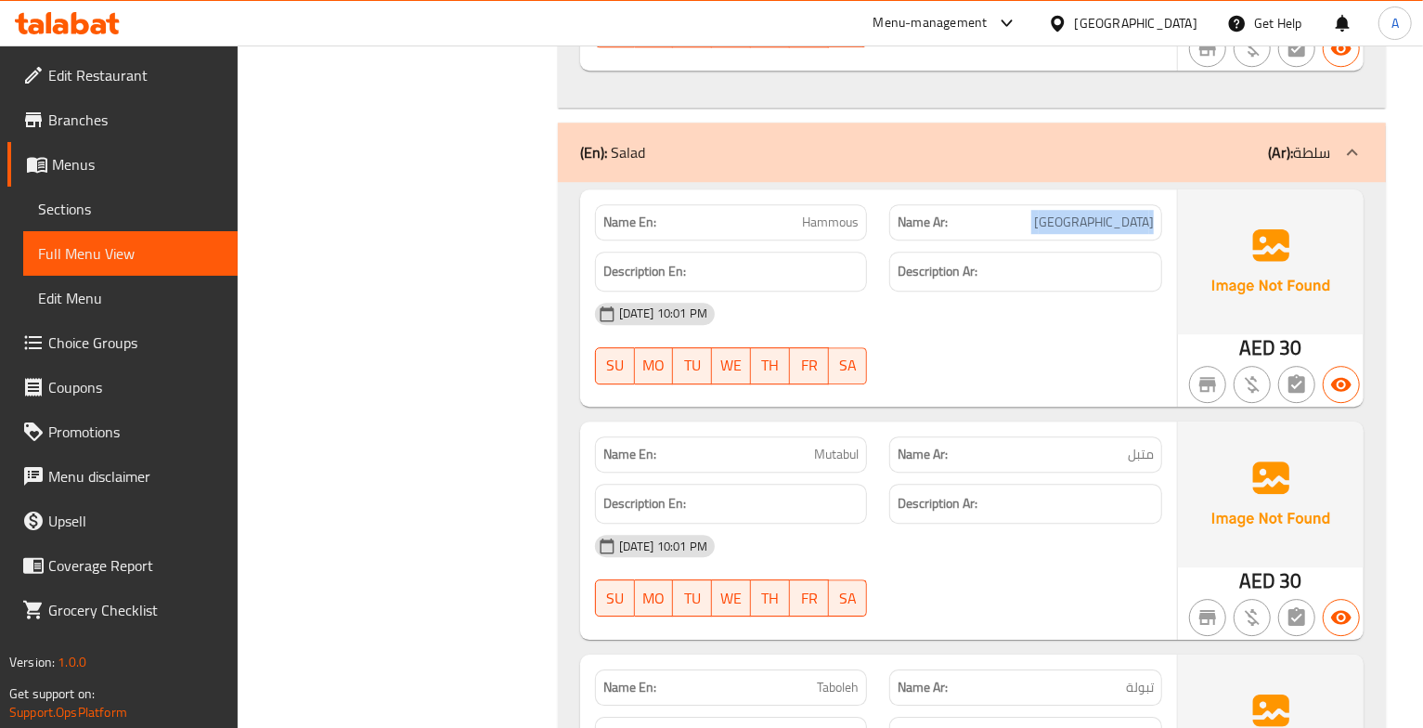
click at [1136, 232] on span "[GEOGRAPHIC_DATA]" at bounding box center [1094, 222] width 120 height 19
click at [826, 232] on span "Hammous" at bounding box center [830, 222] width 57 height 19
click at [1127, 232] on span "[GEOGRAPHIC_DATA]" at bounding box center [1094, 222] width 120 height 19
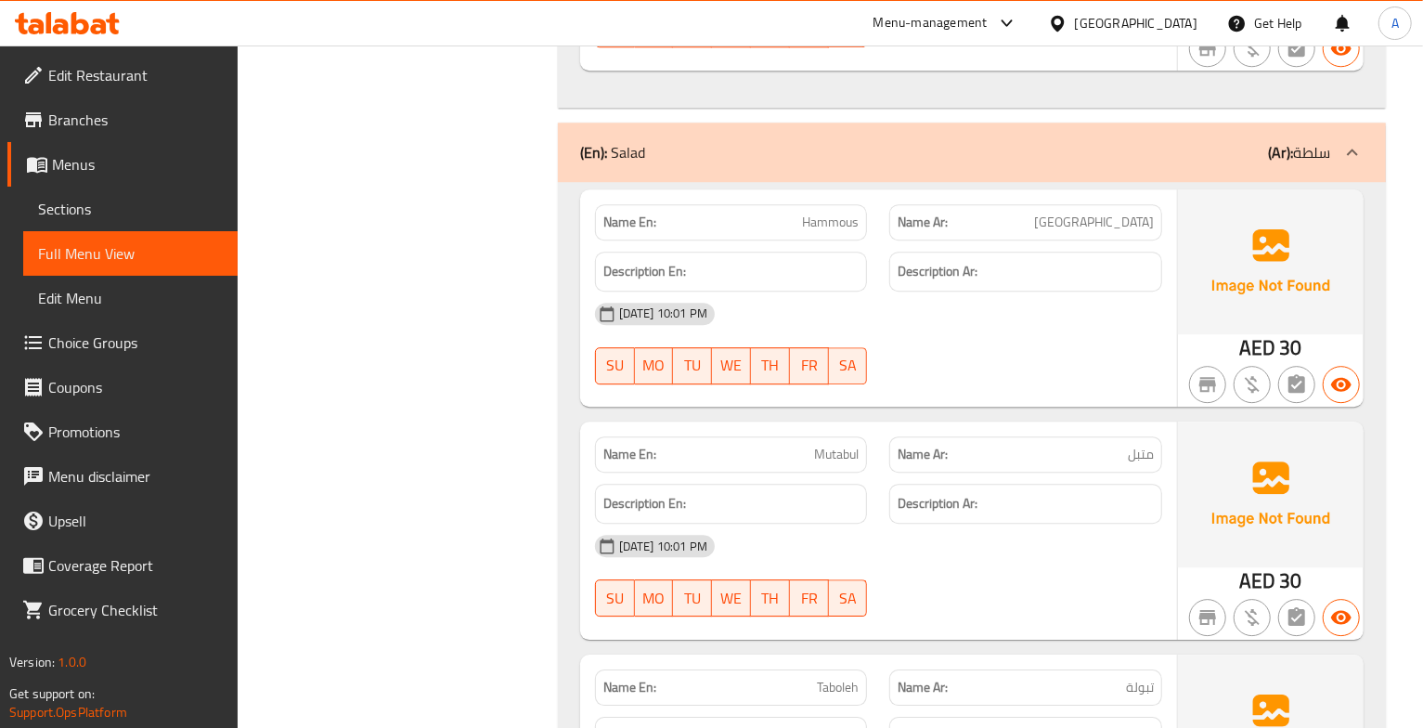
click at [1137, 232] on span "[GEOGRAPHIC_DATA]" at bounding box center [1094, 222] width 120 height 19
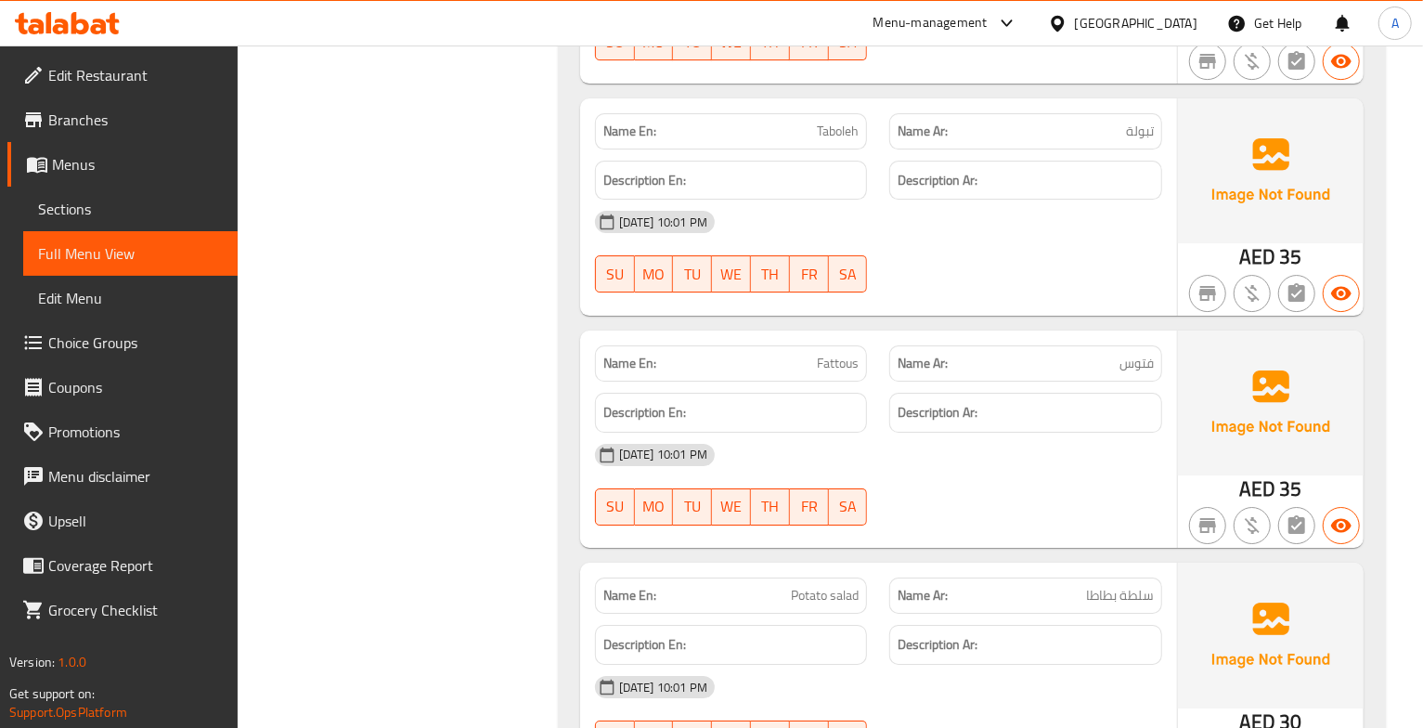
scroll to position [7964, 0]
click at [1135, 372] on span "فتوس" at bounding box center [1137, 362] width 34 height 19
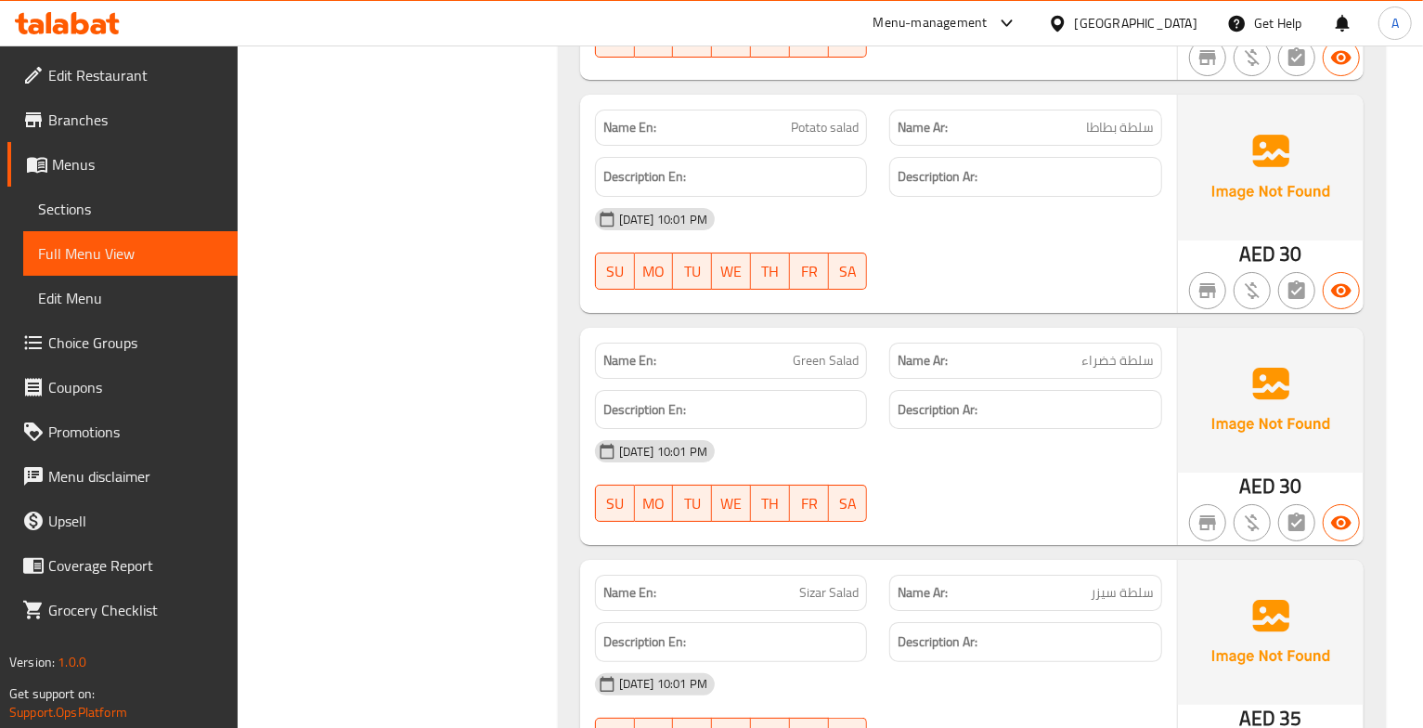
scroll to position [8435, 0]
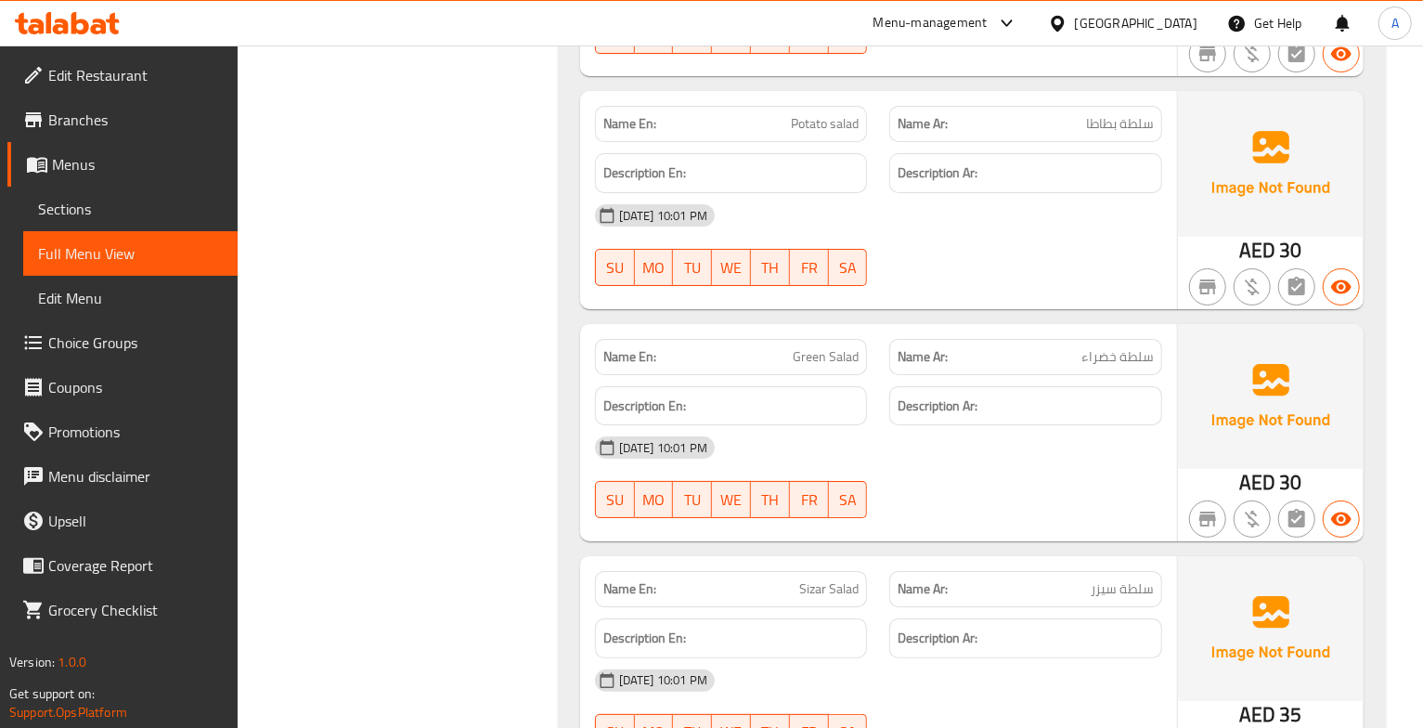
click at [1101, 367] on span "سلطة خضراء" at bounding box center [1118, 356] width 72 height 19
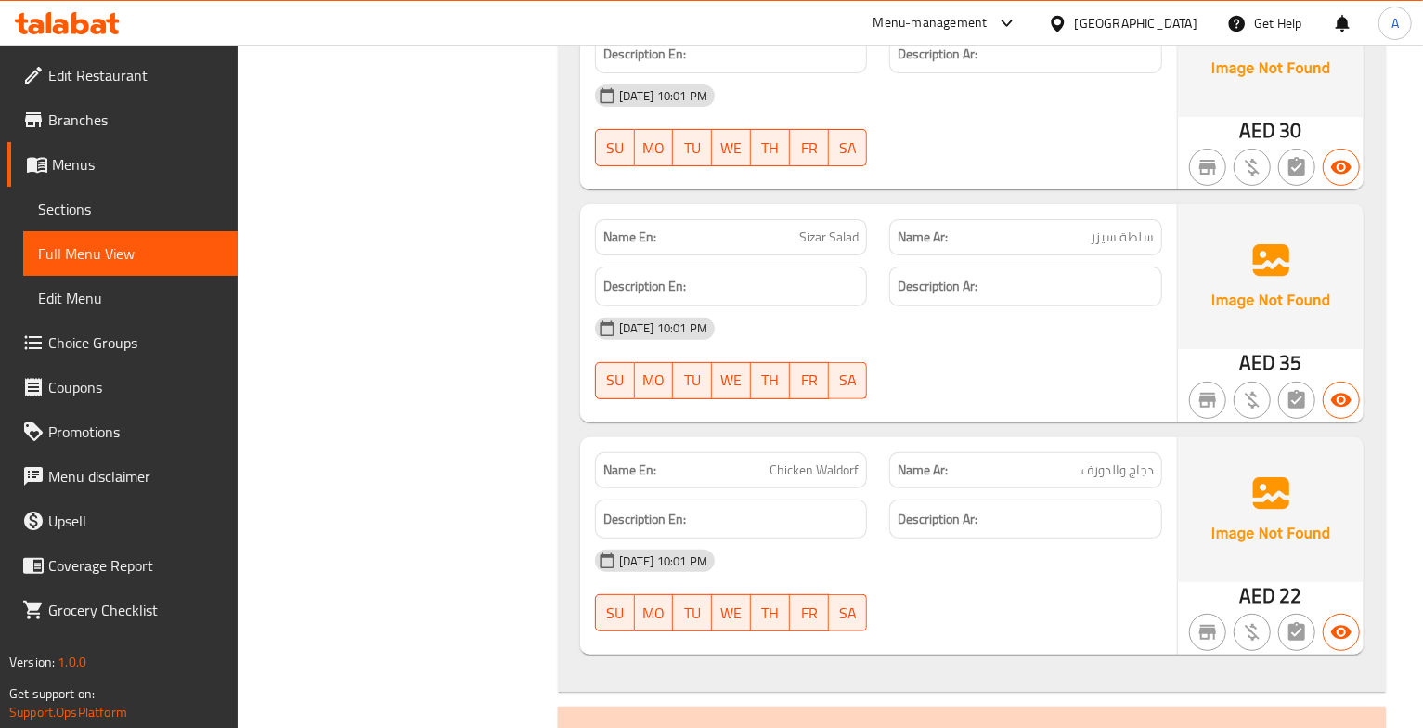
scroll to position [8789, 0]
click at [808, 245] on span "Sizar Salad" at bounding box center [828, 235] width 59 height 19
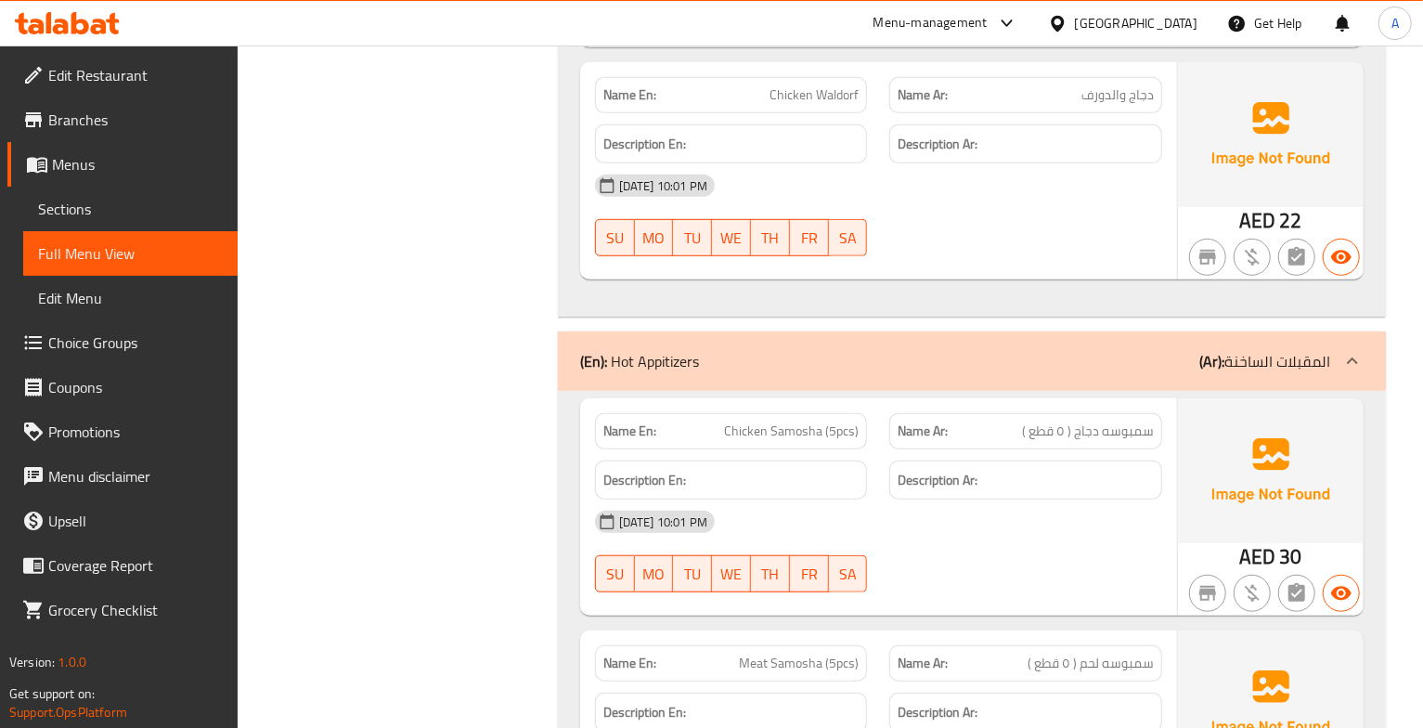
scroll to position [9160, 0]
click at [1066, 443] on span "سمبوسه دجاج ( ٥ قطع )" at bounding box center [1088, 432] width 132 height 19
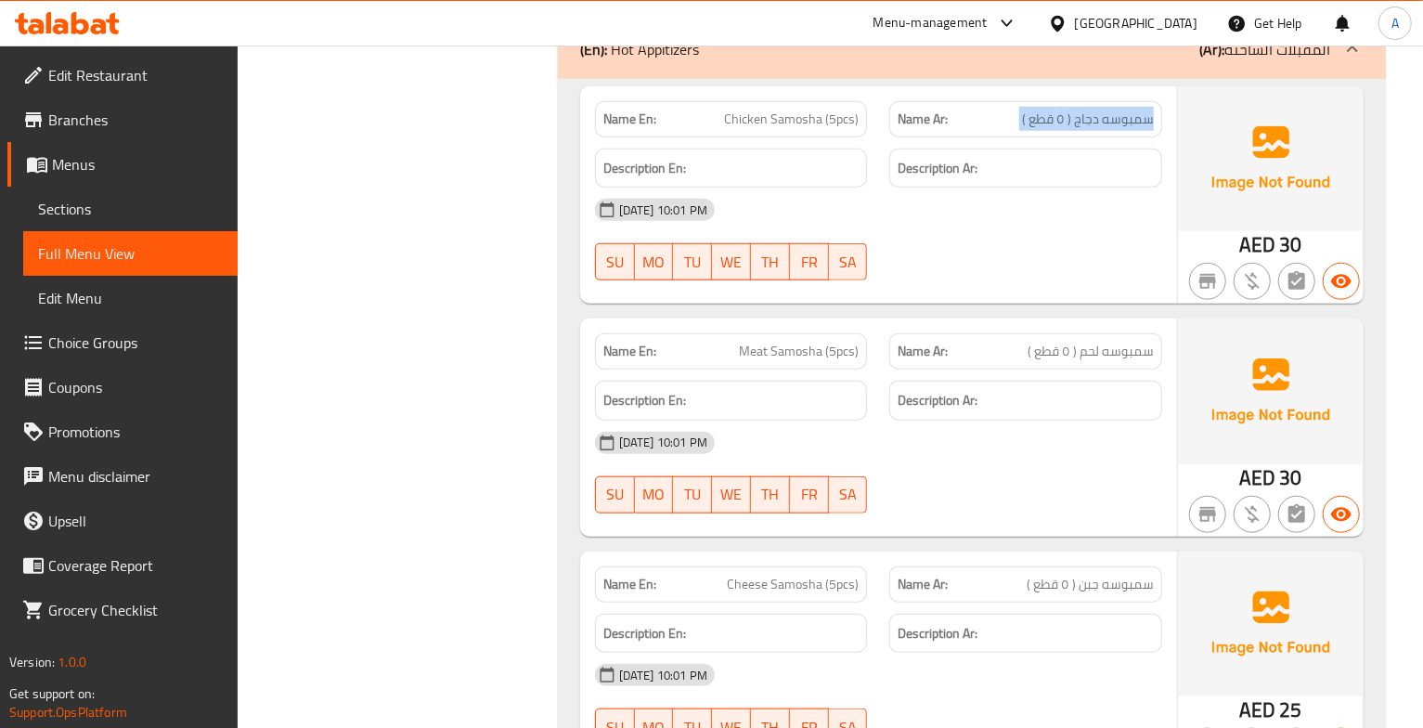
scroll to position [9475, 0]
click at [785, 128] on span "Chicken Samosha (5pcs)" at bounding box center [791, 118] width 135 height 19
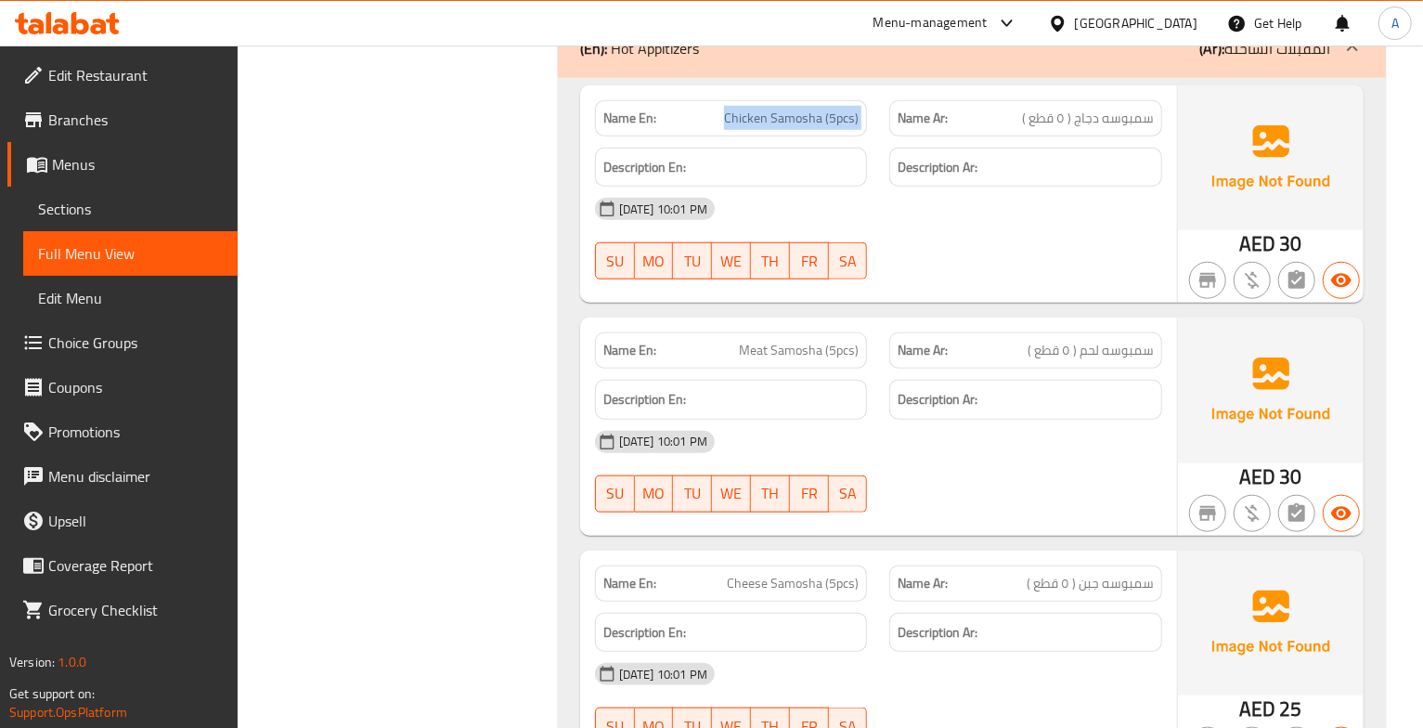
click at [785, 128] on span "Chicken Samosha (5pcs)" at bounding box center [791, 118] width 135 height 19
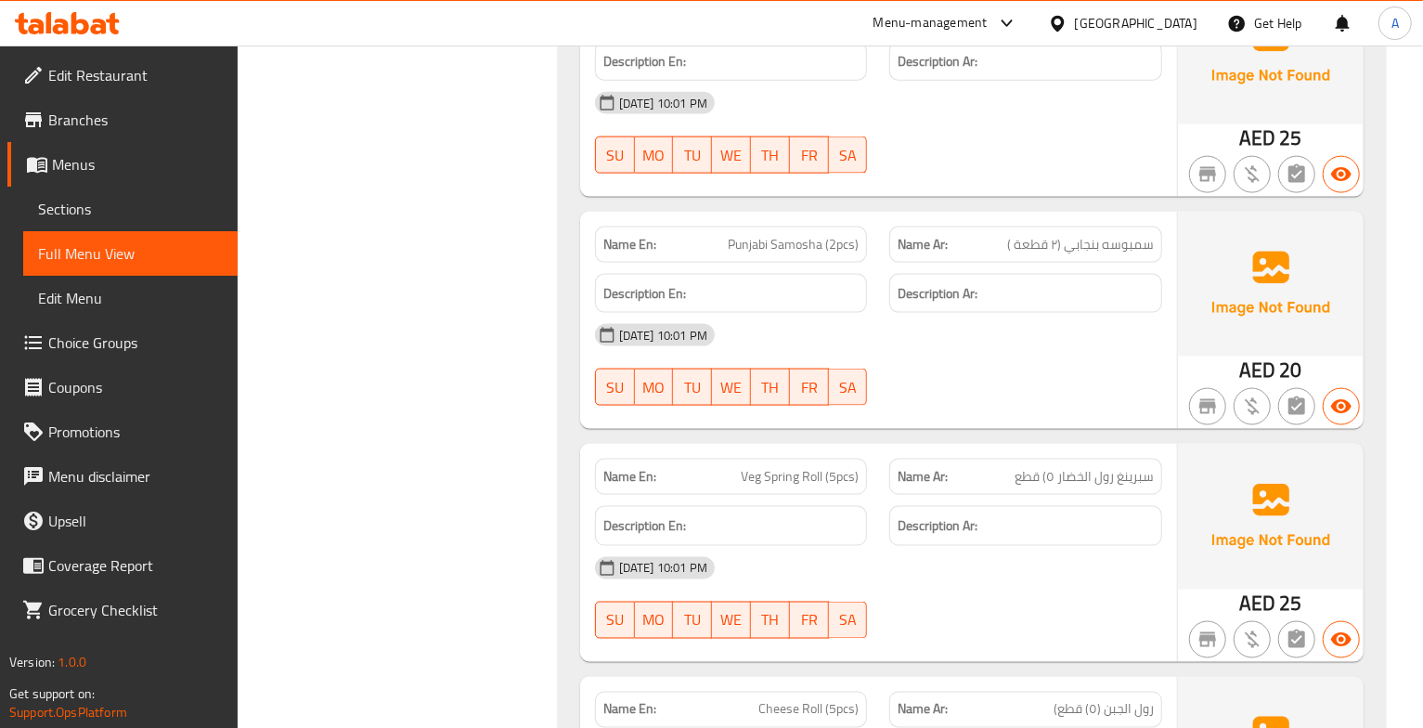
scroll to position [10055, 0]
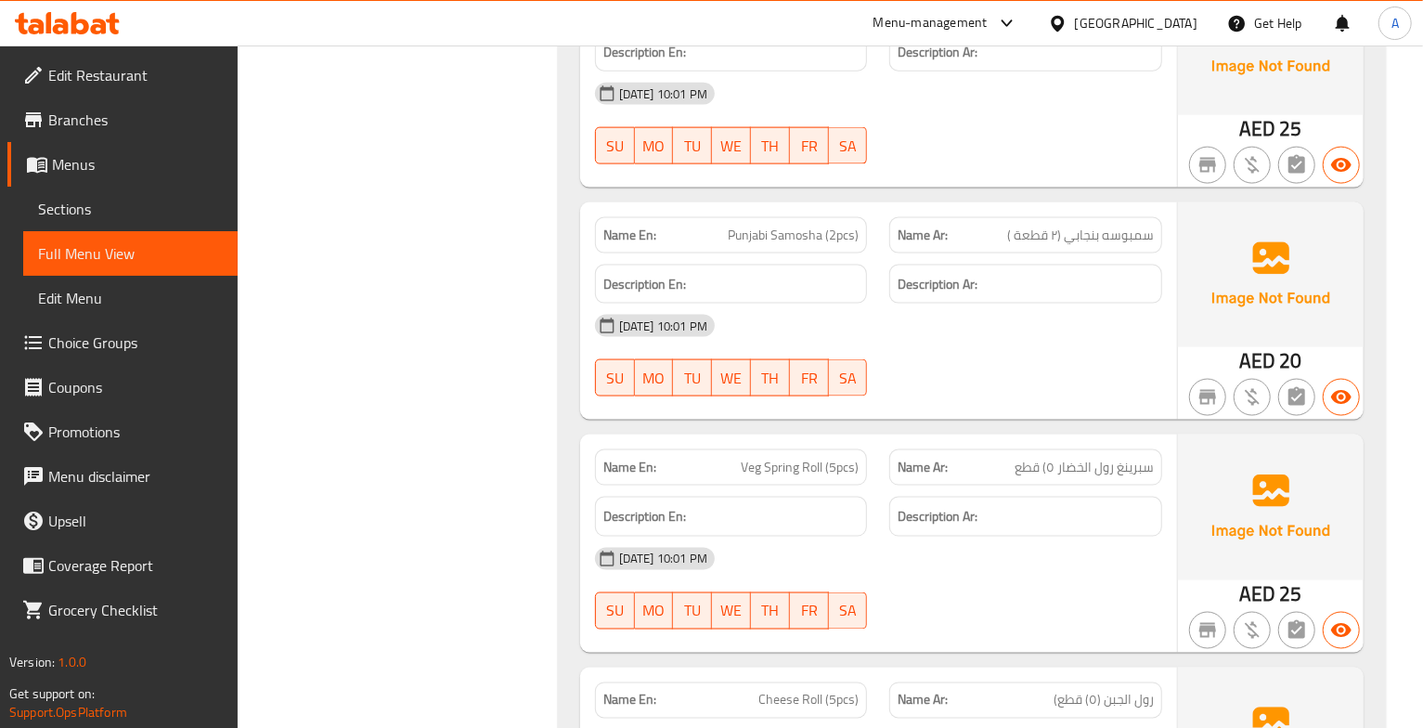
click at [1107, 245] on span "سمبوسه بنجابي (۲ قطعة )" at bounding box center [1080, 235] width 147 height 19
click at [784, 245] on span "Punjabi Samosha (2pcs)" at bounding box center [793, 235] width 131 height 19
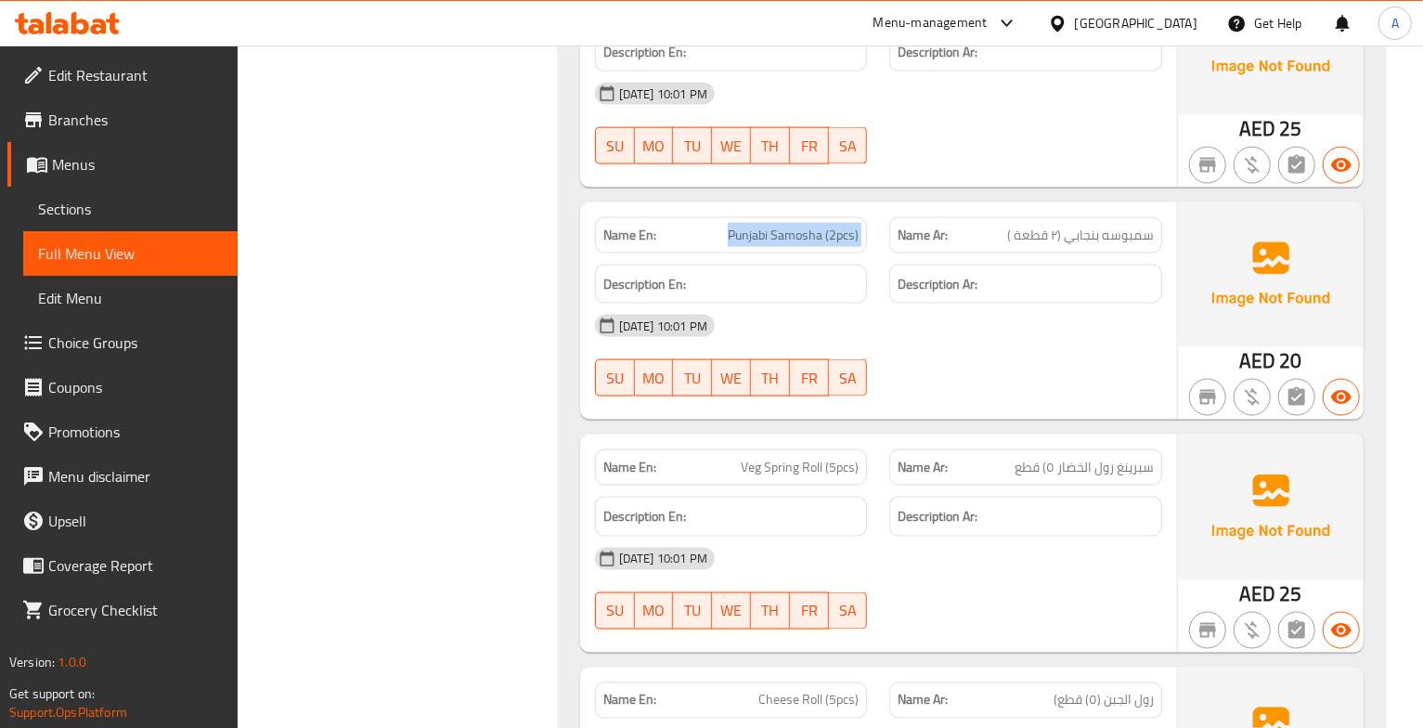
click at [784, 245] on span "Punjabi Samosha (2pcs)" at bounding box center [793, 235] width 131 height 19
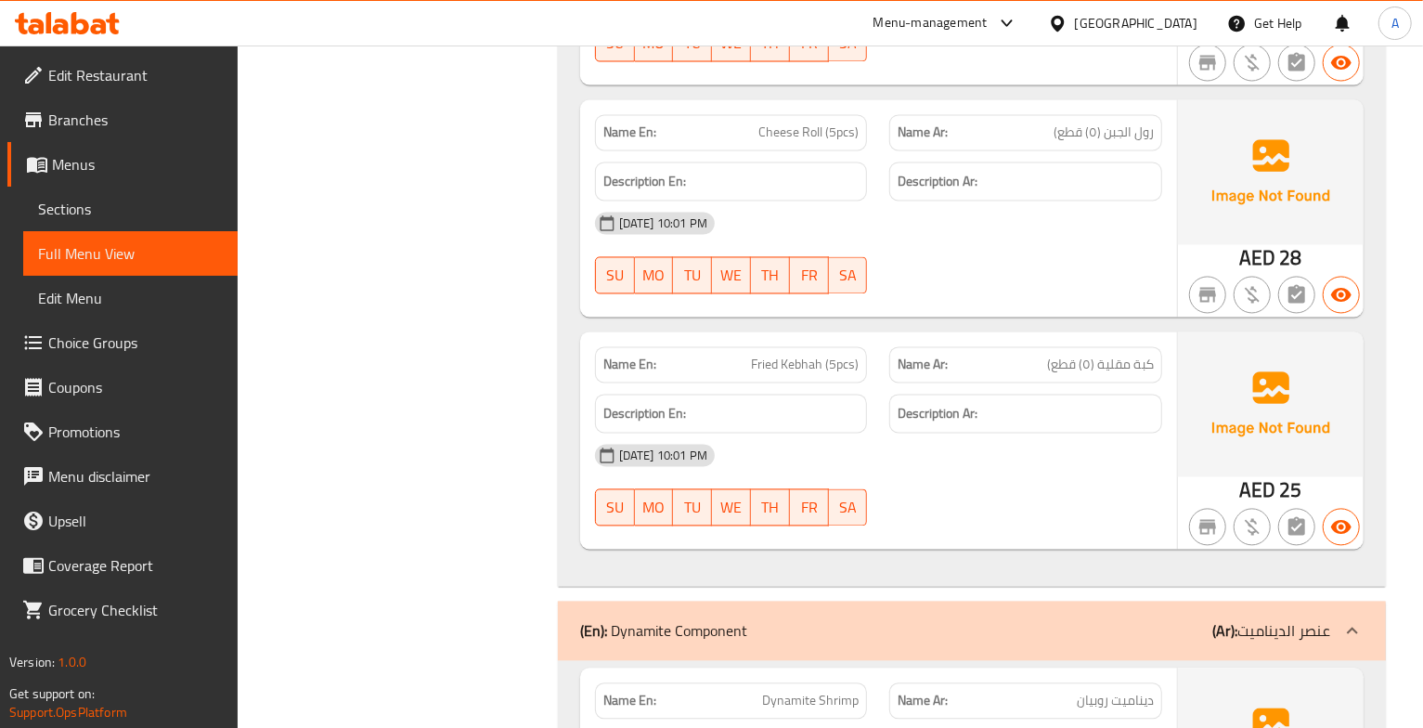
scroll to position [10623, 0]
click at [1108, 374] on span "كبة مقلية (٥) قطع)" at bounding box center [1100, 364] width 107 height 19
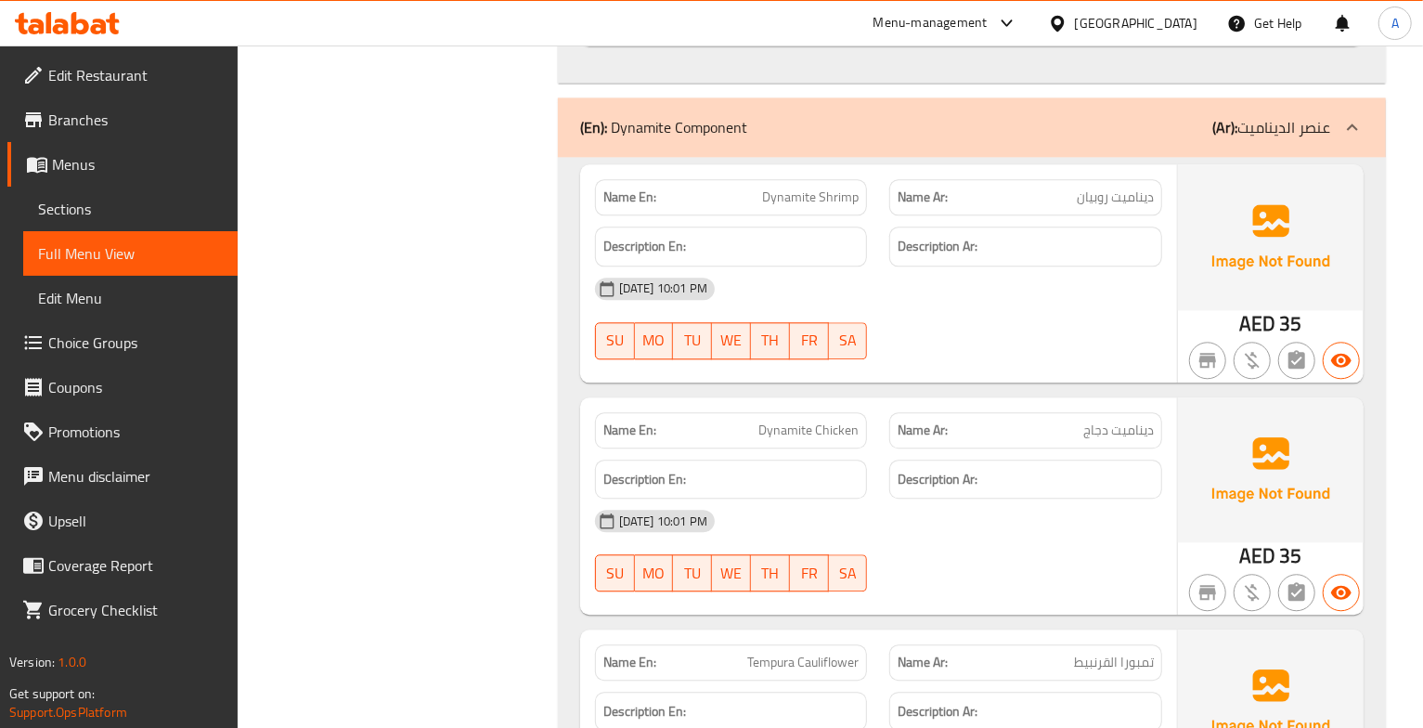
scroll to position [11127, 0]
click at [1099, 206] on span "دينامیت روبیان" at bounding box center [1115, 196] width 77 height 19
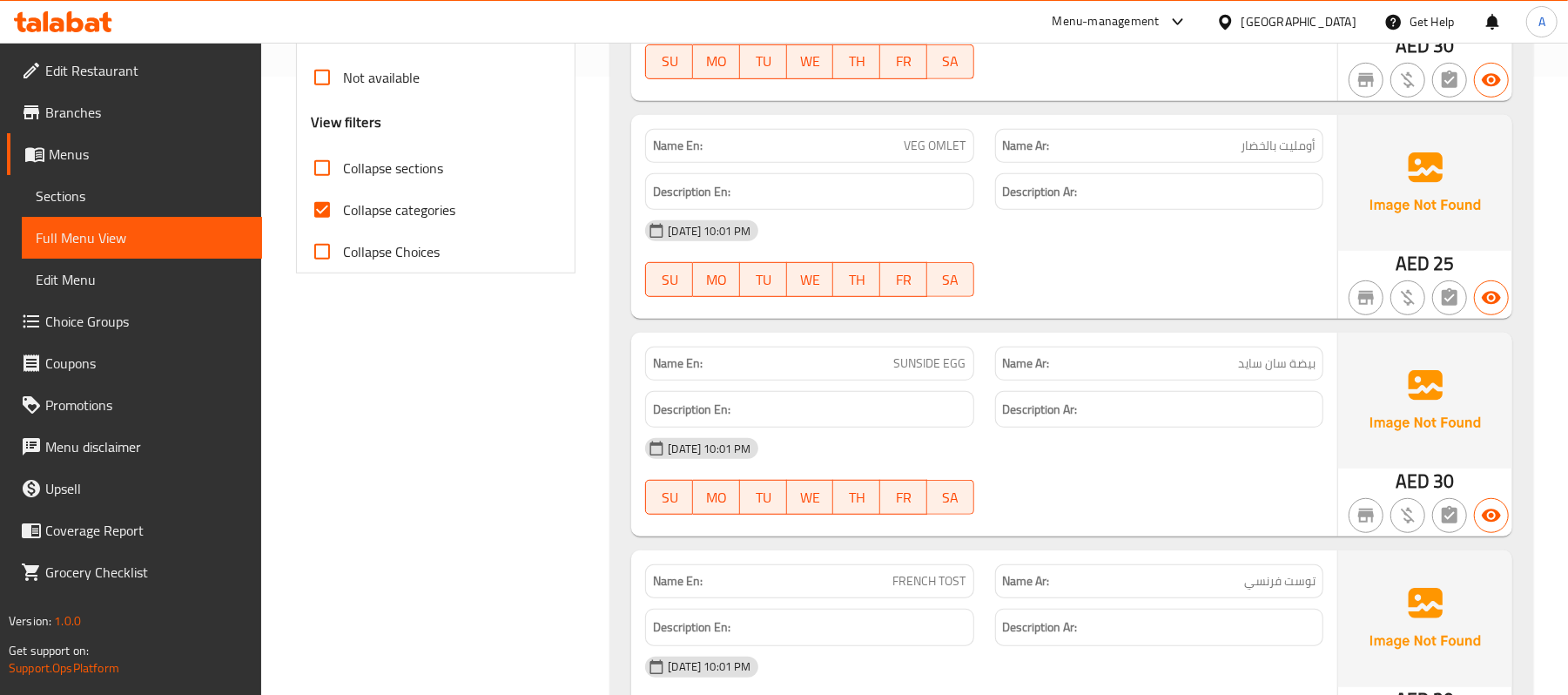
scroll to position [620, 0]
click at [325, 206] on input "Collapse categories" at bounding box center [322, 208] width 42 height 42
checkbox input "false"
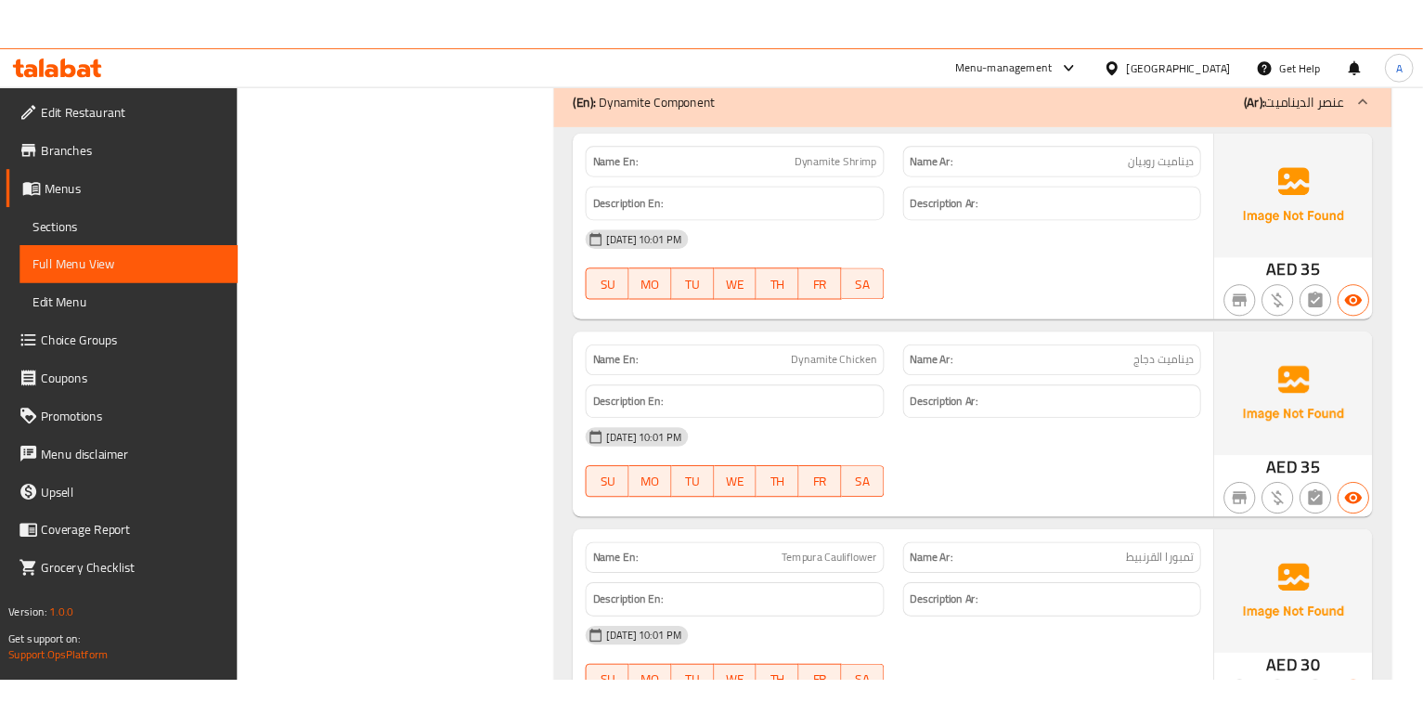
scroll to position [11197, 0]
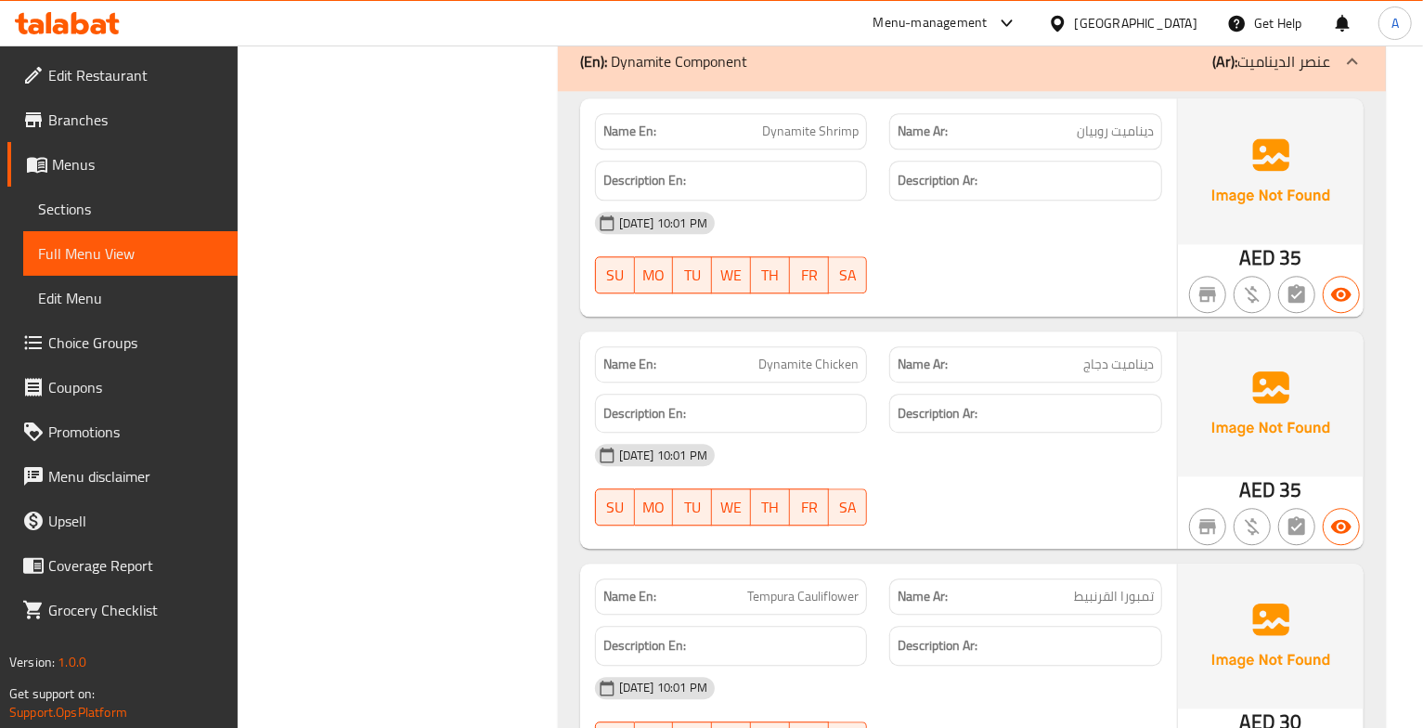
click at [1122, 301] on div "29-09-2025 10:01 PM SU MO TU WE TH FR SA" at bounding box center [879, 253] width 590 height 104
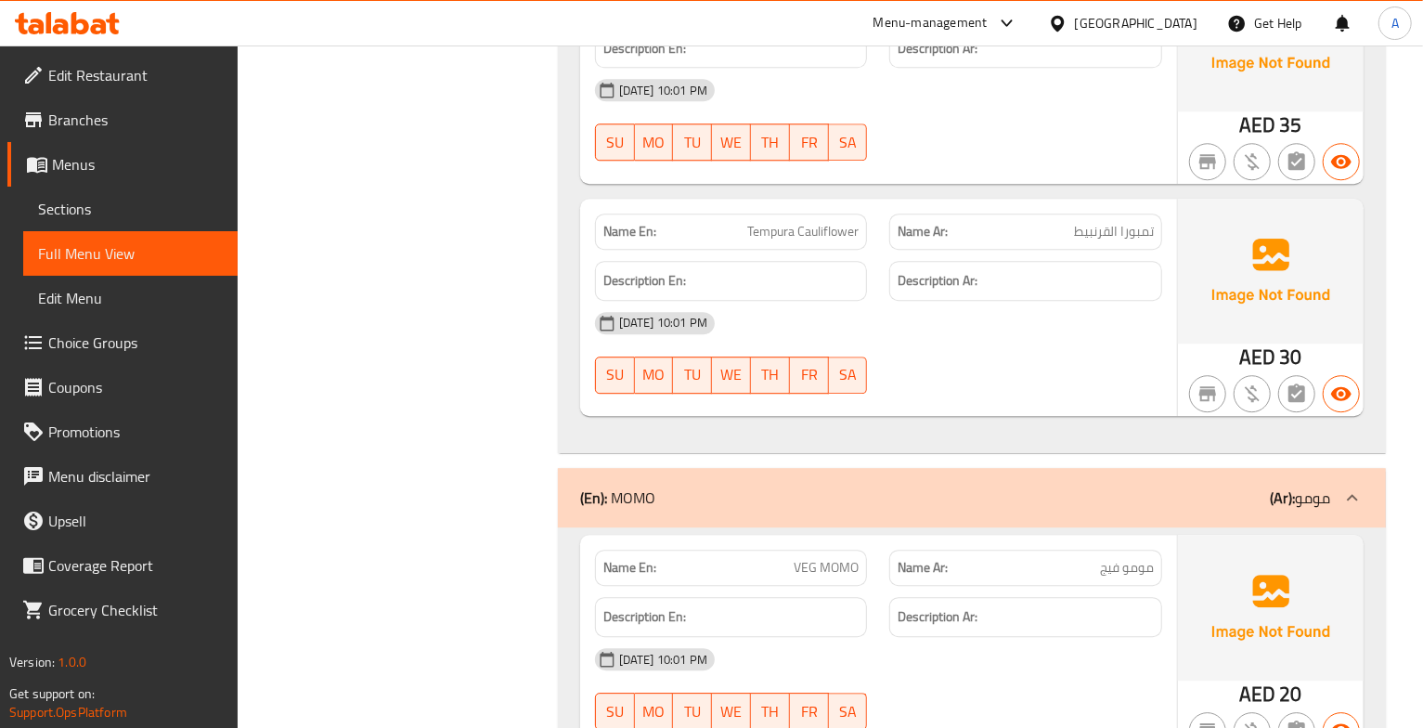
scroll to position [11563, 0]
click at [1126, 240] on span "تمبورا القرنبيط" at bounding box center [1114, 230] width 80 height 19
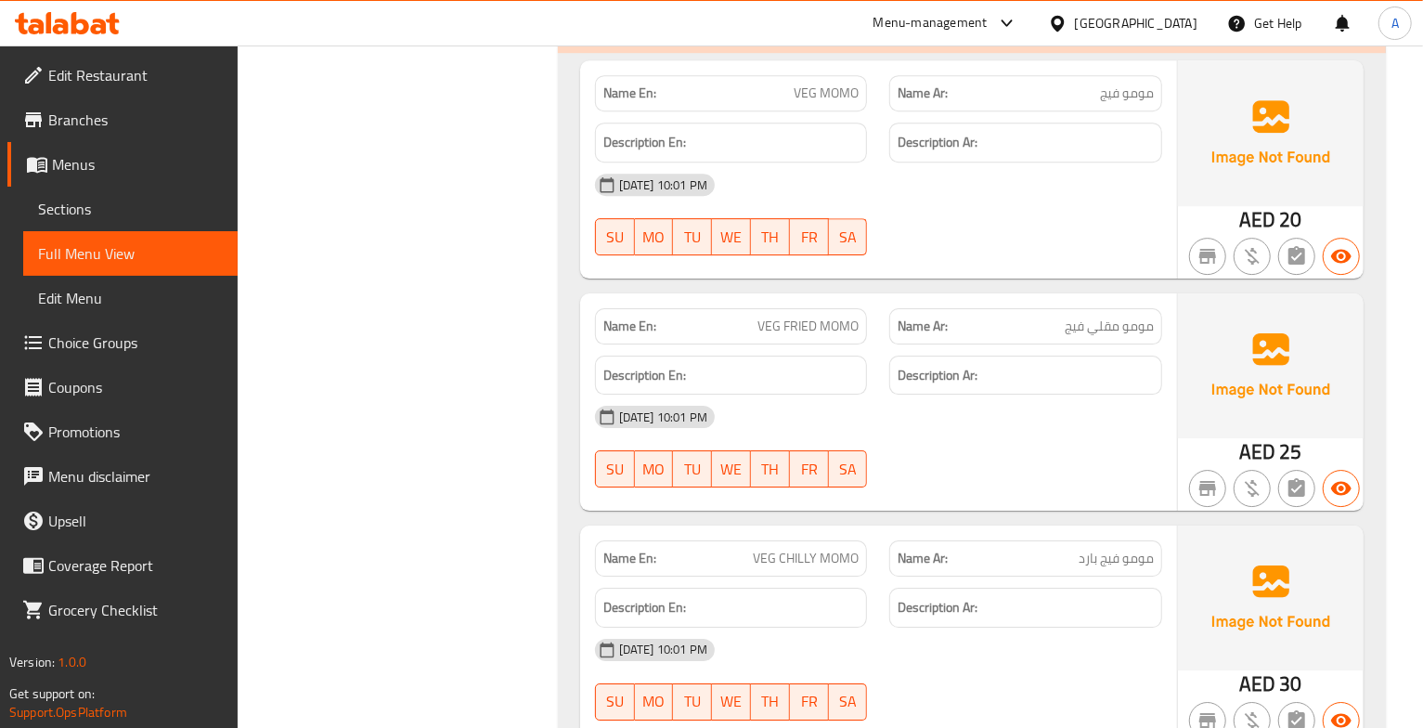
scroll to position [11999, 0]
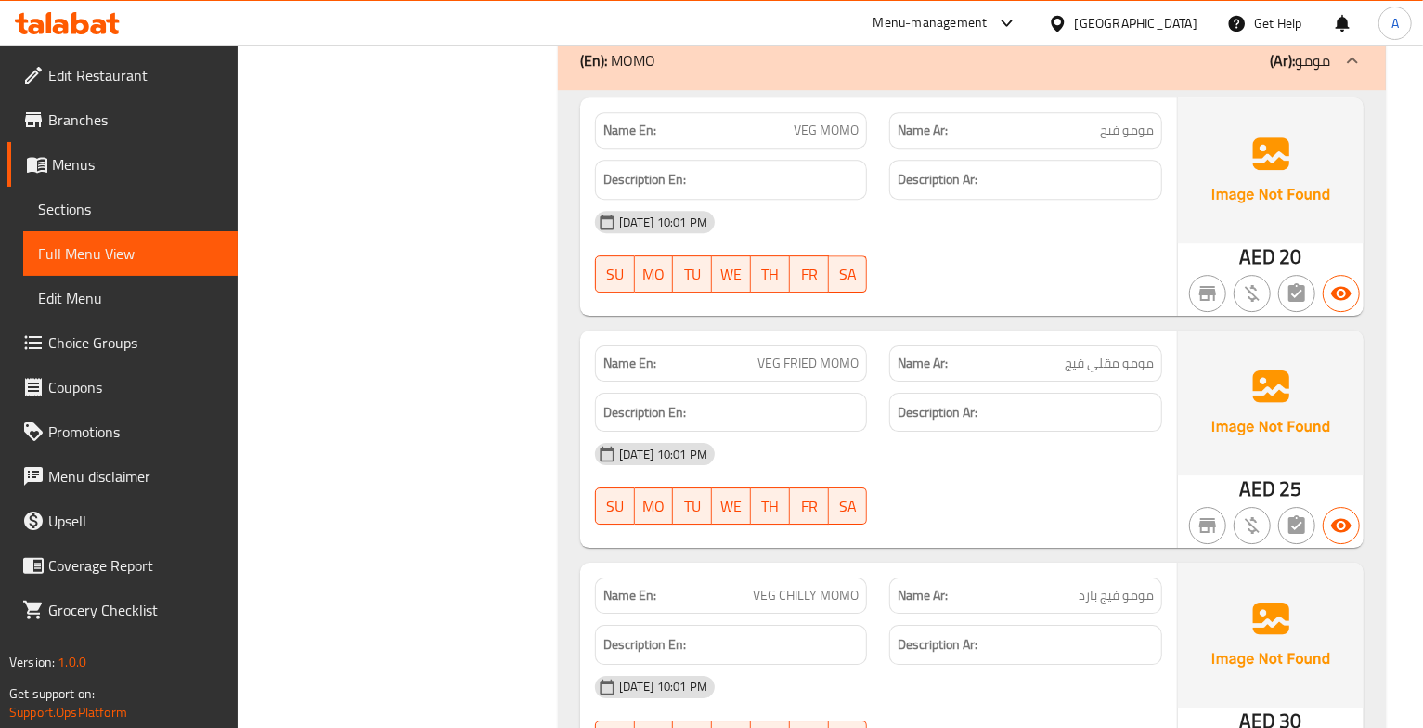
click at [1127, 294] on div "29-09-2025 10:01 PM SU MO TU WE TH FR SA" at bounding box center [879, 252] width 590 height 104
click at [1123, 140] on span "مومو فيج" at bounding box center [1127, 130] width 54 height 19
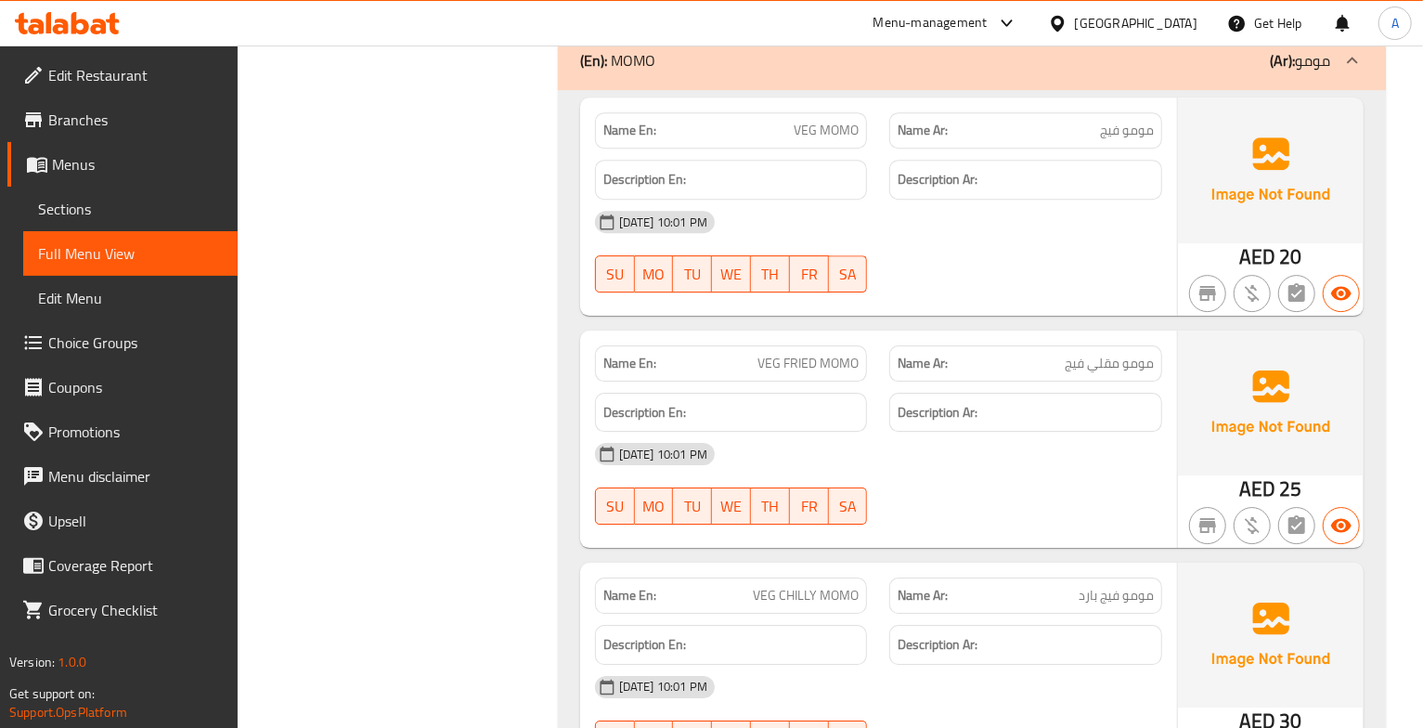
click at [830, 140] on span "VEG MOMO" at bounding box center [826, 130] width 65 height 19
click at [1125, 140] on span "مومو فيج" at bounding box center [1127, 130] width 54 height 19
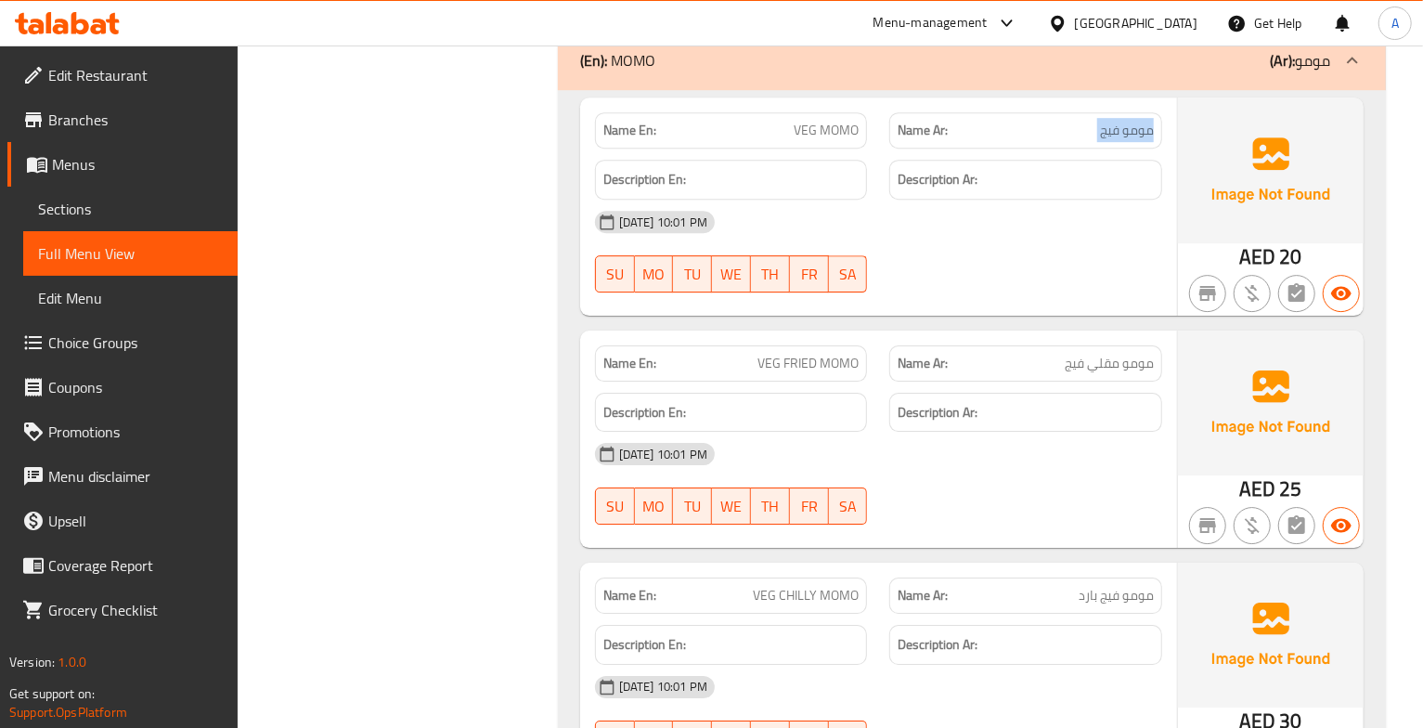
click at [1125, 140] on span "مومو فيج" at bounding box center [1127, 130] width 54 height 19
click at [1142, 373] on span "مومو مقلي فيج" at bounding box center [1109, 363] width 89 height 19
click at [785, 373] on span "VEG FRIED MOMO" at bounding box center [808, 363] width 101 height 19
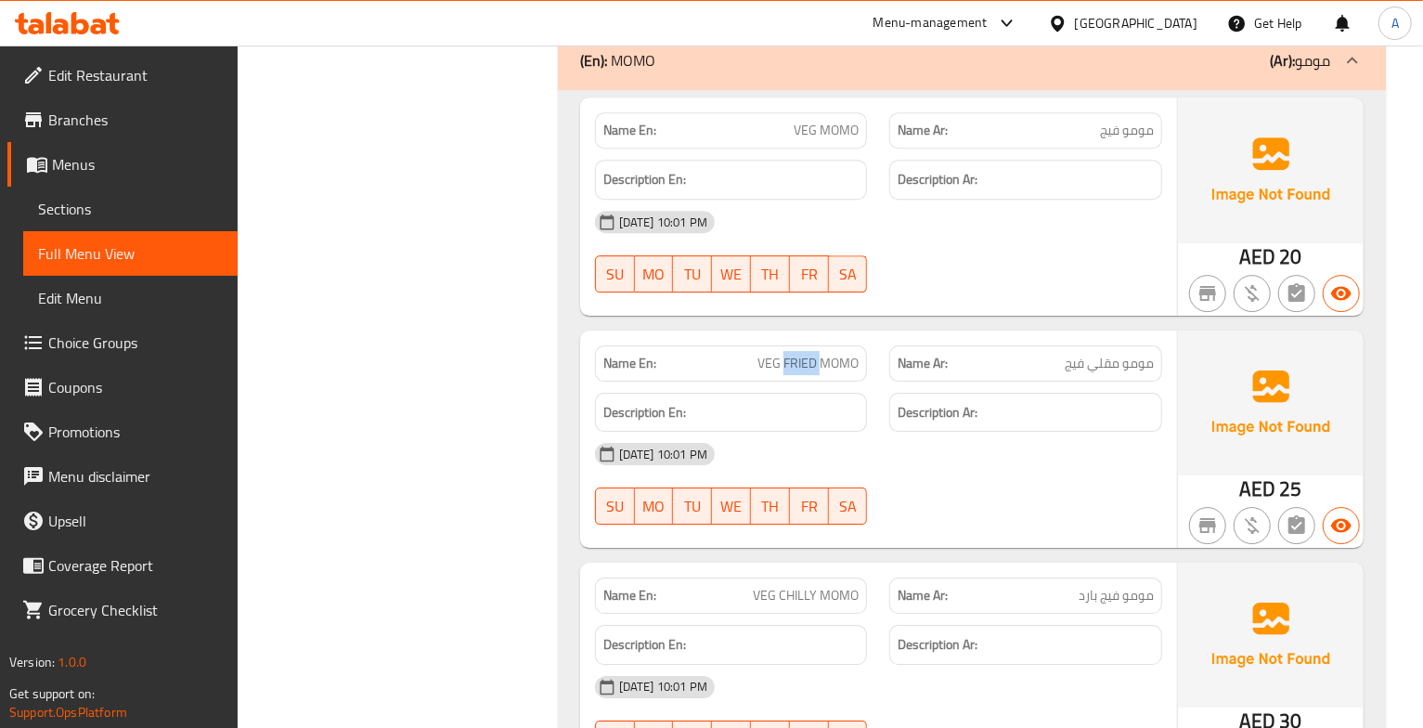
click at [785, 373] on span "VEG FRIED MOMO" at bounding box center [808, 363] width 101 height 19
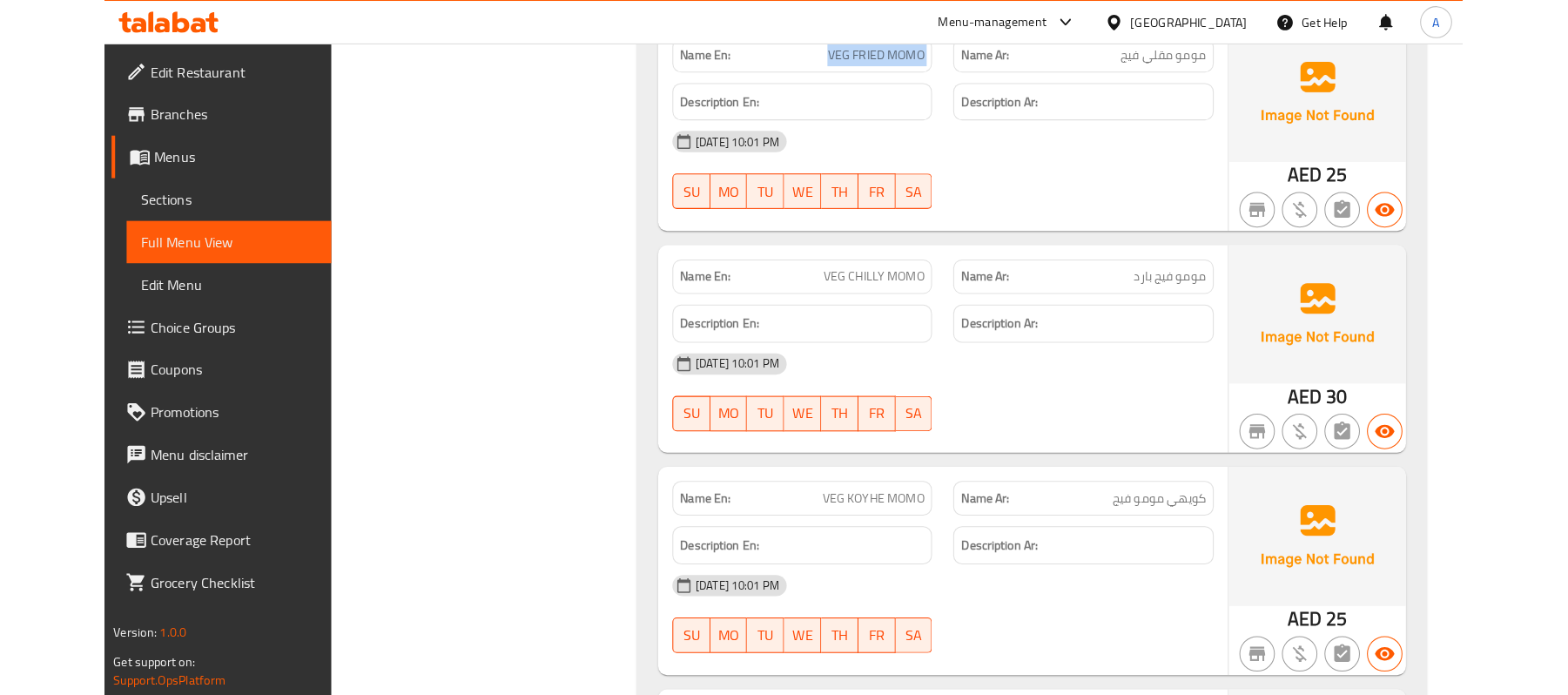
scroll to position [11552, 0]
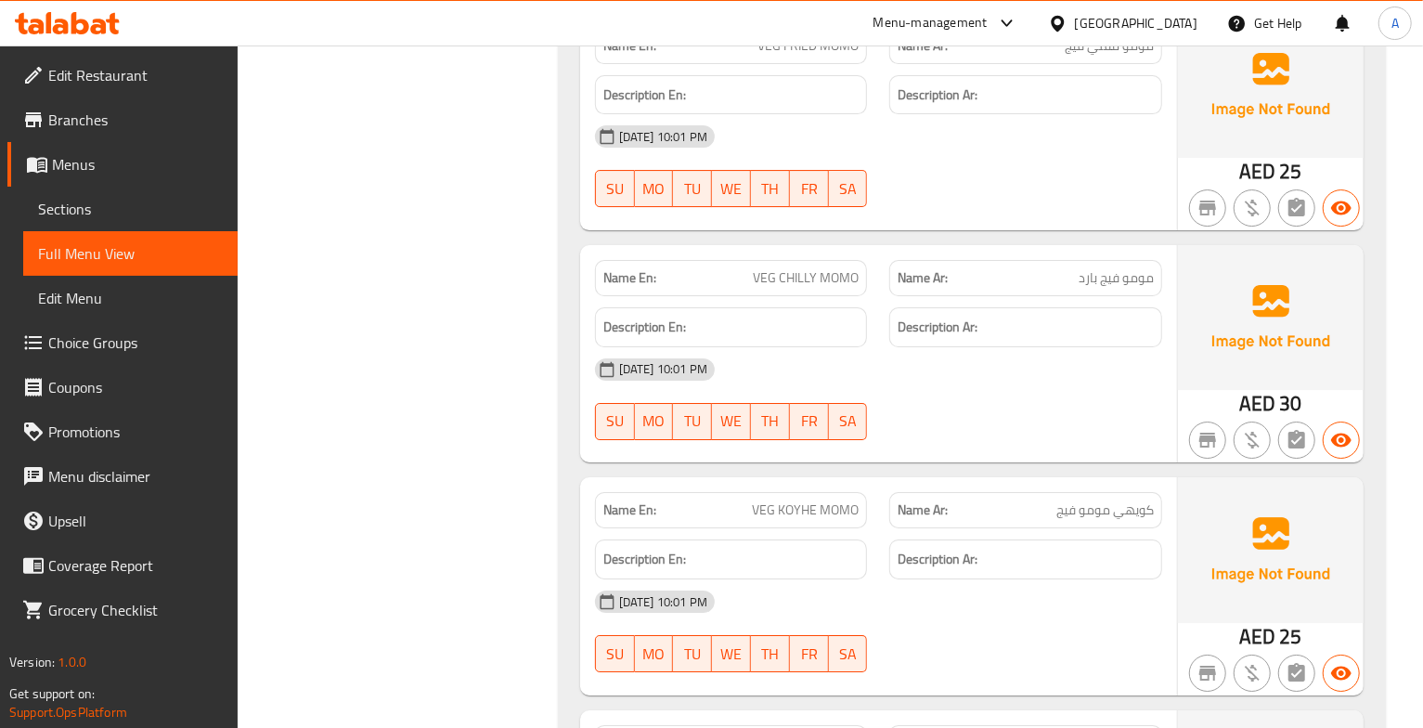
click at [803, 288] on span "VEG CHILLY MOMO" at bounding box center [806, 277] width 106 height 19
copy span "VEG CHILLY MOMO"
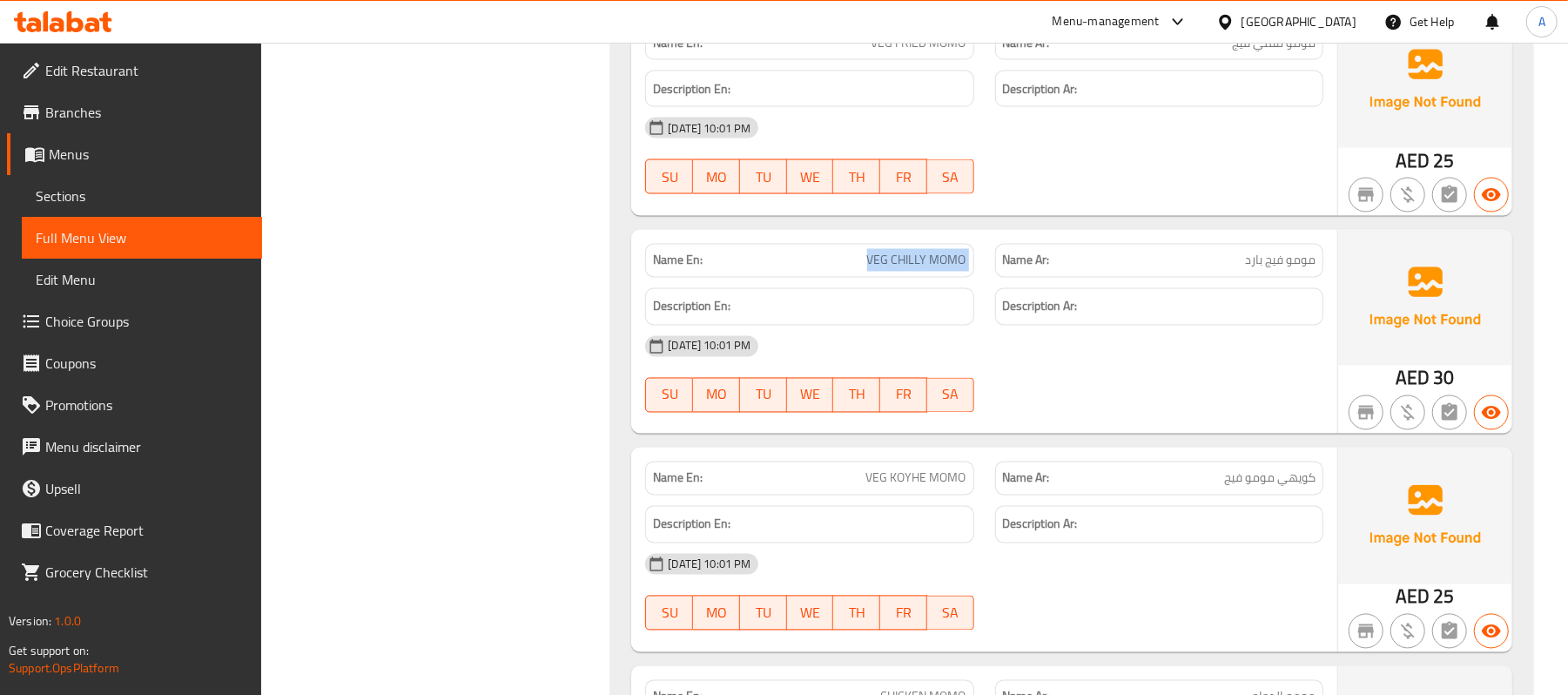
copy span "VEG CHILLY MOMO"
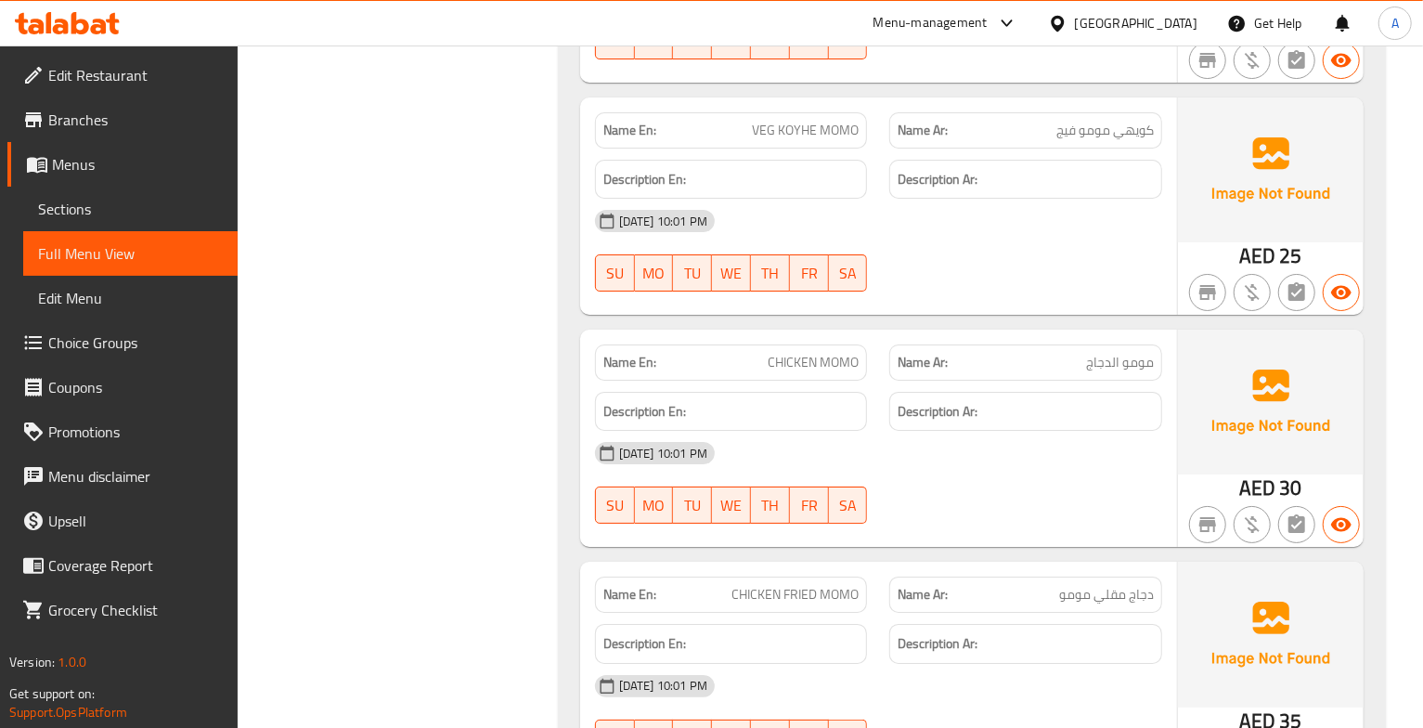
scroll to position [12662, 0]
